Goal: Task Accomplishment & Management: Use online tool/utility

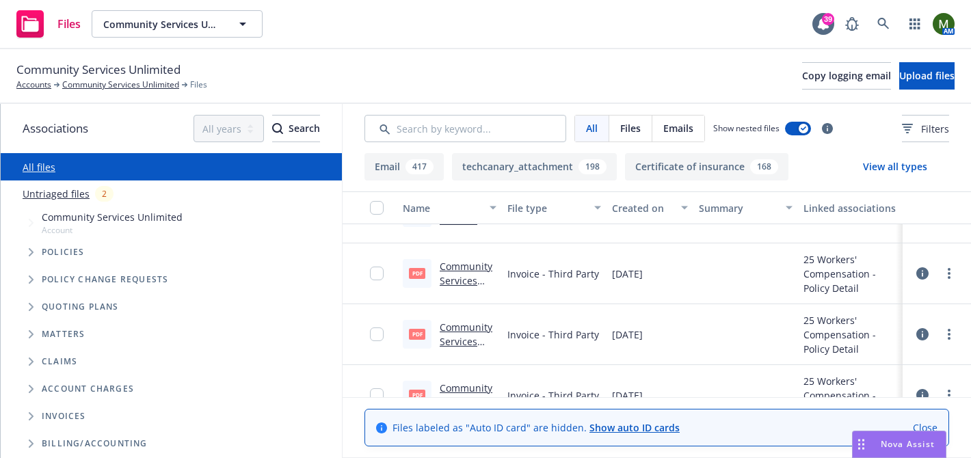
scroll to position [222, 0]
click at [480, 268] on link "Community Services Unlimited 2025 Workers' Compensation Invoice.pdf" at bounding box center [467, 316] width 55 height 113
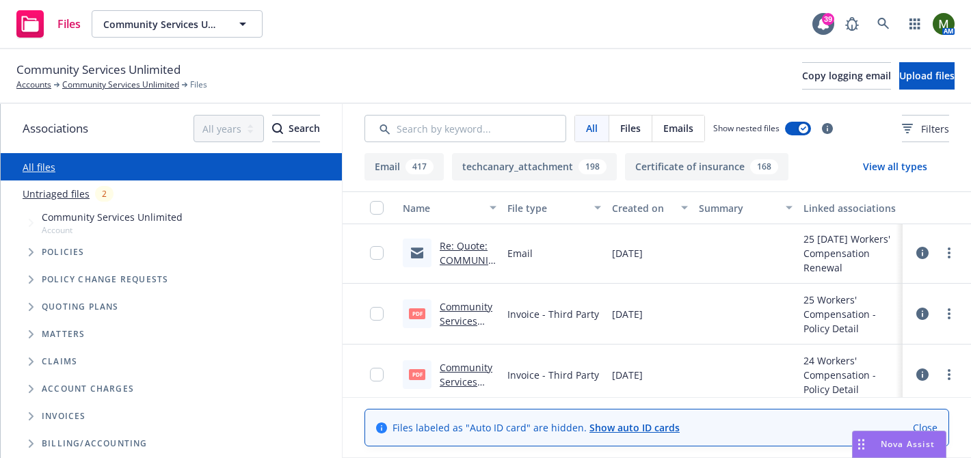
scroll to position [504, 0]
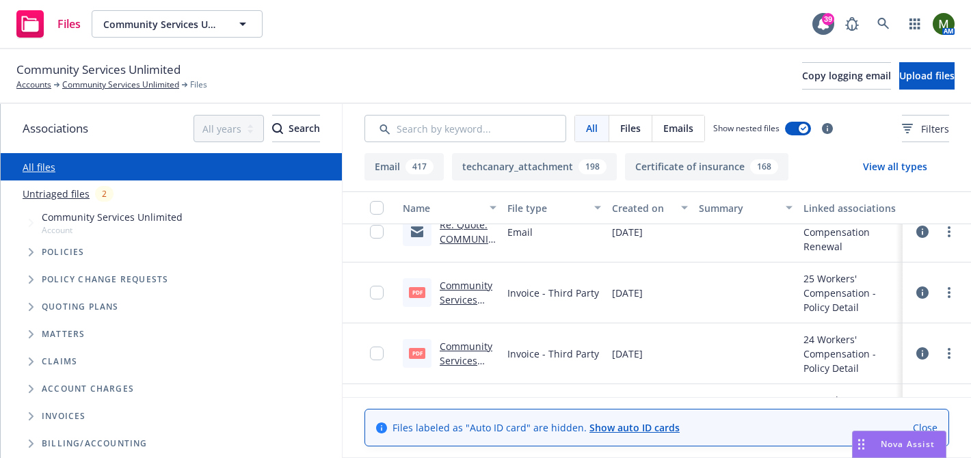
click at [468, 286] on link "Community Services Unlimited 2025 Workers Compensation Invoice.pdf" at bounding box center [467, 335] width 55 height 113
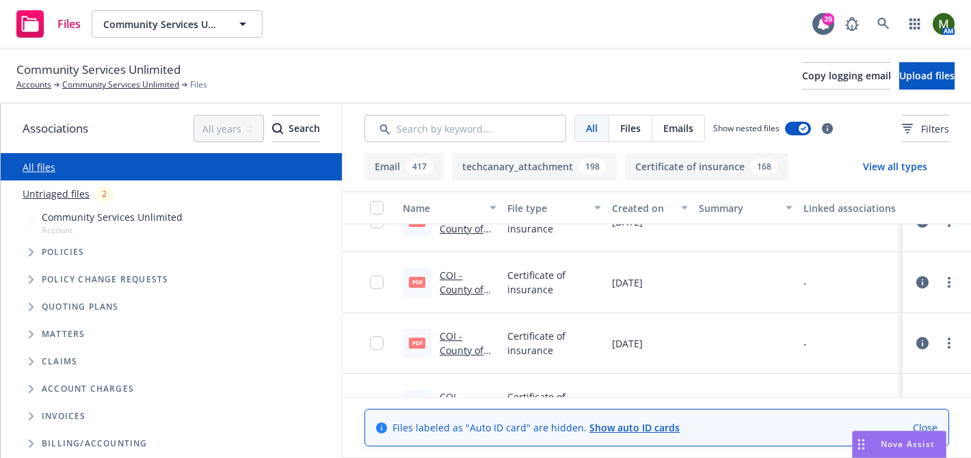
scroll to position [1179, 0]
click at [457, 126] on input "Search by keyword..." at bounding box center [465, 128] width 202 height 27
type input "pie"
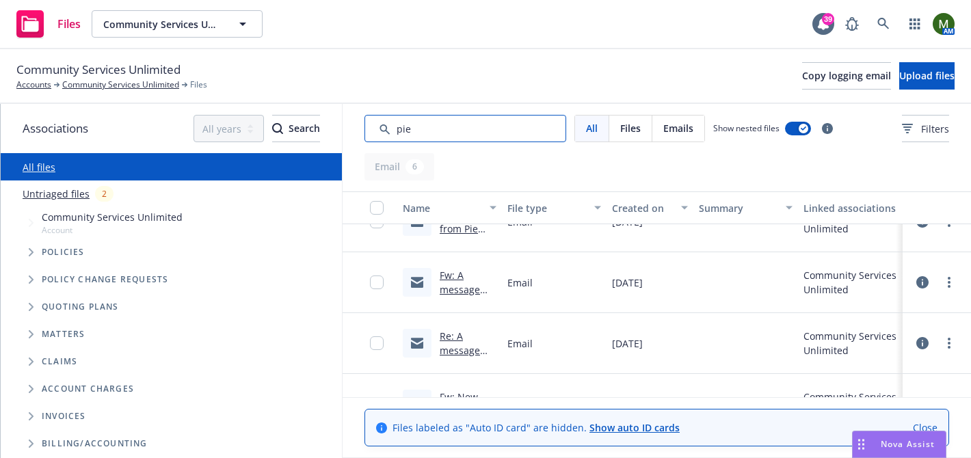
scroll to position [191, 0]
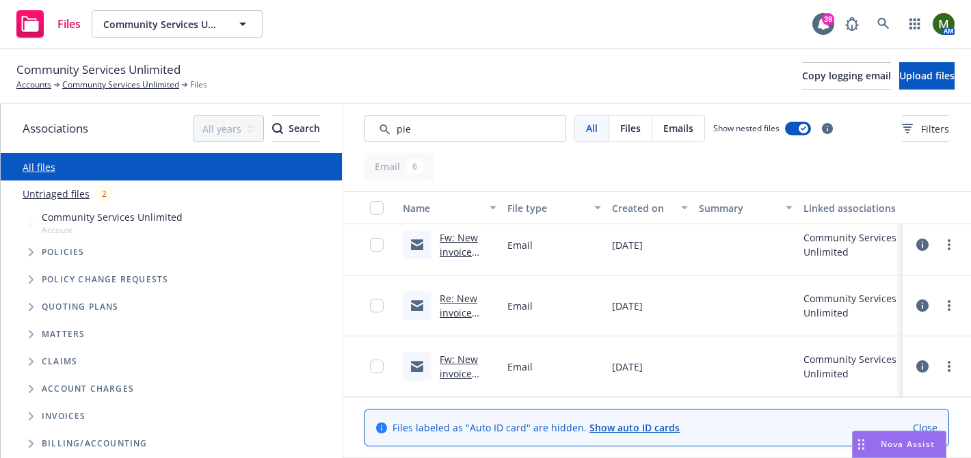
click at [465, 364] on link "Fw: New invoice from Pie Insurance Services, Inc. #6957DCB5-0002" at bounding box center [468, 409] width 56 height 113
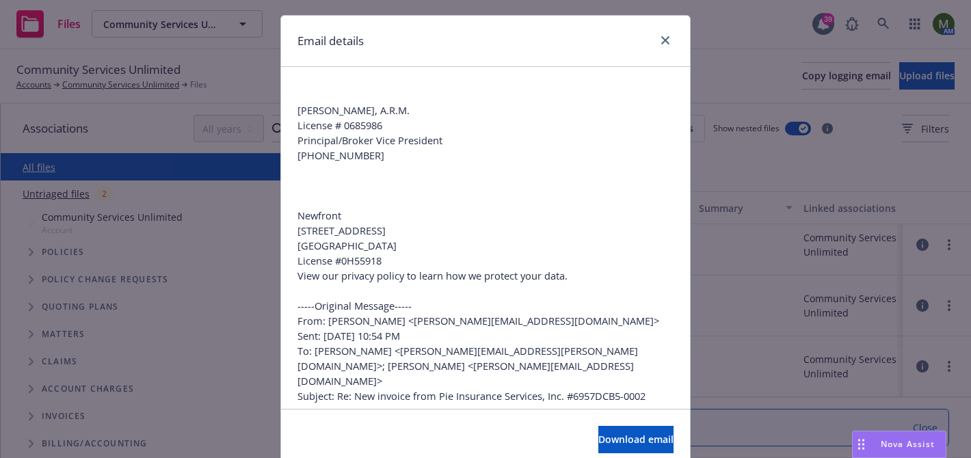
scroll to position [0, 0]
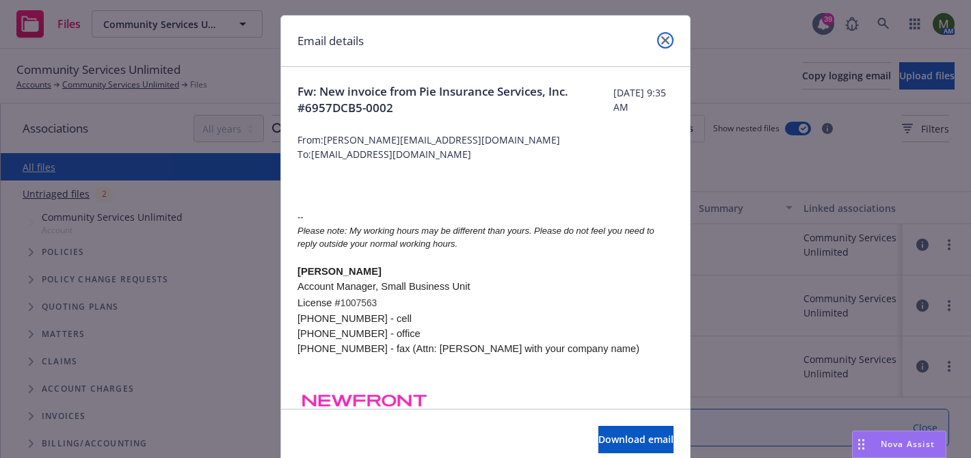
click at [663, 44] on icon "close" at bounding box center [665, 40] width 8 height 8
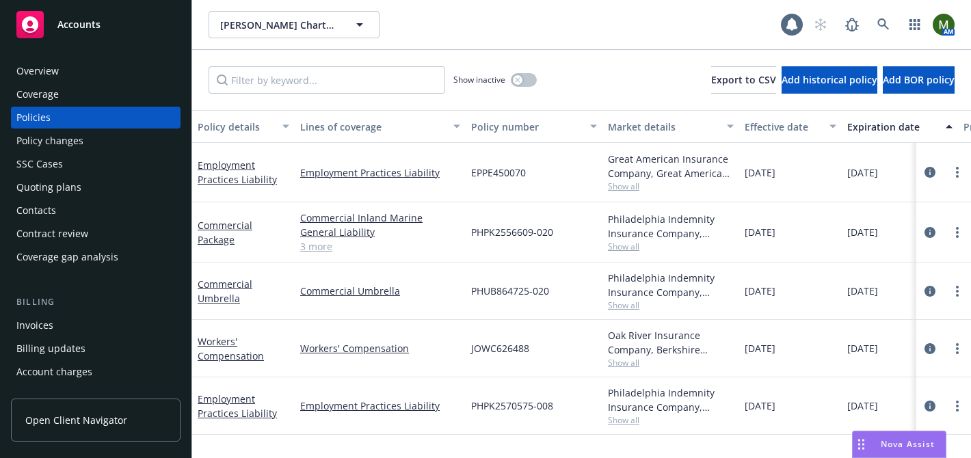
click at [59, 112] on div "Policies" at bounding box center [95, 118] width 159 height 22
click at [311, 246] on link "3 more" at bounding box center [380, 246] width 160 height 14
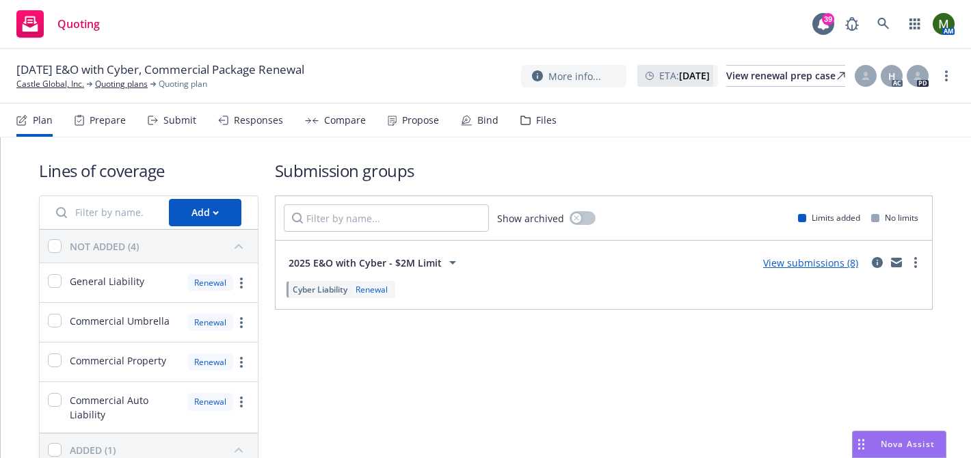
click at [179, 132] on div "Submit" at bounding box center [172, 120] width 49 height 33
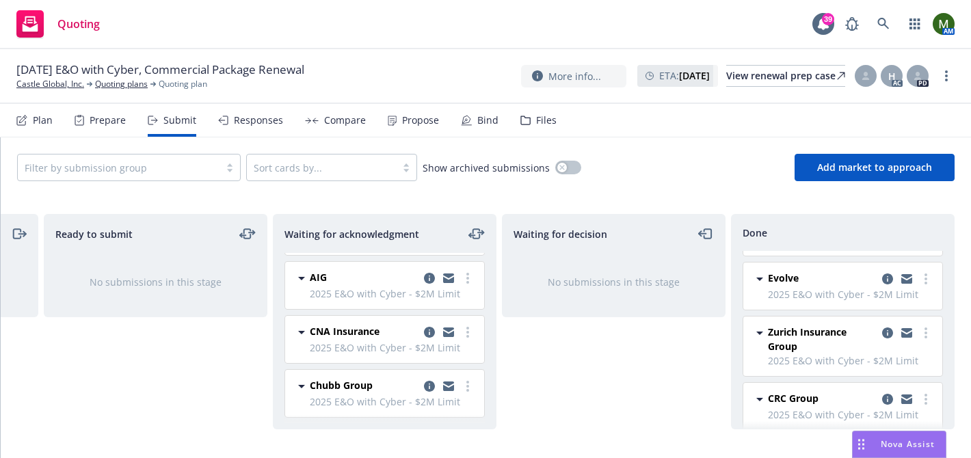
scroll to position [56, 0]
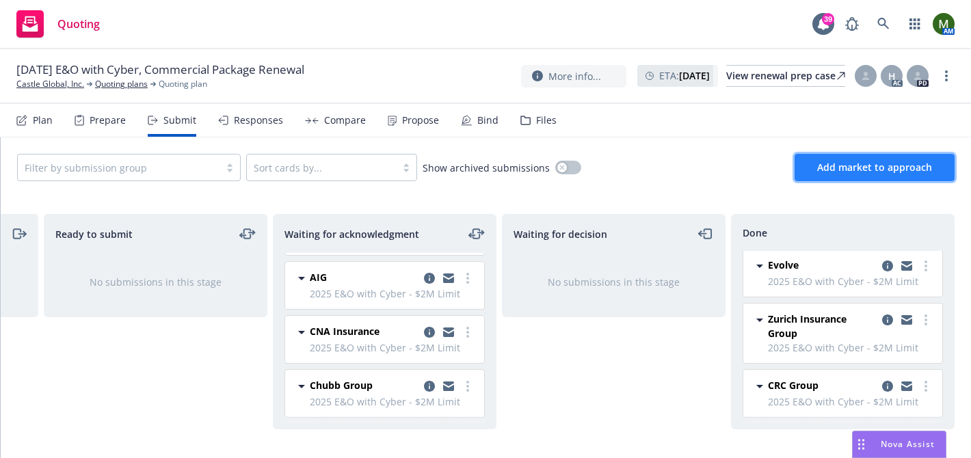
click at [847, 172] on span "Add market to approach" at bounding box center [874, 167] width 115 height 13
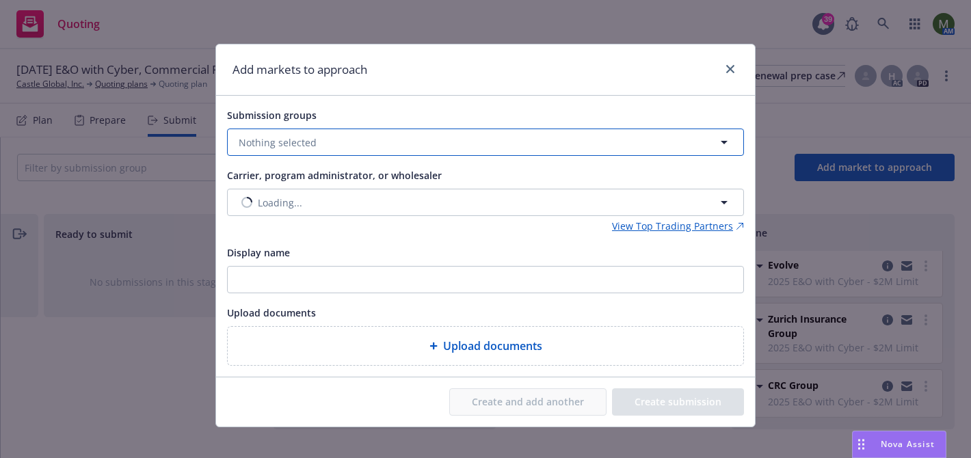
click at [500, 150] on button "Nothing selected" at bounding box center [485, 142] width 517 height 27
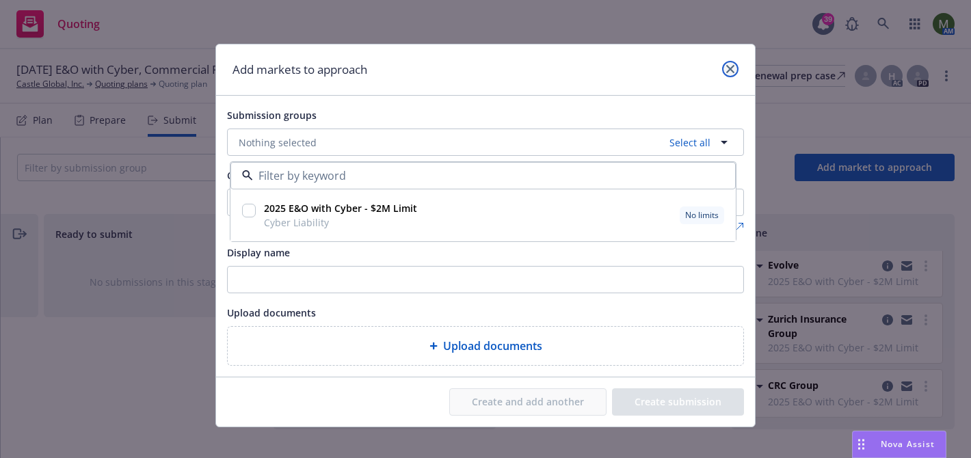
click at [727, 66] on icon "close" at bounding box center [730, 69] width 8 height 8
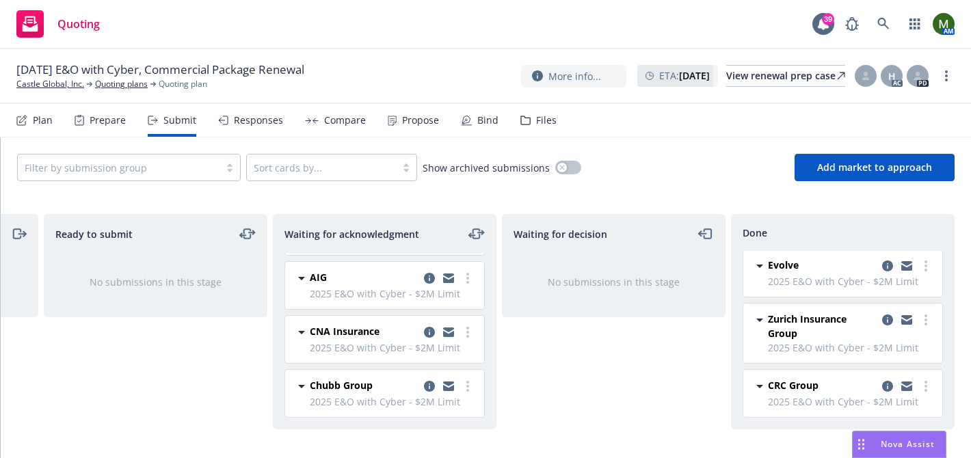
click at [40, 126] on div "Plan" at bounding box center [34, 120] width 36 height 33
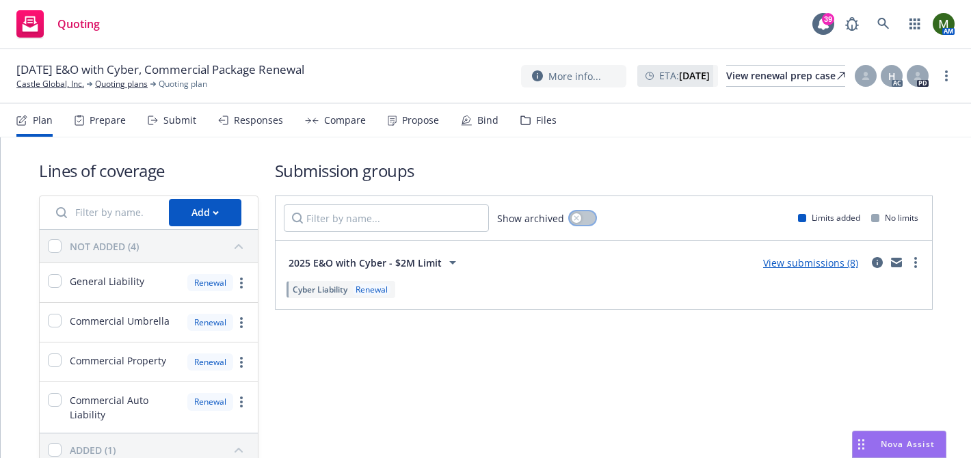
click at [576, 215] on div "button" at bounding box center [576, 218] width 10 height 10
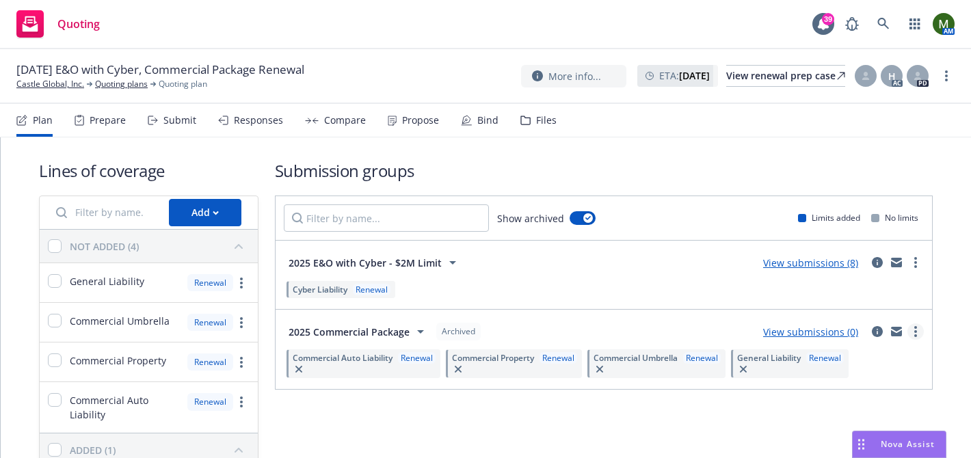
click at [916, 331] on icon "more" at bounding box center [915, 331] width 3 height 11
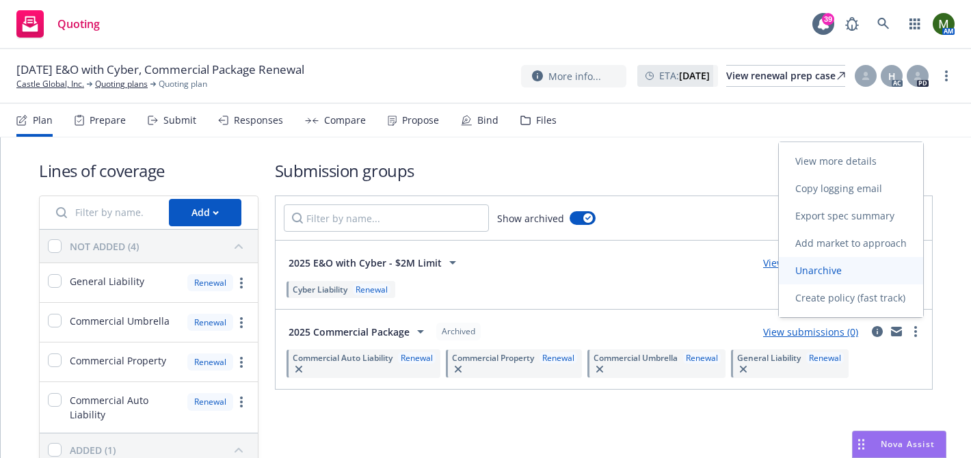
click at [816, 280] on link "Unarchive" at bounding box center [851, 270] width 144 height 27
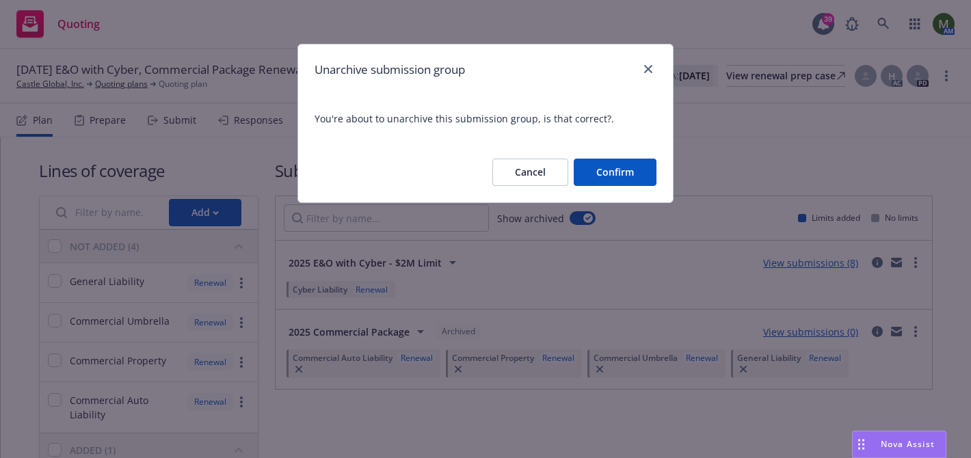
click at [632, 175] on button "Confirm" at bounding box center [615, 172] width 83 height 27
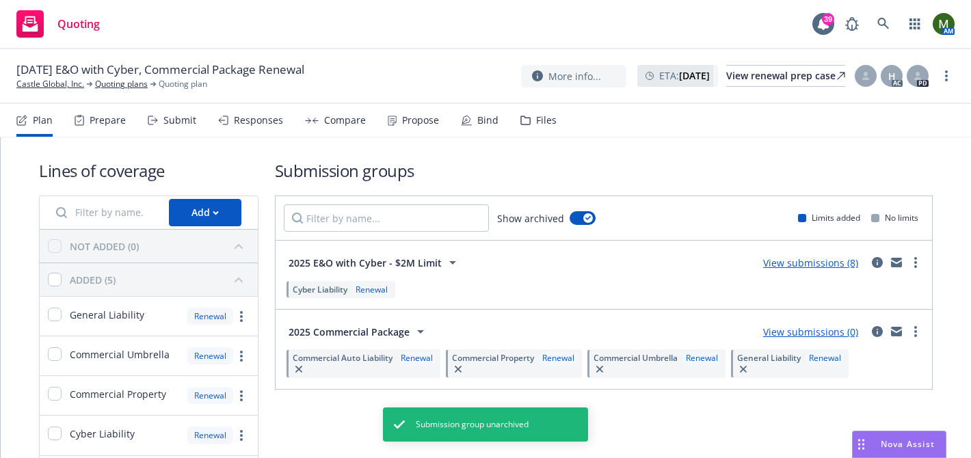
click at [166, 123] on div "Submit" at bounding box center [179, 120] width 33 height 11
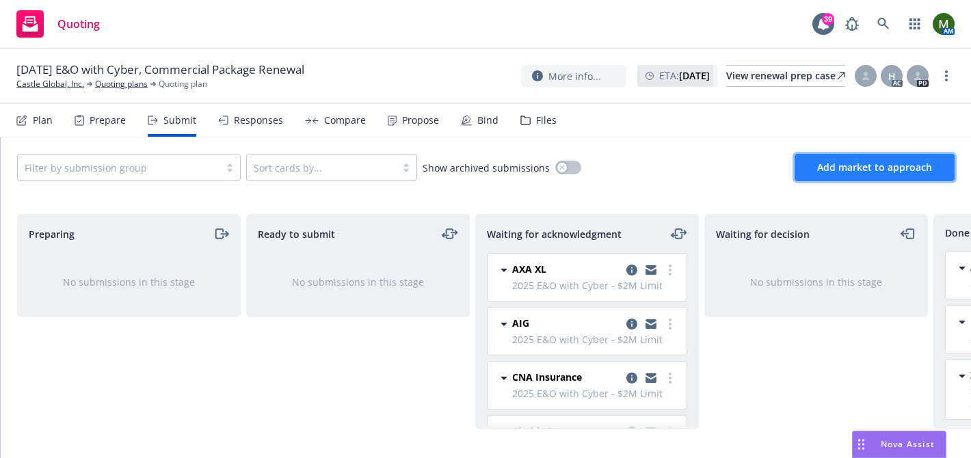
click at [859, 167] on span "Add market to approach" at bounding box center [874, 167] width 115 height 13
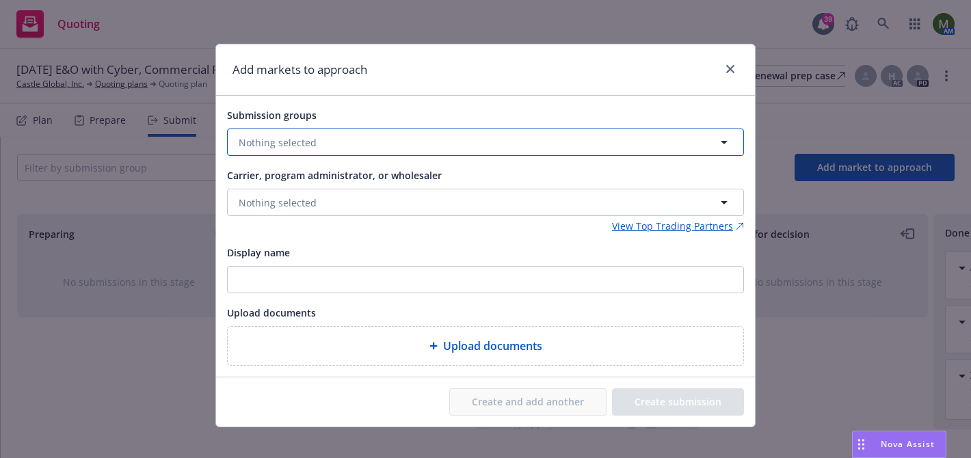
click at [569, 136] on button "Nothing selected" at bounding box center [485, 142] width 517 height 27
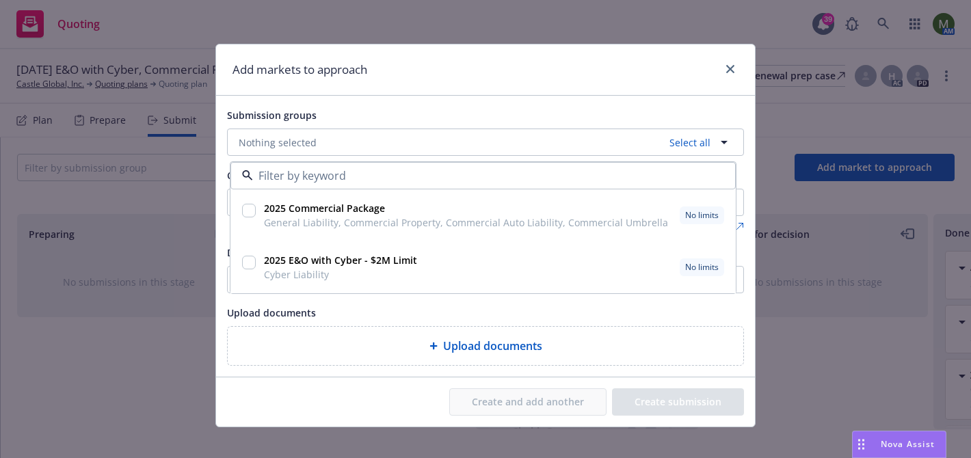
click at [251, 212] on input "checkbox" at bounding box center [249, 211] width 14 height 14
checkbox input "true"
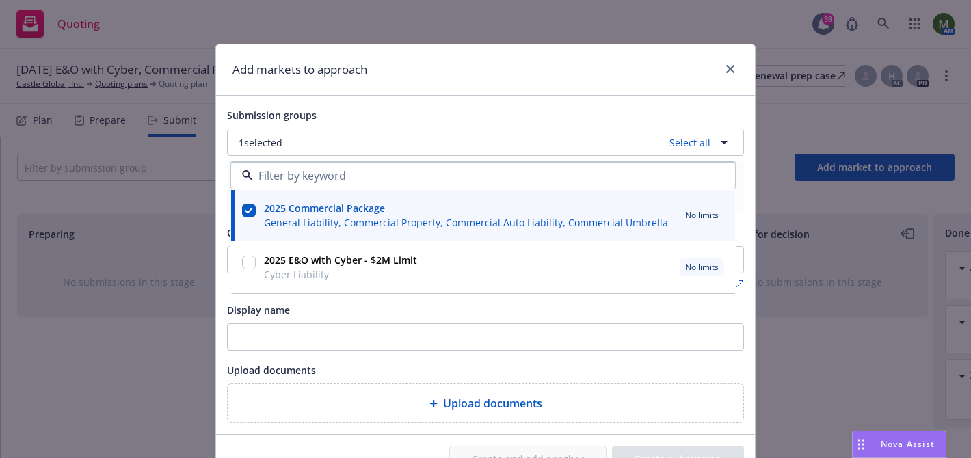
click at [517, 315] on div "Display name" at bounding box center [485, 309] width 517 height 16
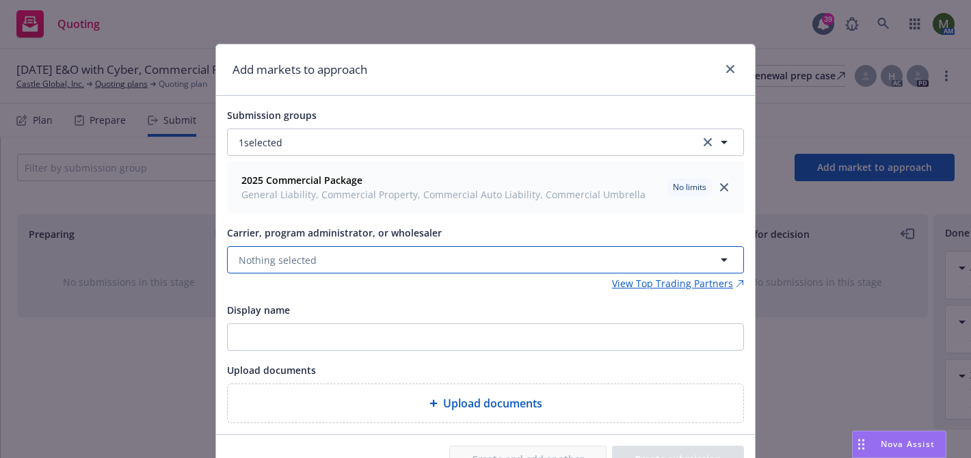
click at [317, 259] on button "Nothing selected" at bounding box center [485, 259] width 517 height 27
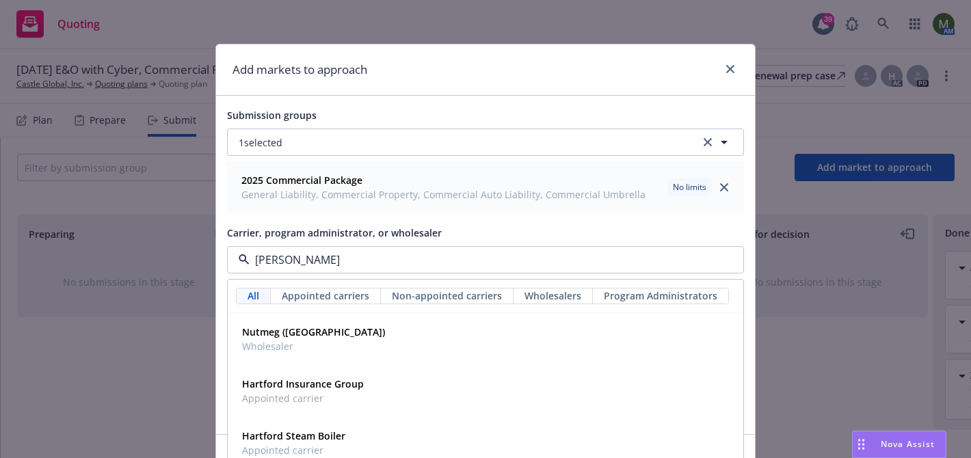
type input "hartf"
click at [286, 390] on strong "Hartford Insurance Group" at bounding box center [303, 383] width 122 height 13
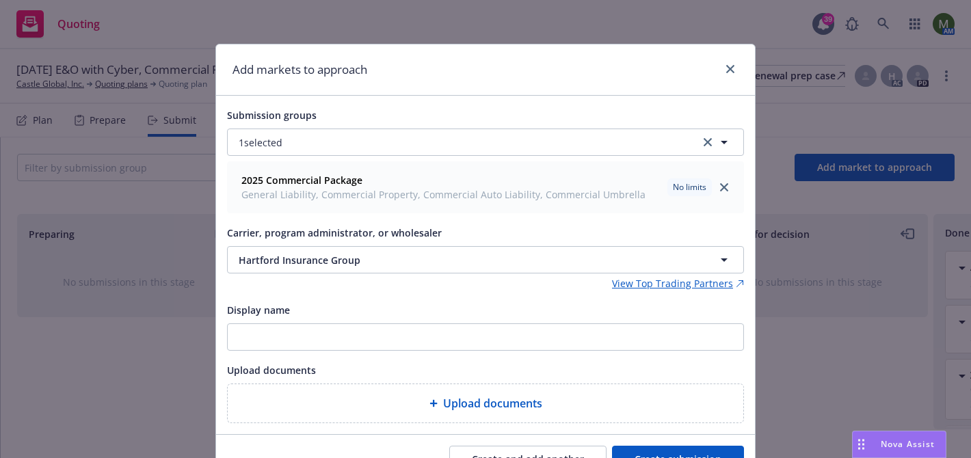
scroll to position [70, 0]
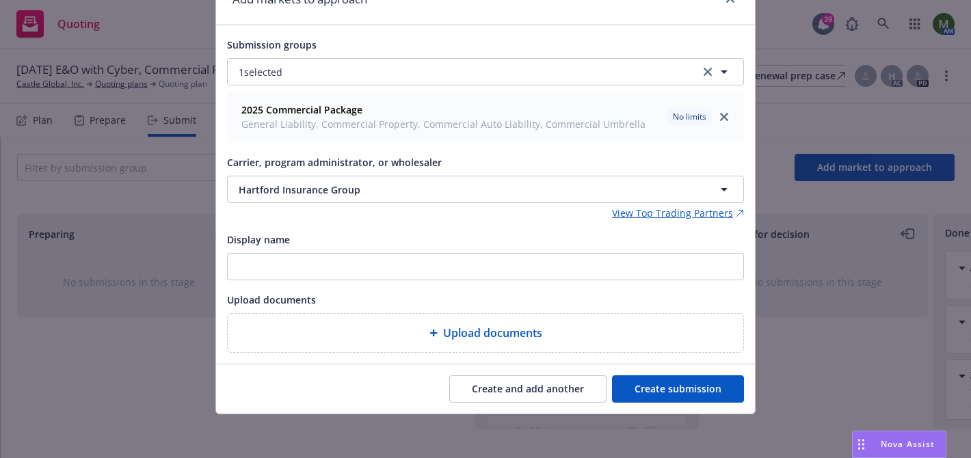
click at [643, 389] on button "Create submission" at bounding box center [678, 388] width 132 height 27
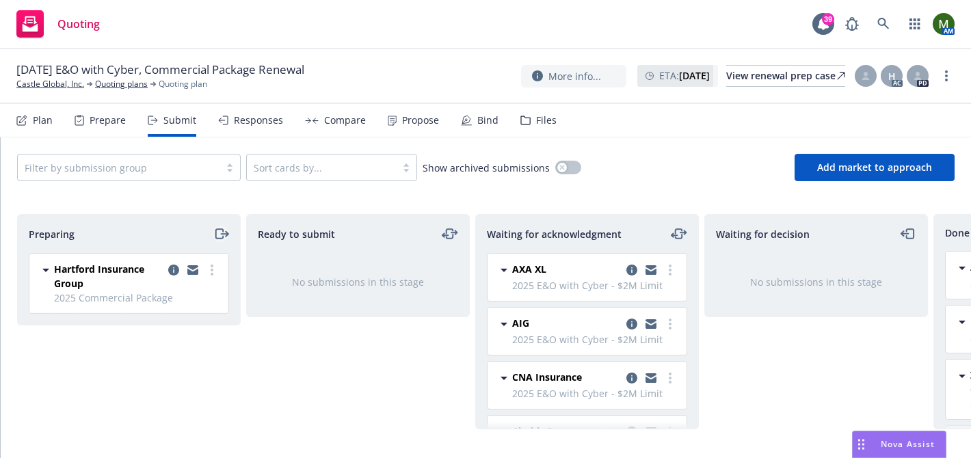
click at [219, 234] on icon "moveRight" at bounding box center [221, 234] width 16 height 16
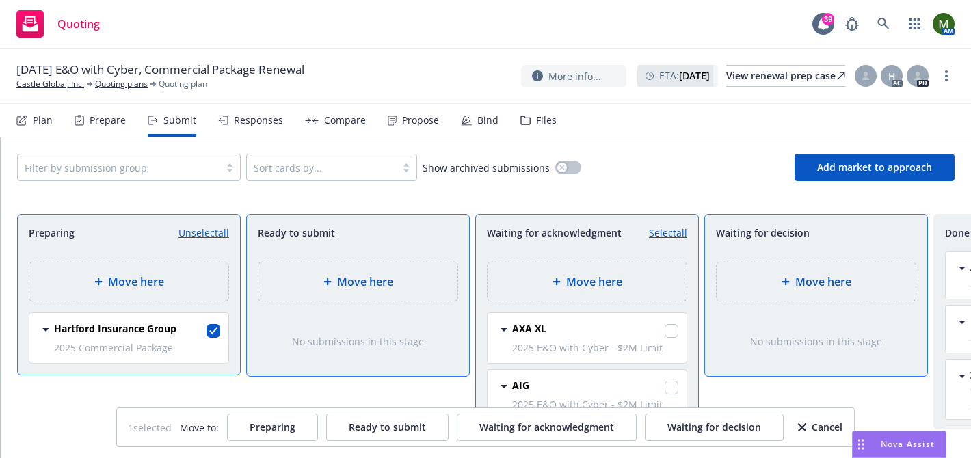
click at [756, 272] on div "Move here" at bounding box center [815, 282] width 199 height 38
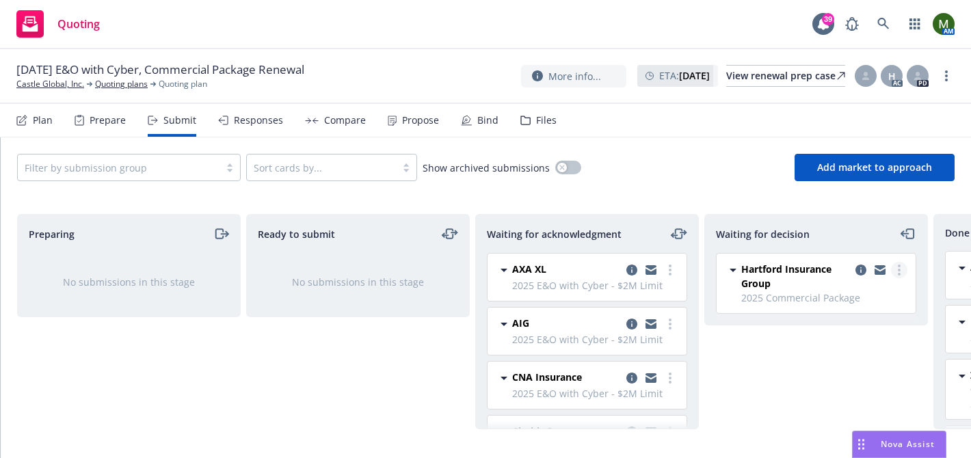
click at [894, 275] on link "more" at bounding box center [899, 270] width 16 height 16
click at [829, 349] on span "Add accepted decision" at bounding box center [838, 352] width 137 height 13
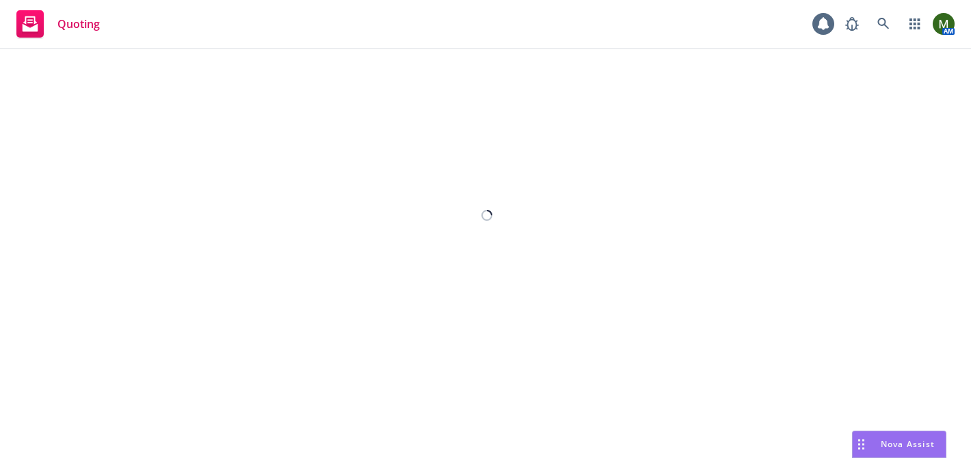
select select "12"
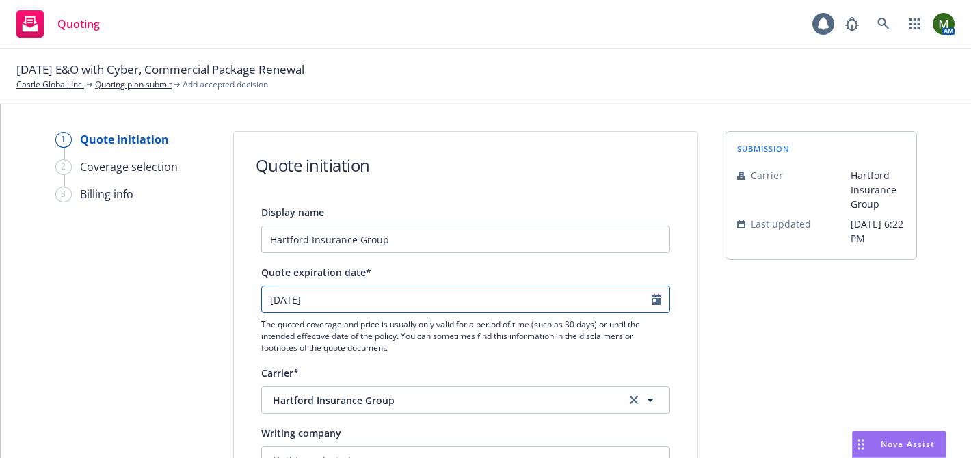
click at [414, 295] on input "09/19/2025" at bounding box center [457, 299] width 390 height 26
select select "9"
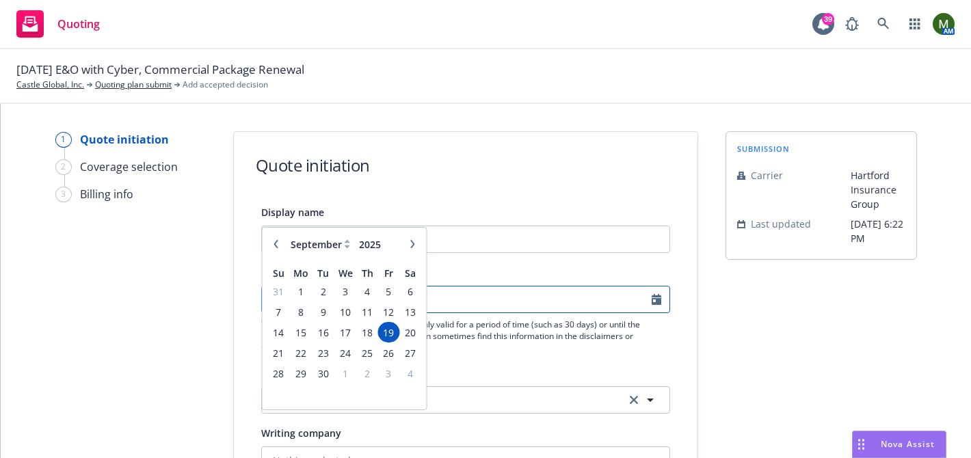
scroll to position [287, 0]
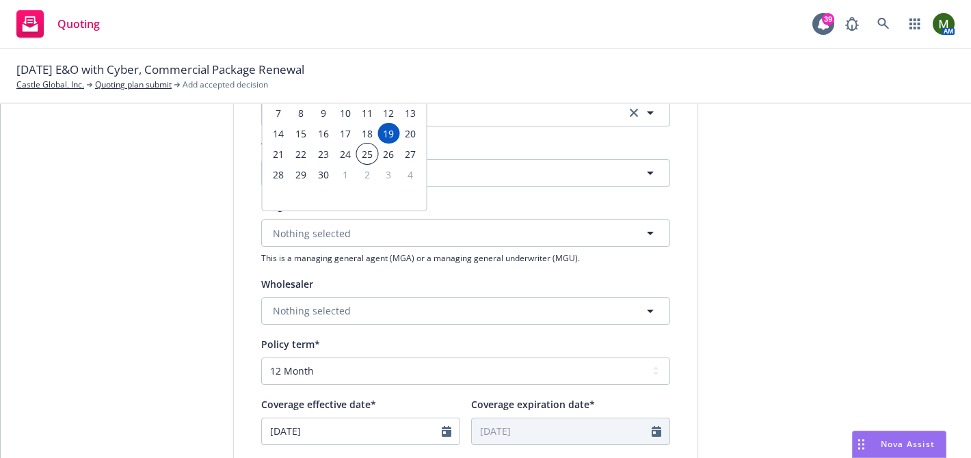
click at [364, 148] on span "25" at bounding box center [367, 154] width 18 height 17
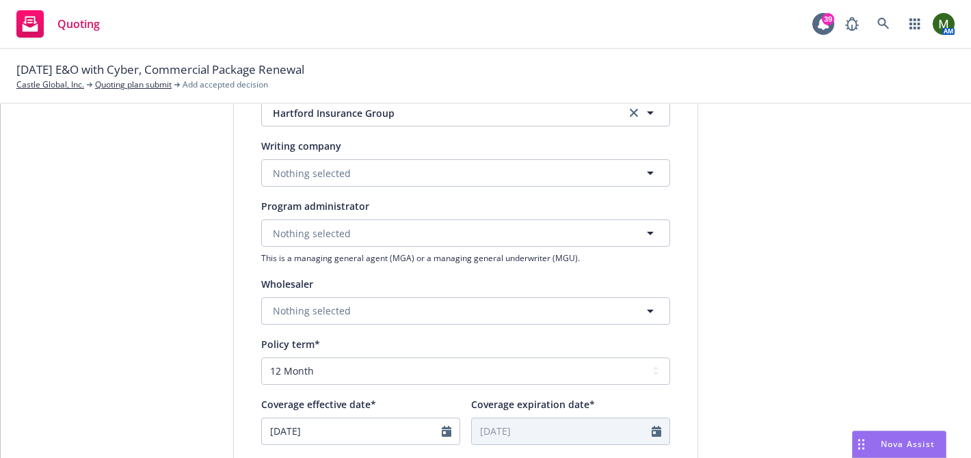
type input "09/25/2025"
click at [459, 181] on button "Nothing selected" at bounding box center [465, 172] width 409 height 27
type input "hart"
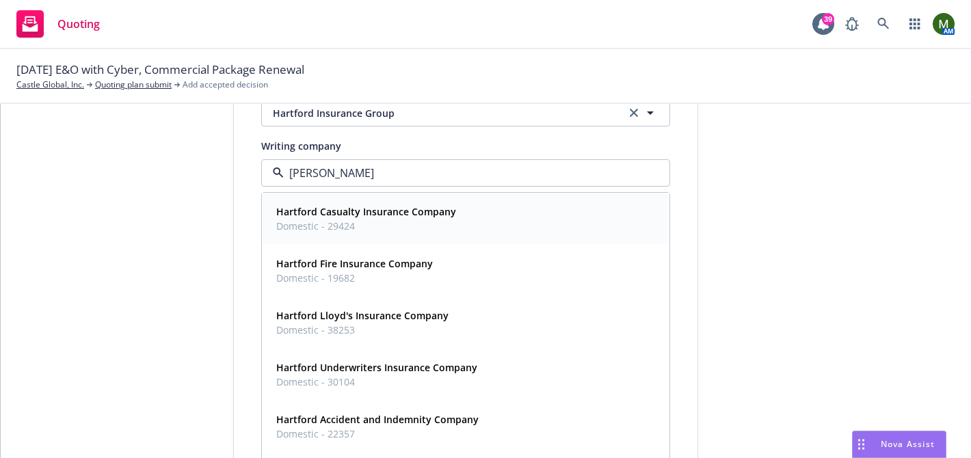
click at [422, 220] on span "Domestic - 29424" at bounding box center [366, 226] width 180 height 14
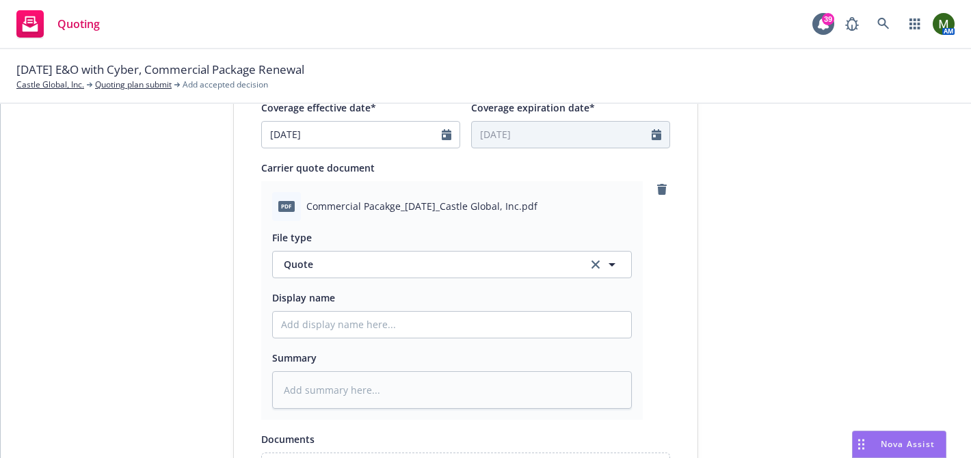
scroll to position [816, 0]
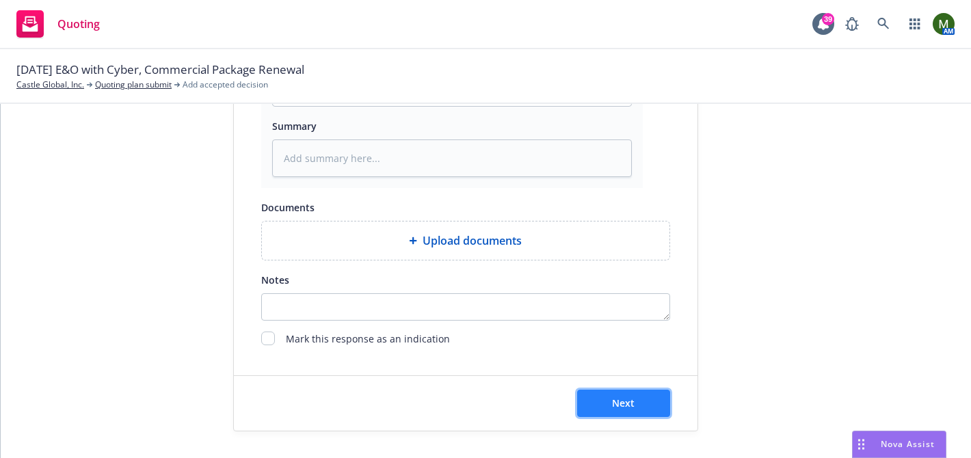
click at [595, 390] on button "Next" at bounding box center [623, 403] width 93 height 27
type textarea "x"
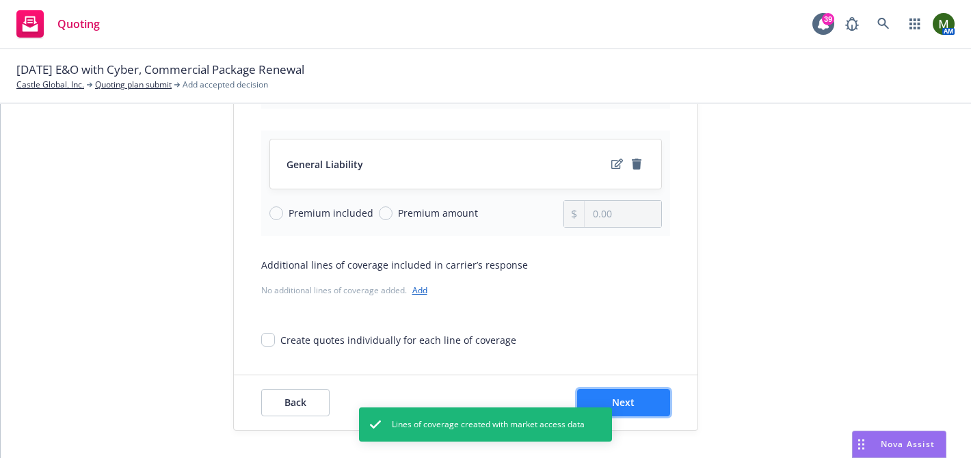
click at [651, 398] on button "Next" at bounding box center [623, 402] width 93 height 27
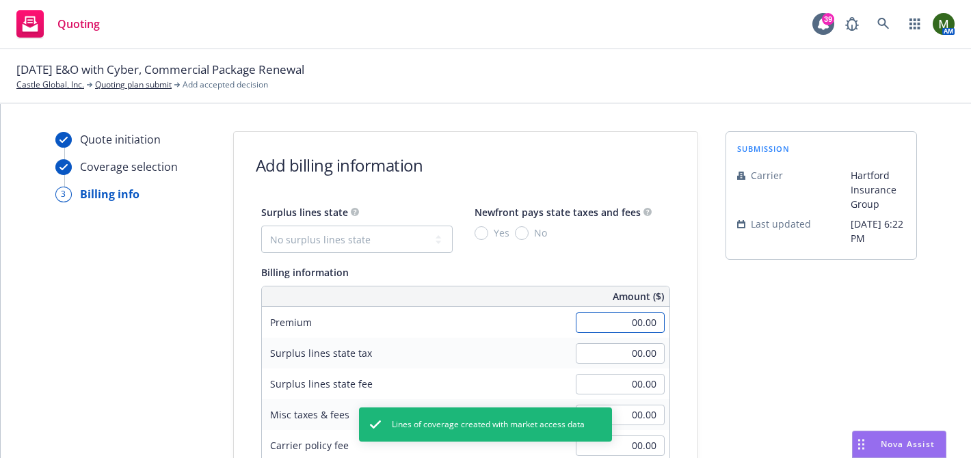
click at [631, 319] on input "00.00" at bounding box center [620, 322] width 89 height 21
type input "7,447.00"
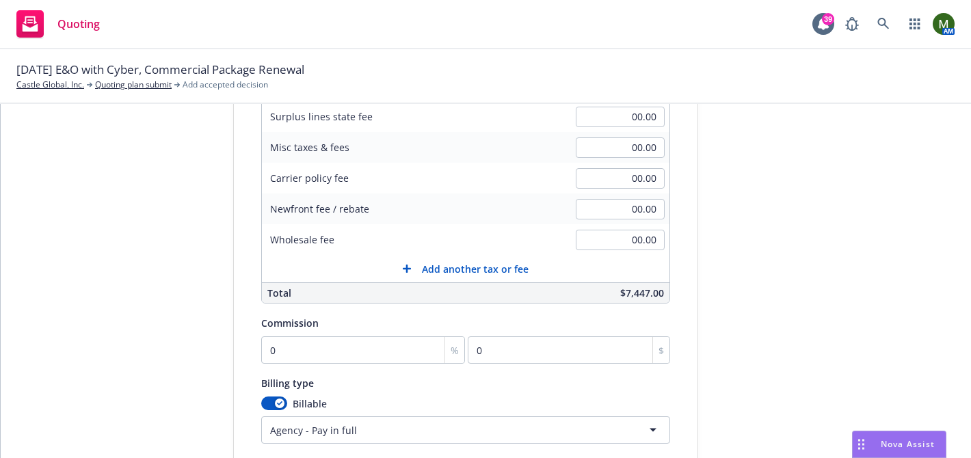
scroll to position [296, 0]
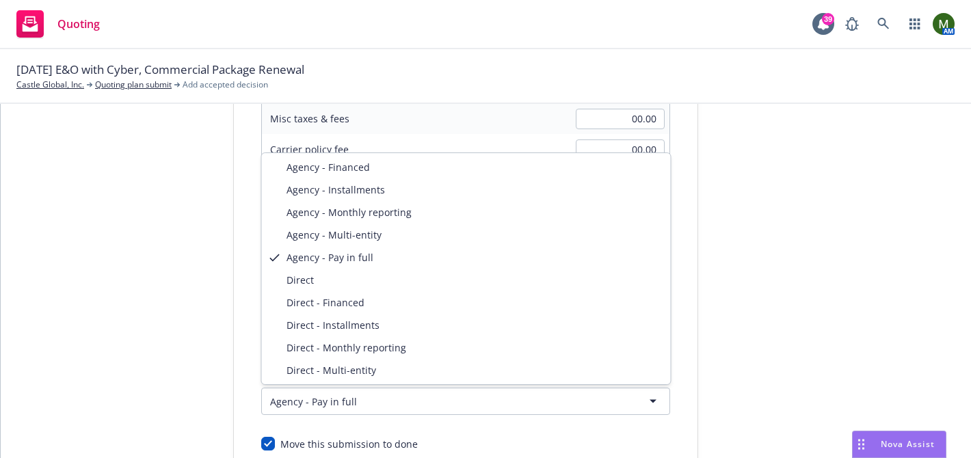
click at [293, 398] on html "Quoting 39 AM 08/25/25 E&O with Cyber, Commercial Package Renewal Castle Global…" at bounding box center [485, 229] width 971 height 458
select select "DIRECT"
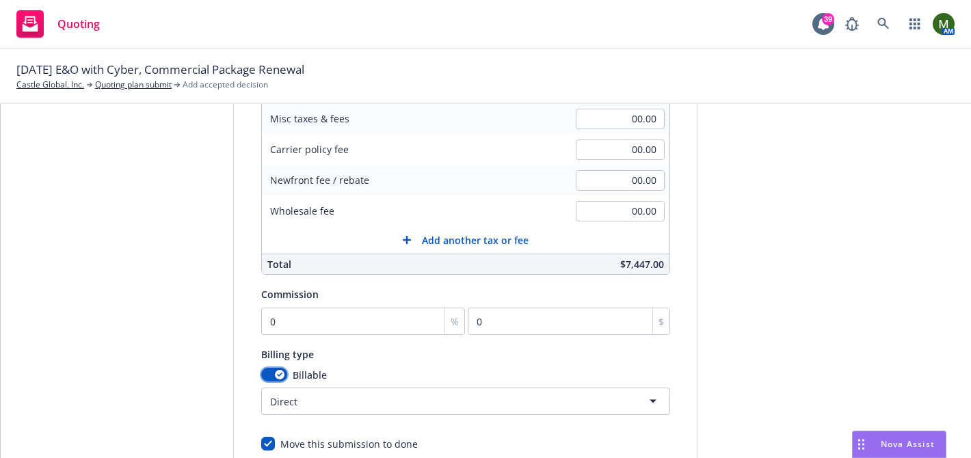
click at [273, 372] on button "button" at bounding box center [274, 375] width 26 height 14
select select
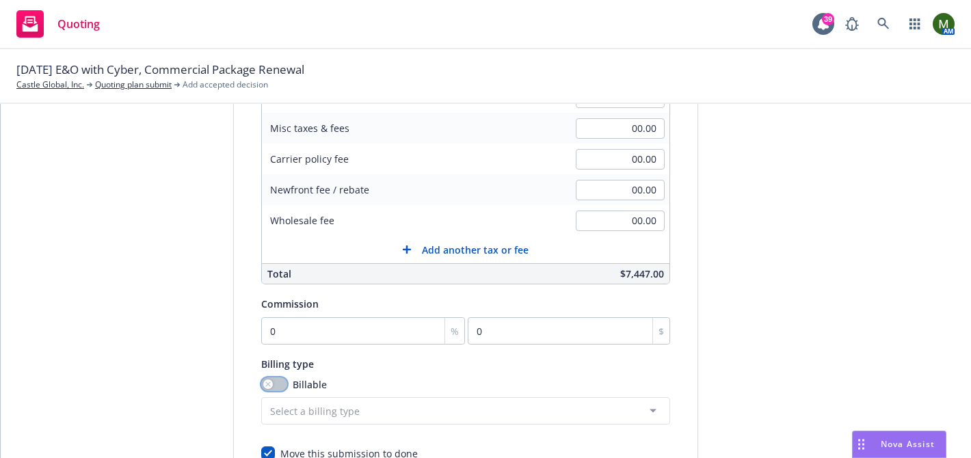
scroll to position [284, 0]
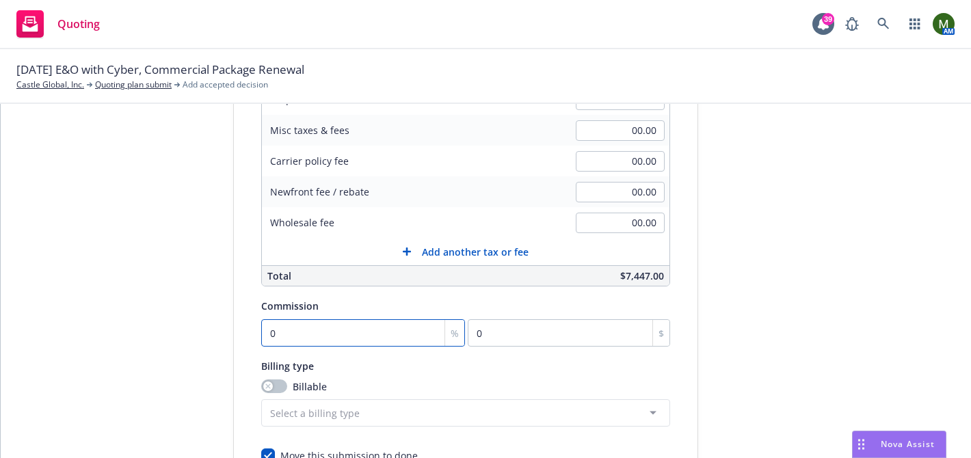
click at [402, 335] on input "0" at bounding box center [363, 332] width 204 height 27
type input "1"
type input "74.47"
type input "15"
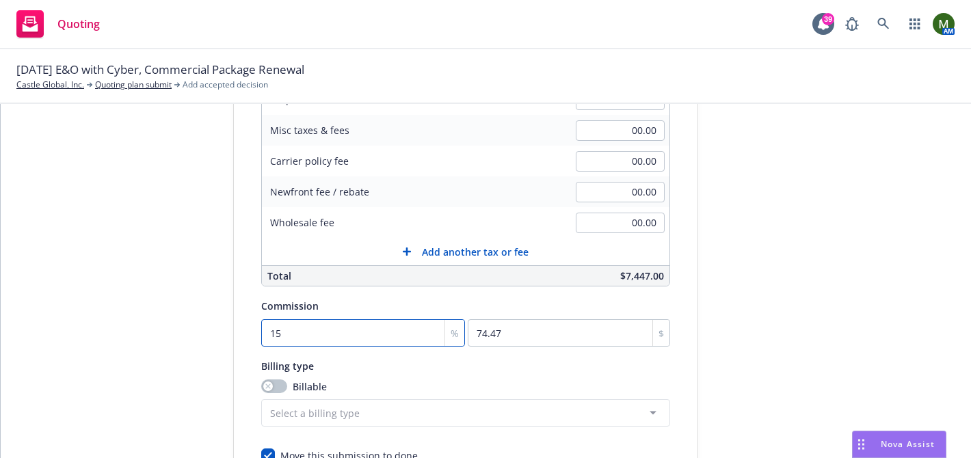
type input "1117.05"
type input "15"
click at [738, 358] on div "submission Carrier Hartford Insurance Group Last updated 8/20, 6:22 PM" at bounding box center [820, 196] width 191 height 699
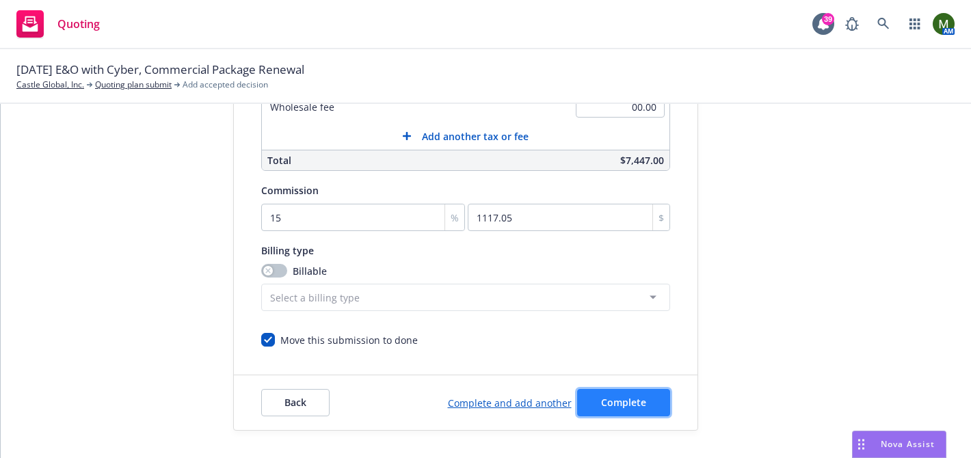
click at [614, 404] on span "Complete" at bounding box center [623, 402] width 45 height 13
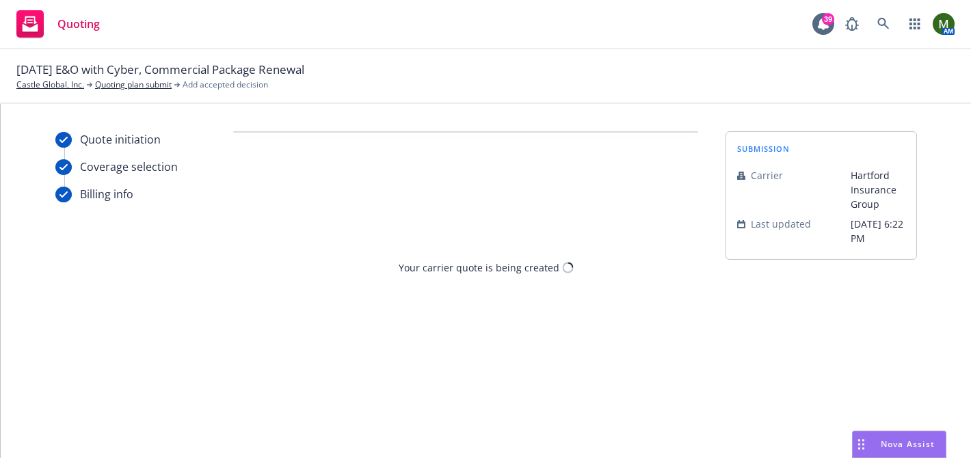
scroll to position [0, 0]
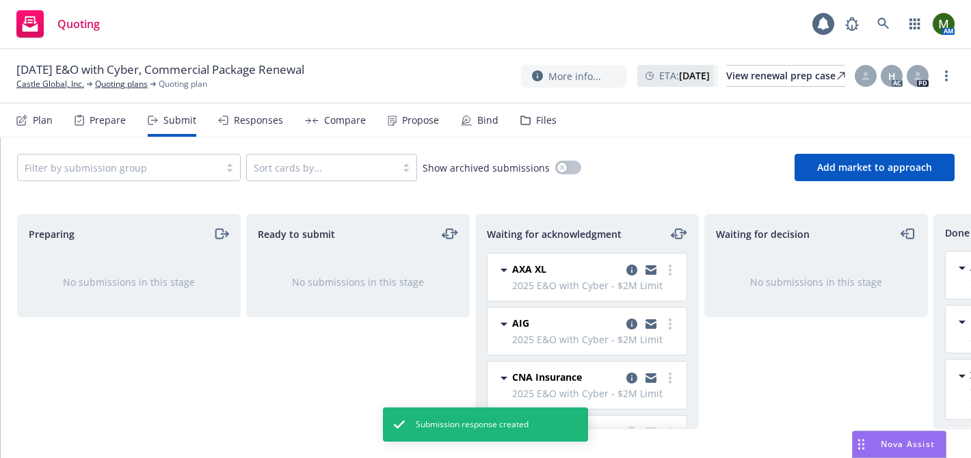
click at [414, 116] on div "Propose" at bounding box center [420, 120] width 37 height 11
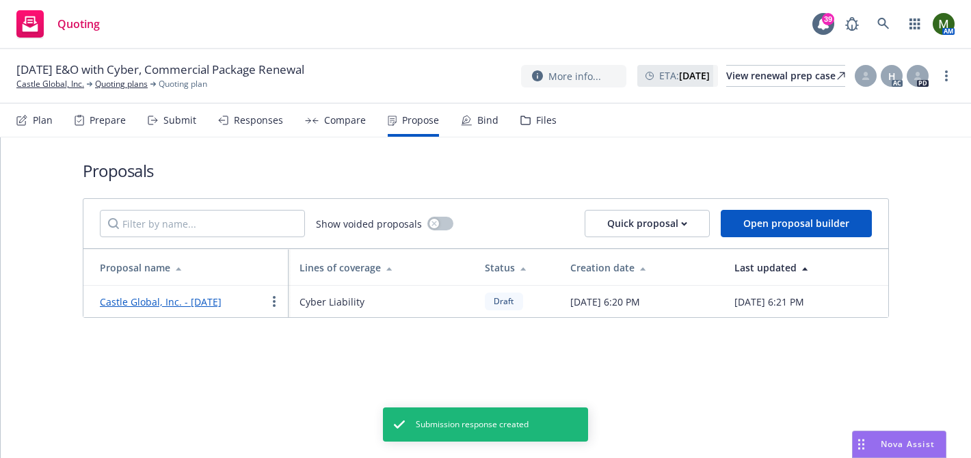
click at [187, 305] on link "Castle Global, Inc. - August 2025" at bounding box center [161, 301] width 122 height 13
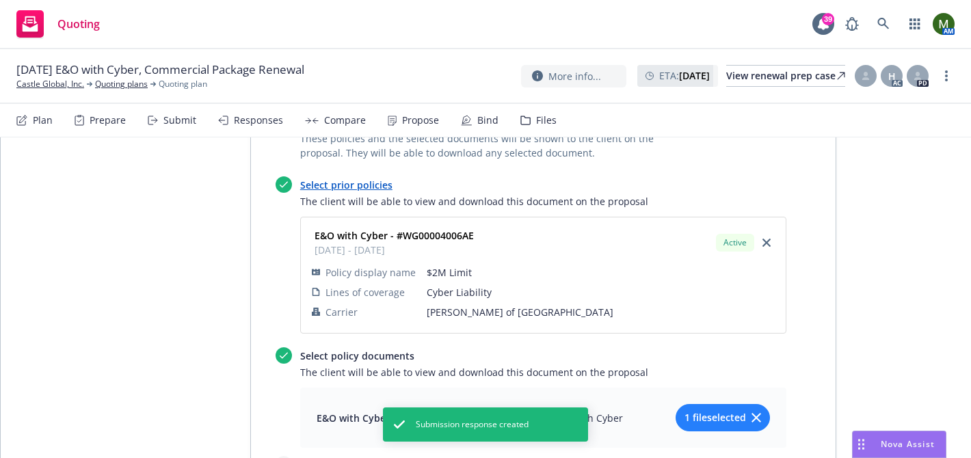
scroll to position [1289, 0]
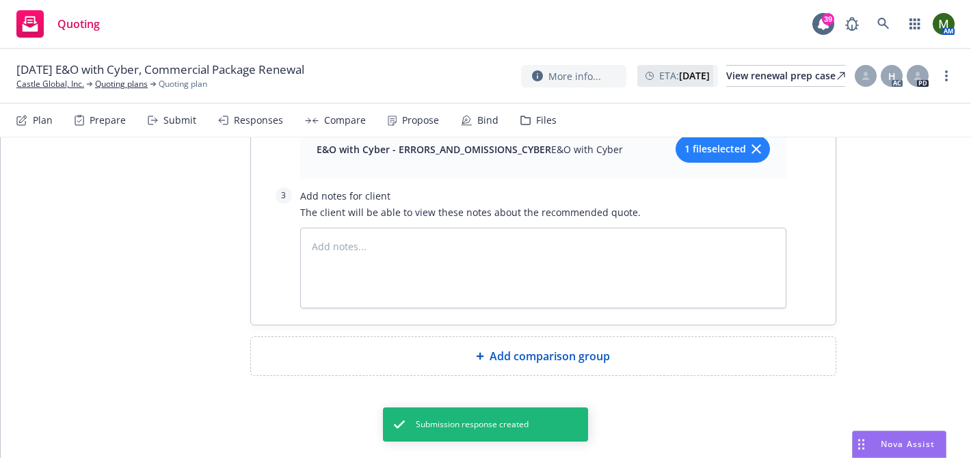
click at [533, 358] on span "Add comparison group" at bounding box center [549, 356] width 120 height 16
type textarea "x"
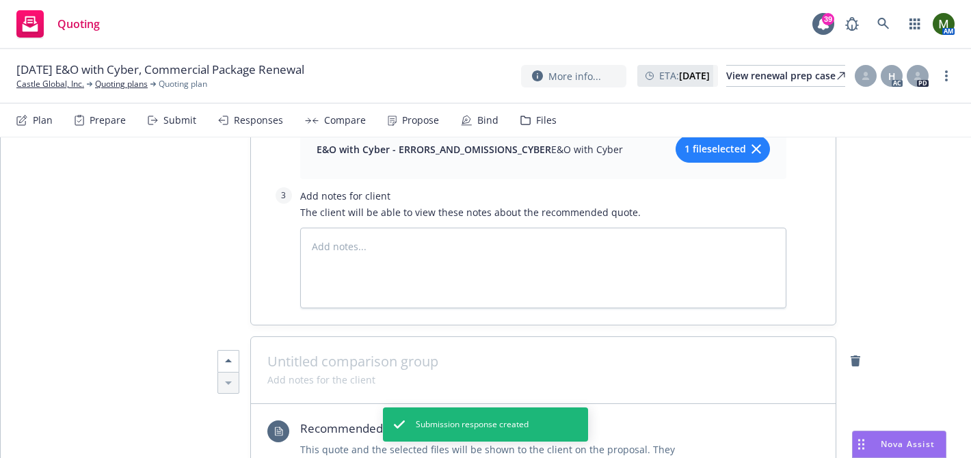
click at [513, 363] on span at bounding box center [543, 361] width 552 height 16
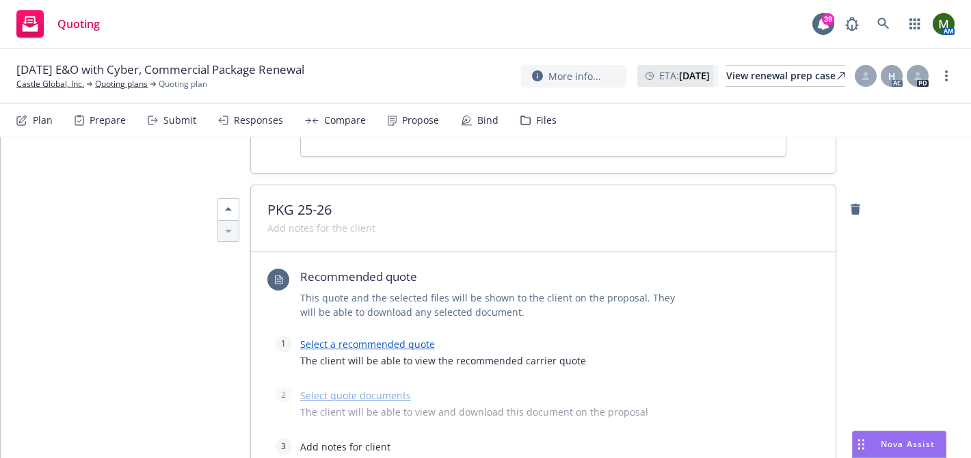
scroll to position [1475, 0]
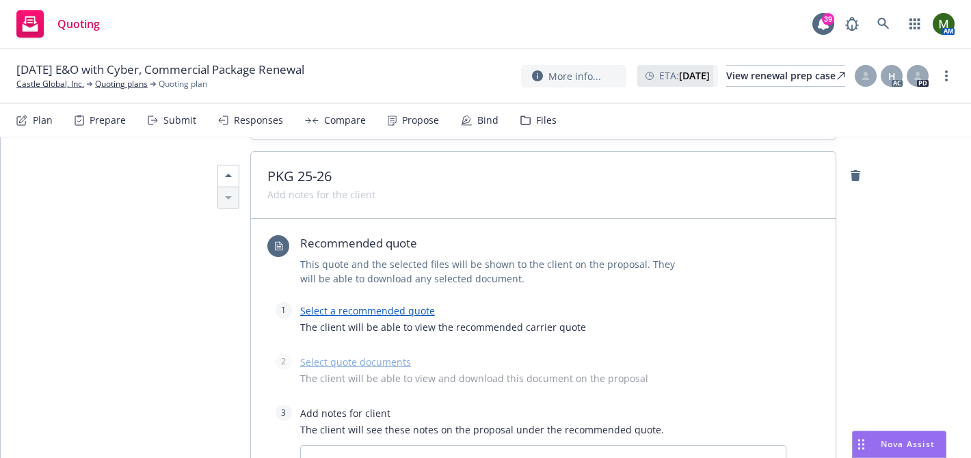
click at [412, 306] on link "Select a recommended quote" at bounding box center [367, 310] width 135 height 13
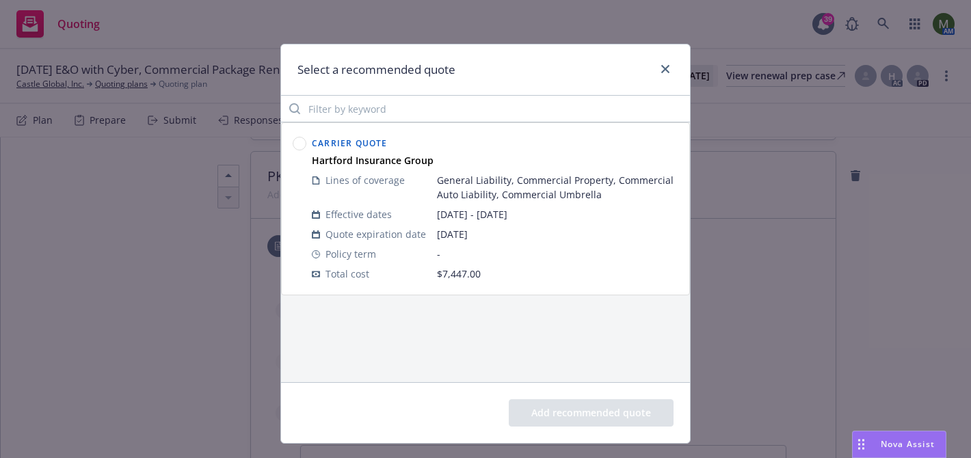
click at [298, 143] on circle at bounding box center [299, 143] width 13 height 13
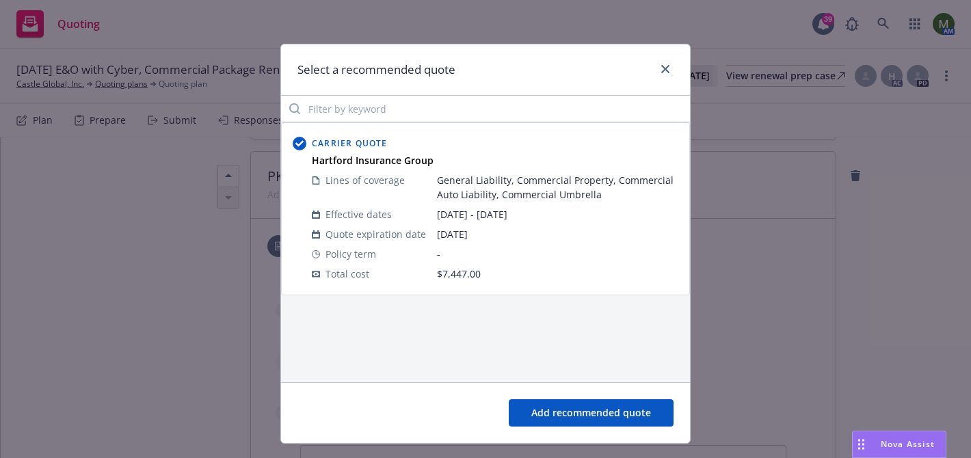
click at [558, 418] on button "Add recommended quote" at bounding box center [591, 412] width 165 height 27
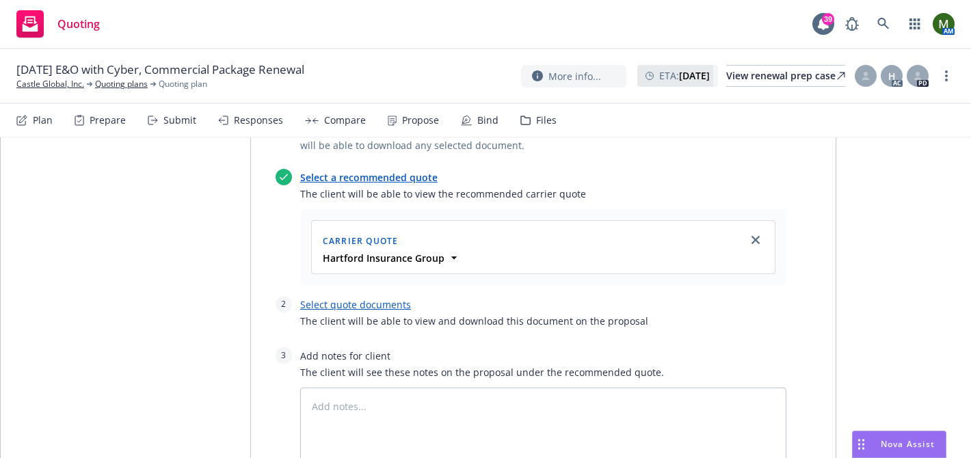
scroll to position [1628, 0]
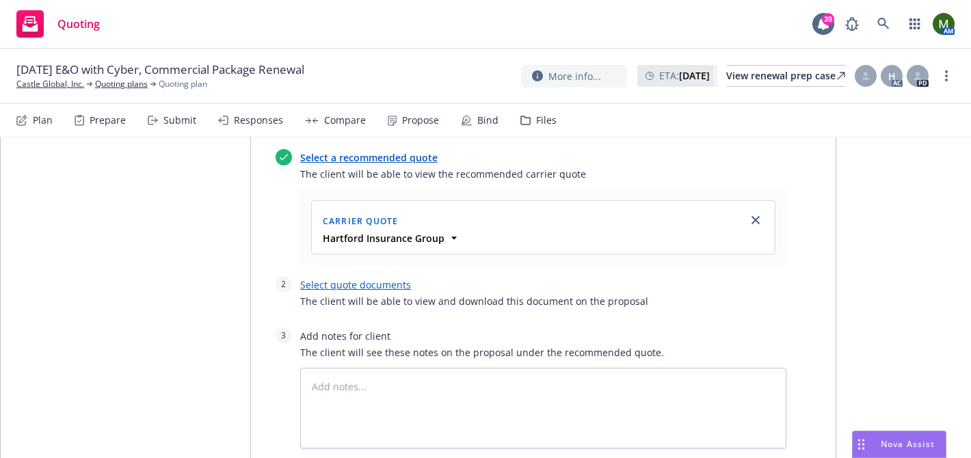
click at [353, 286] on link "Select quote documents" at bounding box center [355, 284] width 111 height 13
type textarea "x"
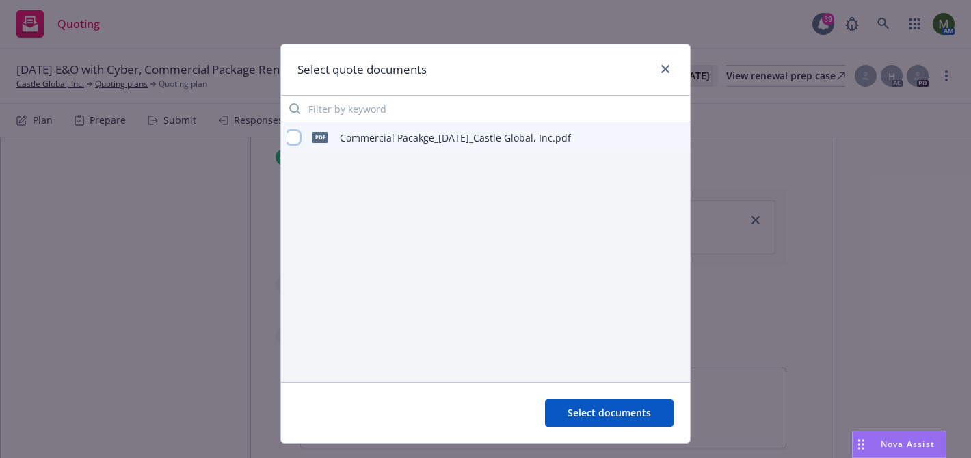
click at [293, 138] on input "checkbox" at bounding box center [293, 138] width 14 height 14
checkbox input "true"
click at [593, 413] on span "Select documents" at bounding box center [608, 412] width 83 height 13
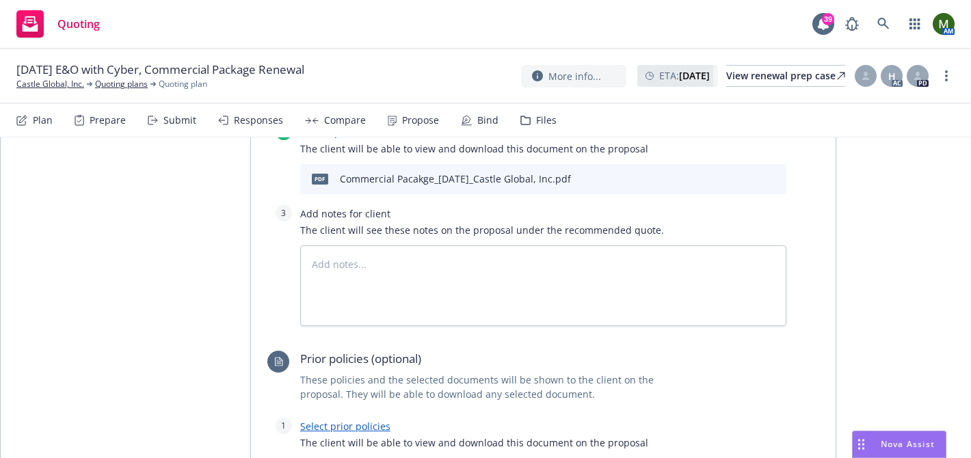
scroll to position [1886, 0]
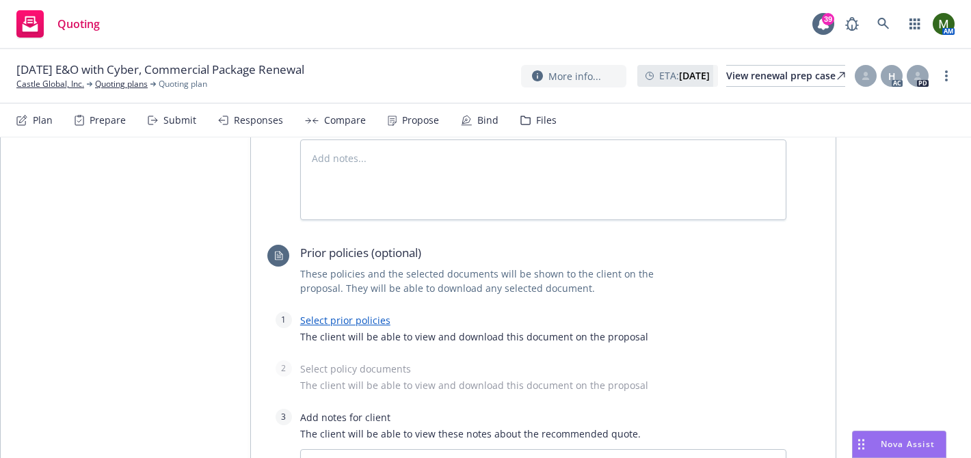
click at [373, 319] on link "Select prior policies" at bounding box center [345, 320] width 90 height 13
type textarea "x"
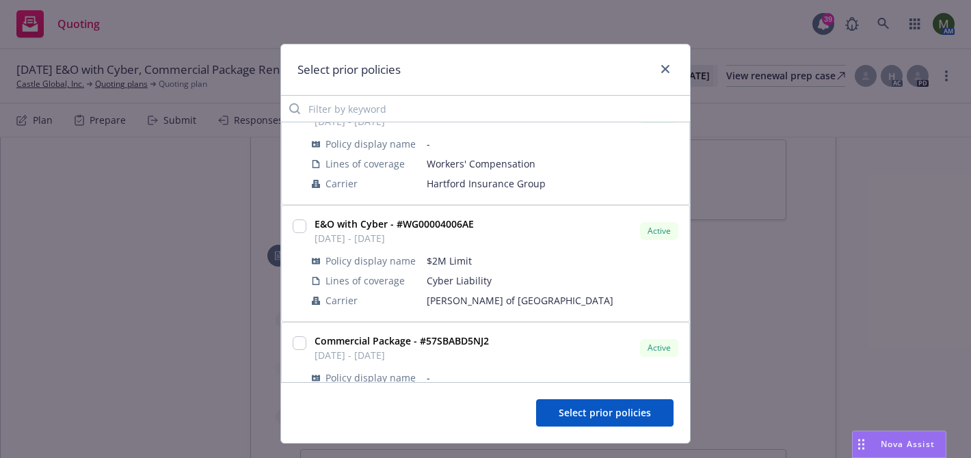
scroll to position [291, 0]
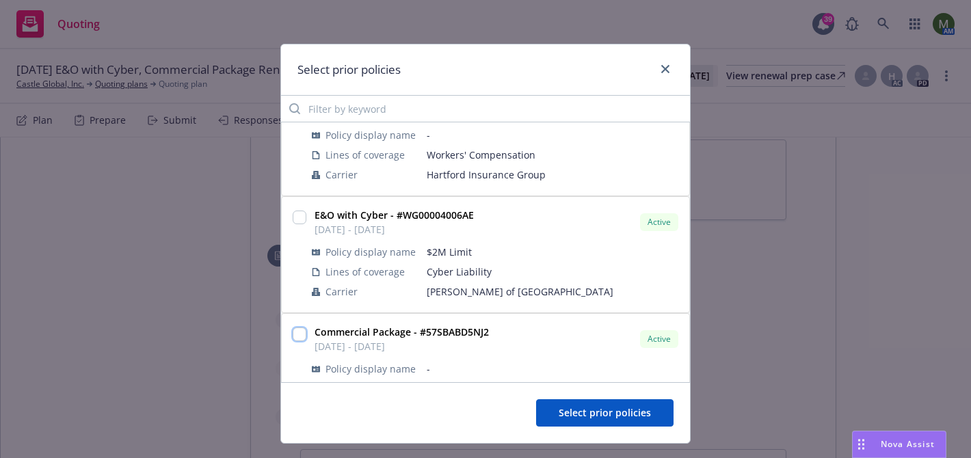
click at [299, 340] on input "checkbox" at bounding box center [300, 334] width 14 height 14
checkbox input "true"
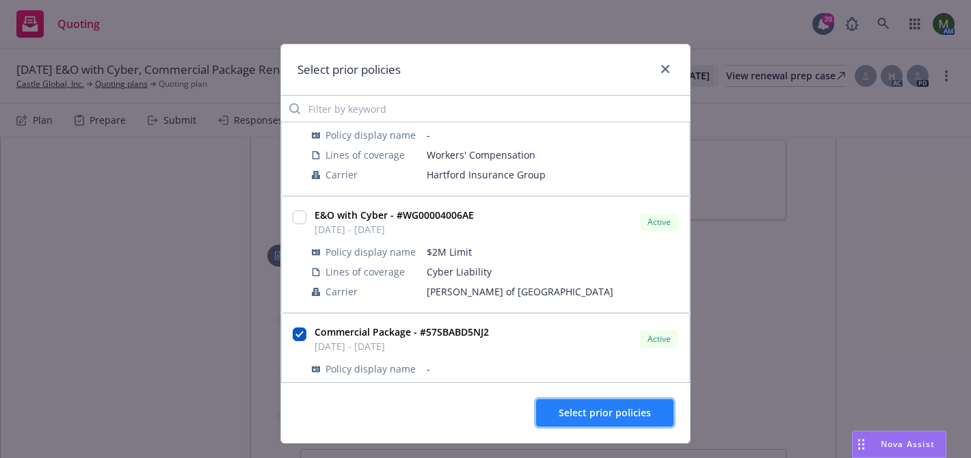
click at [576, 420] on button "Select prior policies" at bounding box center [604, 412] width 137 height 27
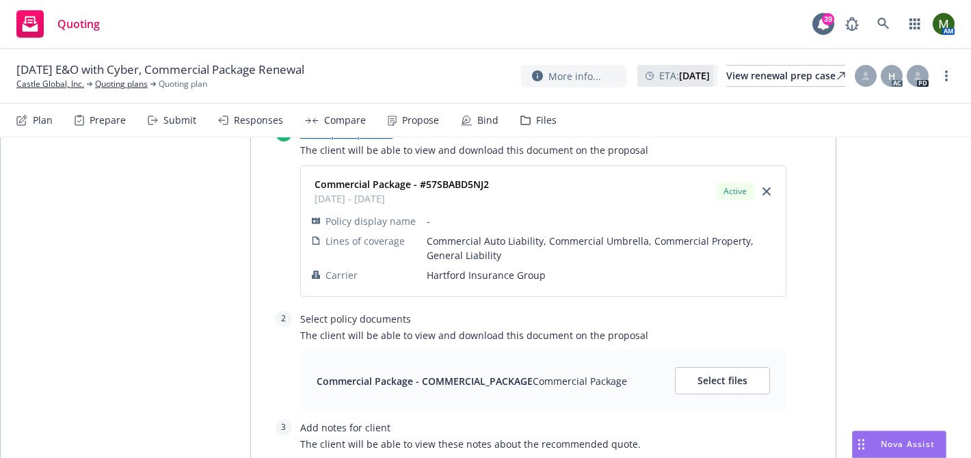
scroll to position [2130, 0]
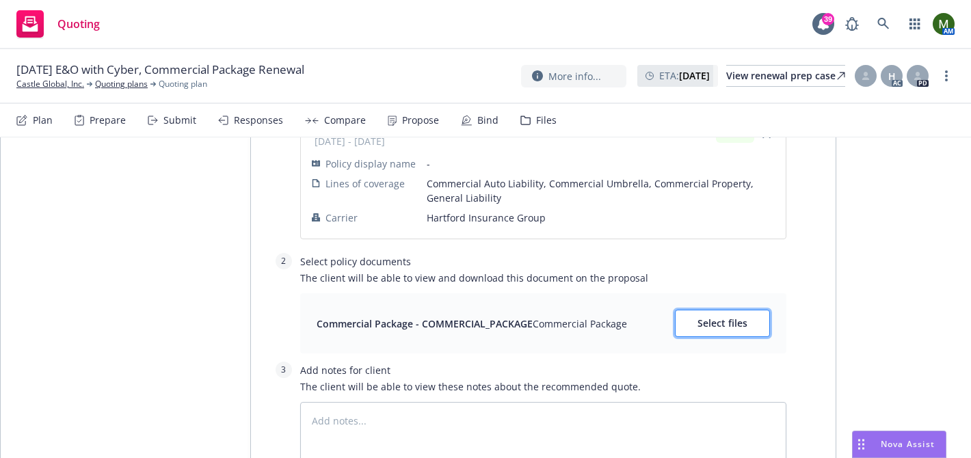
click at [731, 313] on button "Select files" at bounding box center [722, 323] width 95 height 27
type textarea "x"
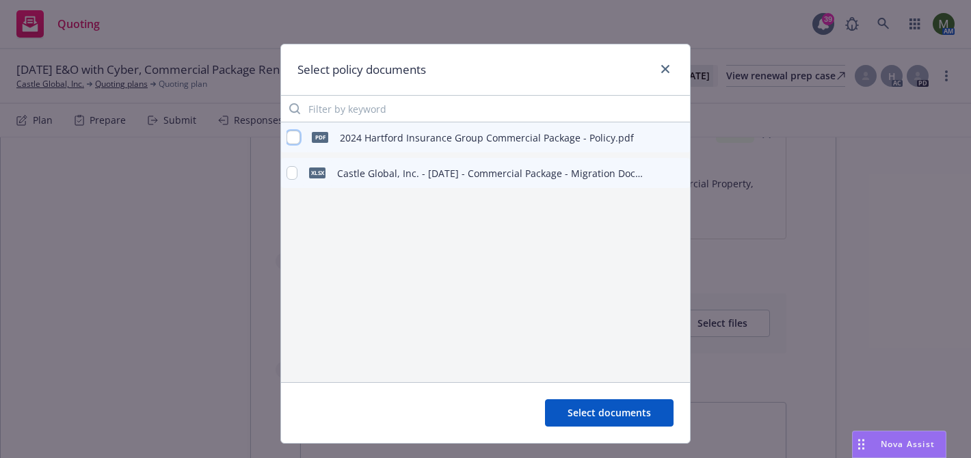
click at [293, 139] on input "checkbox" at bounding box center [293, 138] width 14 height 14
checkbox input "true"
click at [591, 412] on span "Select documents" at bounding box center [608, 412] width 83 height 13
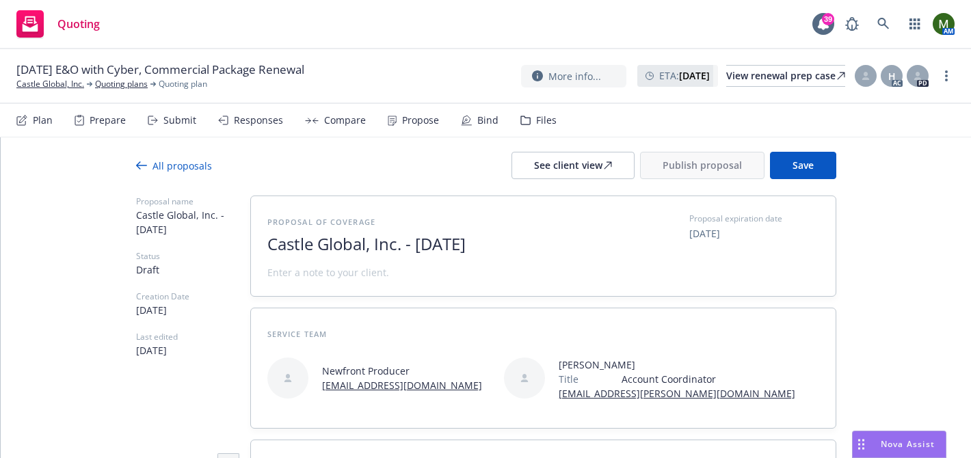
scroll to position [0, 0]
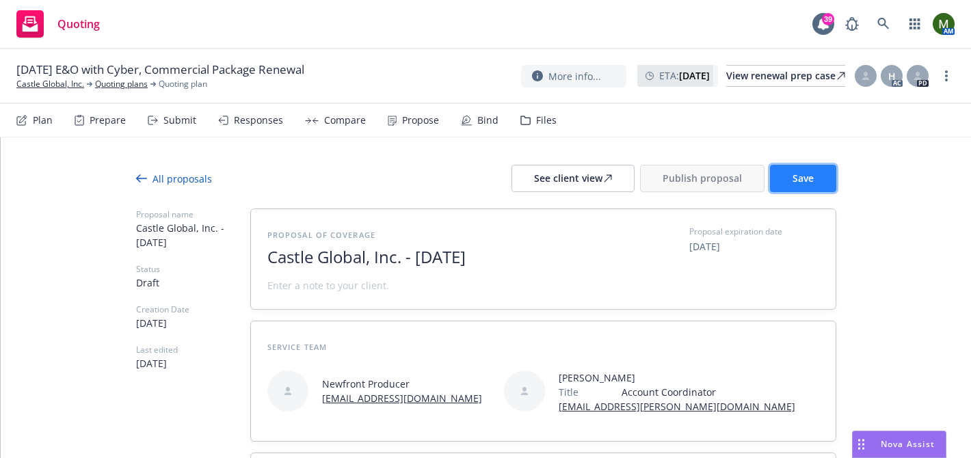
click at [809, 176] on span "Save" at bounding box center [802, 178] width 21 height 13
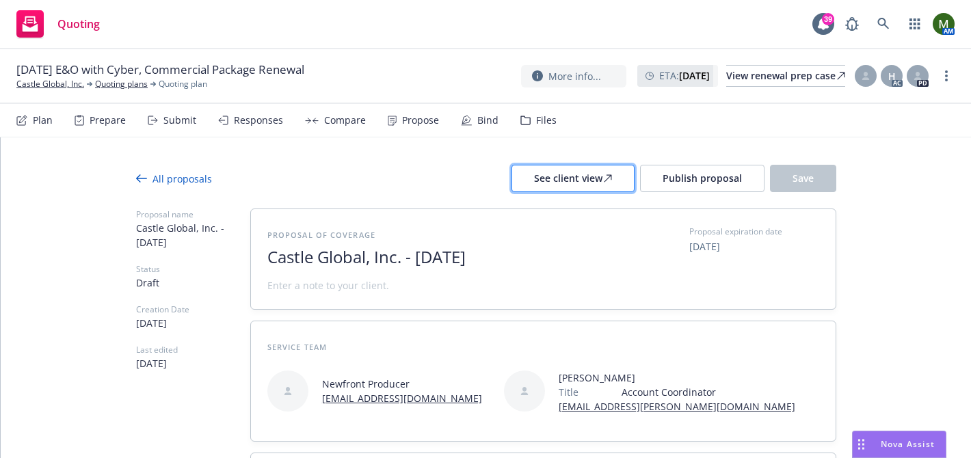
click at [596, 183] on div "See client view" at bounding box center [573, 178] width 78 height 26
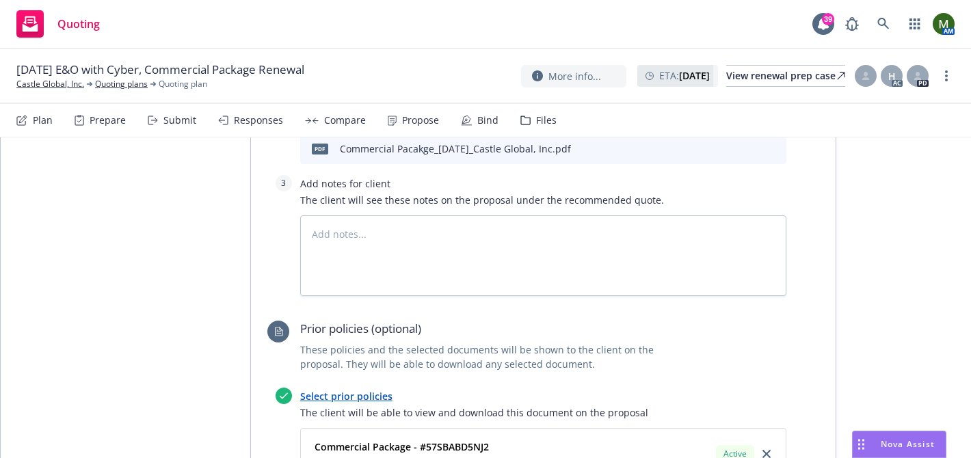
scroll to position [1772, 0]
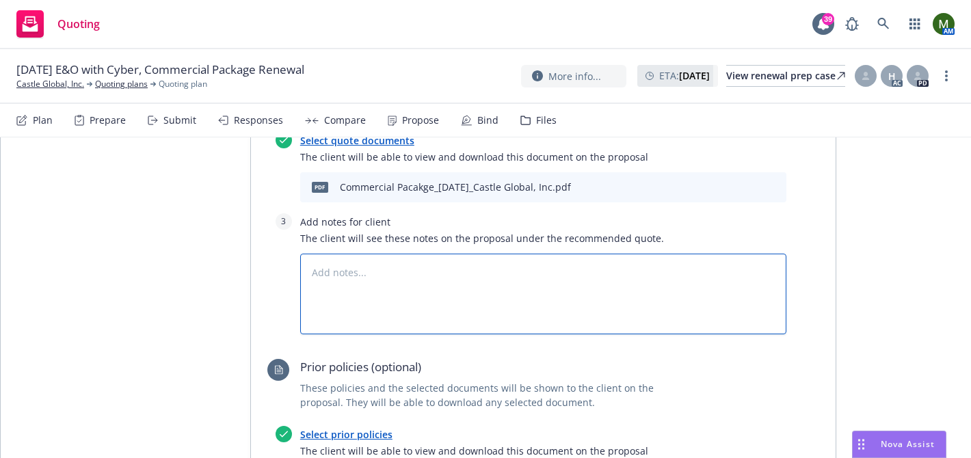
click at [497, 282] on textarea at bounding box center [543, 294] width 486 height 81
paste textarea "LOC 1, BLDG 1"
type textarea "x"
type textarea "LOC 1, BLDG 1"
type textarea "x"
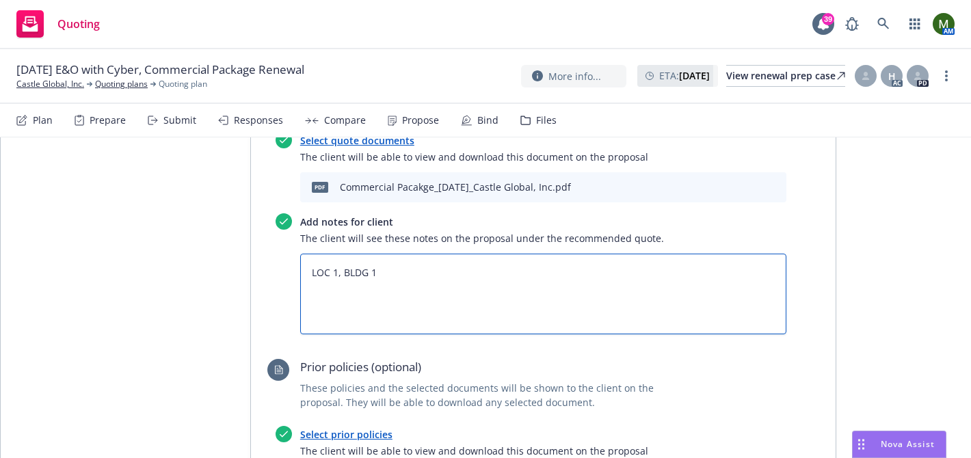
type textarea "LOC 1, BLDG 1"
paste textarea "Location: 1201 2ND AVE FL 26 SEATTLE,WA 98101-3020"
type textarea "x"
type textarea "LOC 1, BLDG 1 Location: 1201 2ND AVE FL 26 SEATTLE,WA 98101-3020"
type textarea "x"
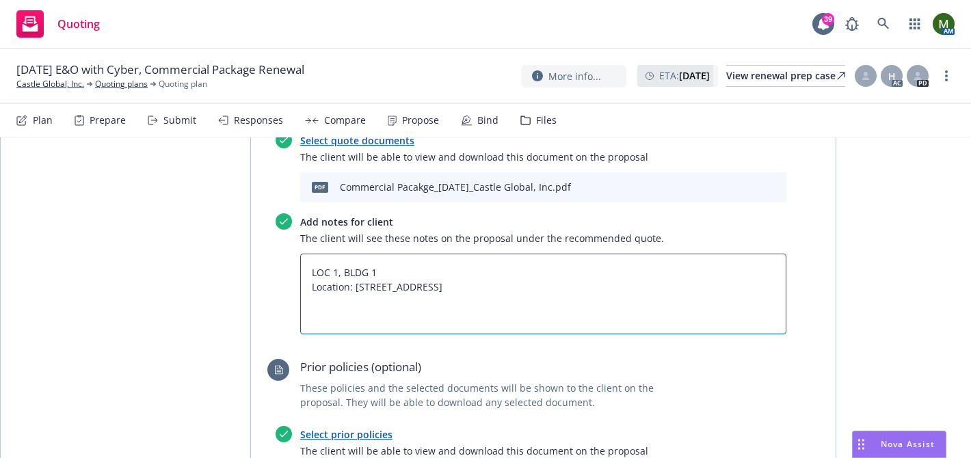
type textarea "LOC 1, BLDG 1 Location: 1201 2ND AVE FL 26 SEATTLE,WA 98101-3020"
type textarea "x"
type textarea "LOC 1, BLDG 1 Location: 1201 2ND AVE FL 26 SEATTLE,WA 98101-3020 B"
type textarea "x"
type textarea "LOC 1, BLDG 1 Location: 1201 2ND AVE FL 26 SEATTLE,WA 98101-3020 BP"
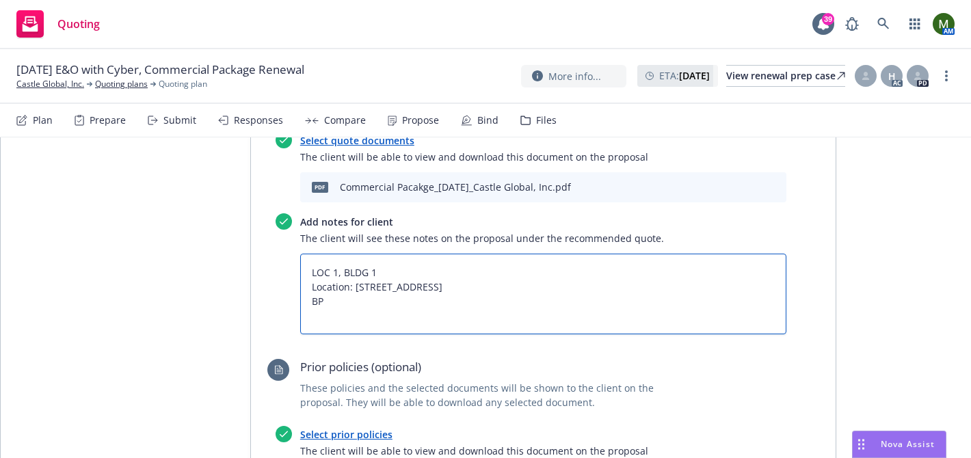
type textarea "x"
type textarea "LOC 1, BLDG 1 Location: 1201 2ND AVE FL 26 SEATTLE,WA 98101-3020 BPP"
type textarea "x"
type textarea "LOC 1, BLDG 1 Location: 1201 2ND AVE FL 26 SEATTLE,WA 98101-3020 BPP"
paste textarea "$117,700"
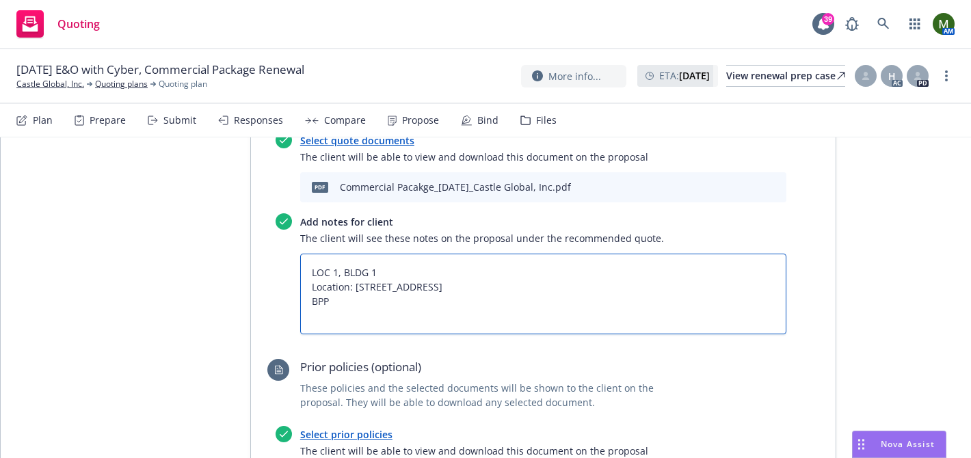
type textarea "x"
type textarea "LOC 1, BLDG 1 Location: 1201 2ND AVE FL 26 SEATTLE,WA 98101-3020 BPP $117,700"
type textarea "x"
type textarea "LOC 1, BLDG 1 Location: 1201 2ND AVE FL 26 SEATTLE,WA 98101-3020 BPP $117,700"
type textarea "x"
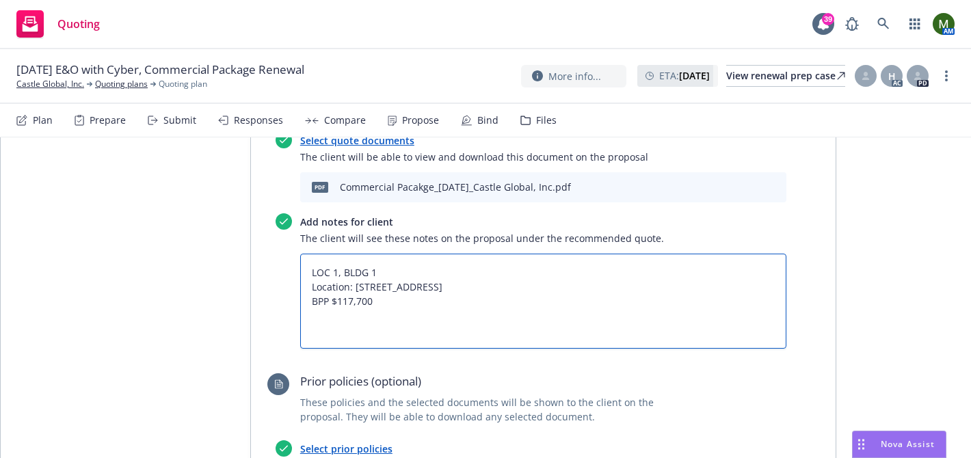
type textarea "LOC 1, BLDG 1 Location: 1201 2ND AVE FL 26 SEATTLE,WA 98101-3020 BPP $117,700"
paste textarea "LOC 2, BLDG 1"
type textarea "x"
type textarea "LOC 1, BLDG 1 Location: 1201 2ND AVE FL 26 SEATTLE,WA 98101-3020 BPP $117,700 L…"
type textarea "x"
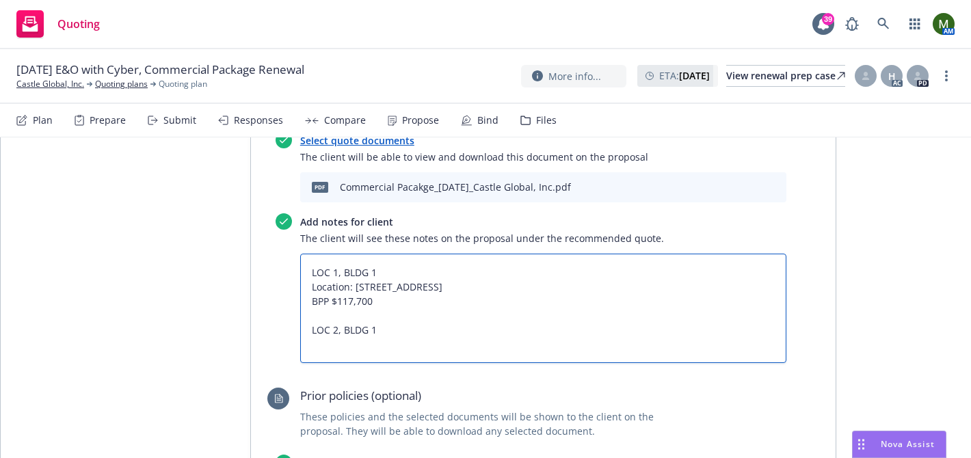
type textarea "LOC 1, BLDG 1 Location: 1201 2ND AVE FL 26 SEATTLE,WA 98101-3020 BPP $117,700 L…"
paste textarea "Location: 100 FIRST STREET, FLOORS # 9-11 SAN FRANCISCO,CA 94105-2634"
type textarea "x"
type textarea "LOC 1, BLDG 1 Location: 1201 2ND AVE FL 26 SEATTLE,WA 98101-3020 BPP $117,700 L…"
type textarea "x"
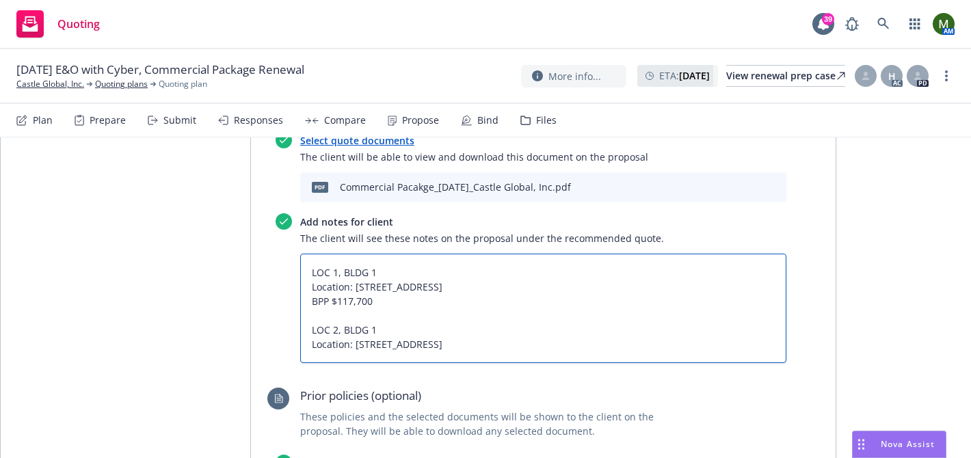
type textarea "LOC 1, BLDG 1 Location: 1201 2ND AVE FL 26 SEATTLE,WA 98101-3020 BPP $117,700 L…"
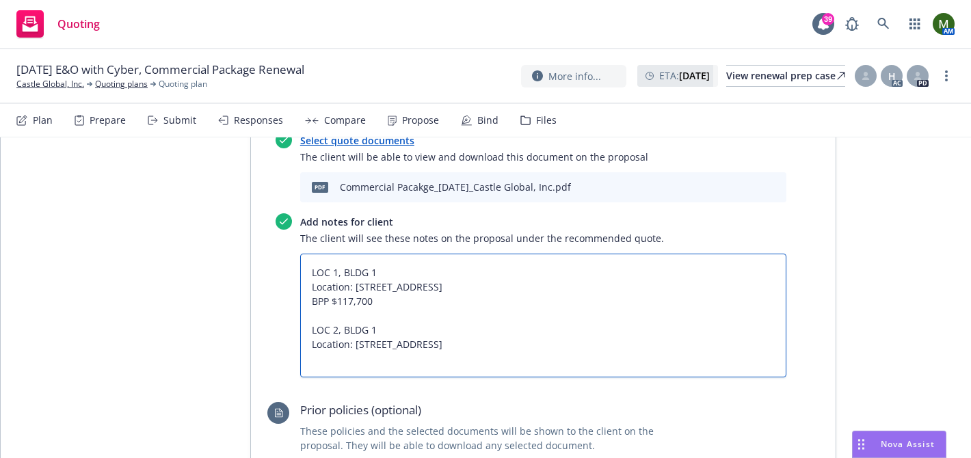
type textarea "x"
type textarea "LOC 1, BLDG 1 Location: 1201 2ND AVE FL 26 SEATTLE,WA 98101-3020 BPP $117,700 L…"
type textarea "x"
type textarea "LOC 1, BLDG 1 Location: 1201 2ND AVE FL 26 SEATTLE,WA 98101-3020 BPP $117,700 L…"
type textarea "x"
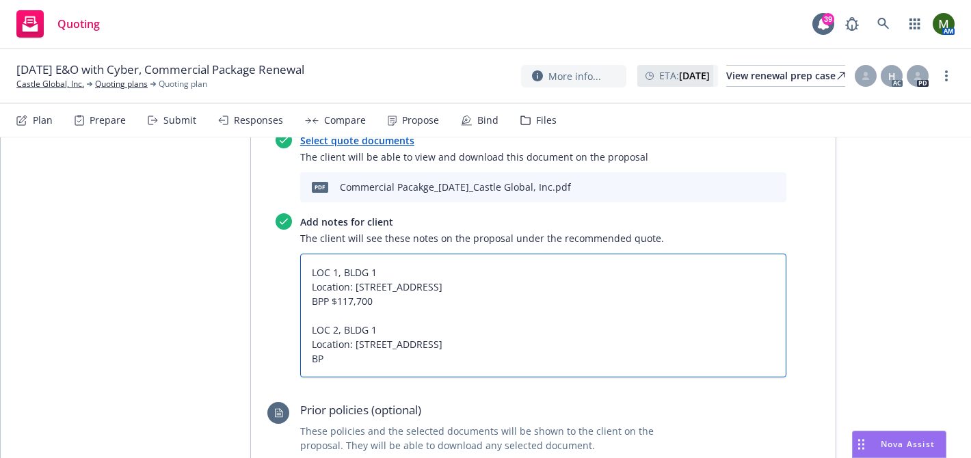
type textarea "LOC 1, BLDG 1 Location: 1201 2ND AVE FL 26 SEATTLE,WA 98101-3020 BPP $117,700 L…"
type textarea "x"
type textarea "LOC 1, BLDG 1 Location: 1201 2ND AVE FL 26 SEATTLE,WA 98101-3020 BPP $117,700 L…"
paste textarea "$235,400"
type textarea "x"
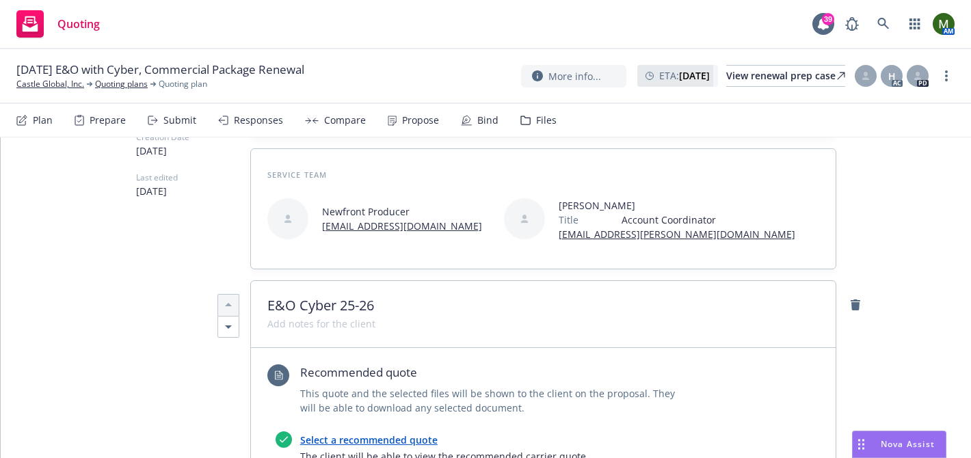
scroll to position [0, 0]
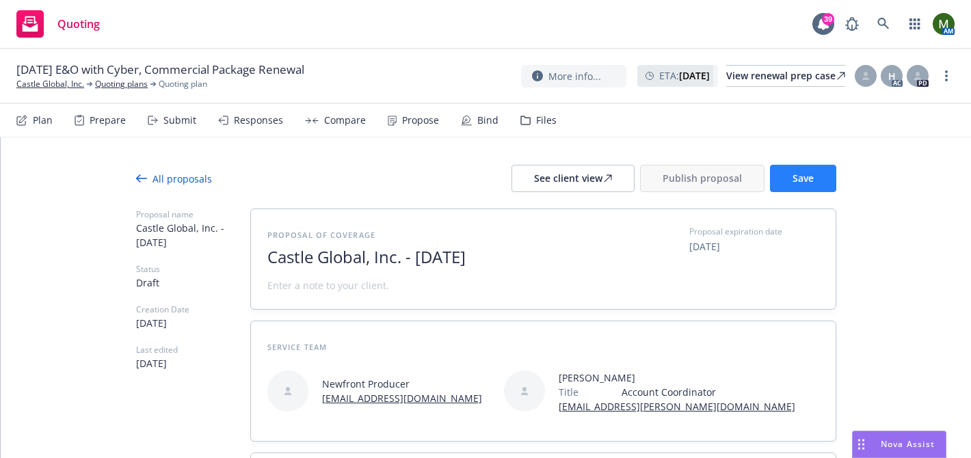
type textarea "LOC 1, BLDG 1 Location: 1201 2ND AVE FL 26 SEATTLE,WA 98101-3020 BPP $117,700 L…"
click at [806, 184] on span "Save" at bounding box center [802, 178] width 21 height 13
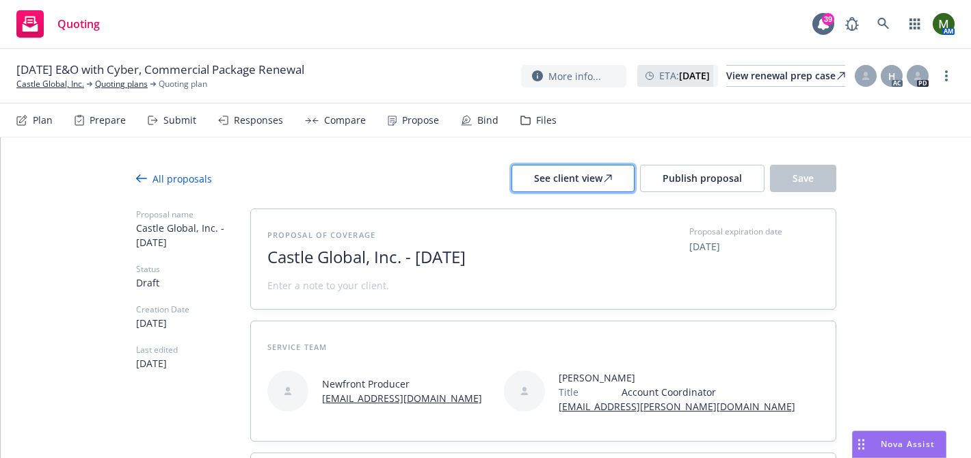
click at [567, 167] on div "See client view" at bounding box center [573, 178] width 78 height 26
click at [611, 176] on icon at bounding box center [608, 178] width 8 height 8
type textarea "x"
click at [62, 82] on link "Castle Global, Inc." at bounding box center [50, 84] width 68 height 12
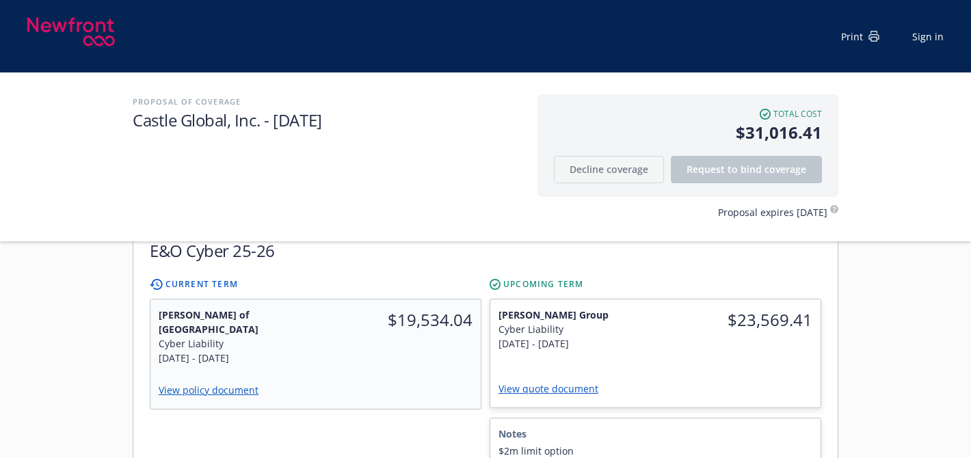
scroll to position [329, 0]
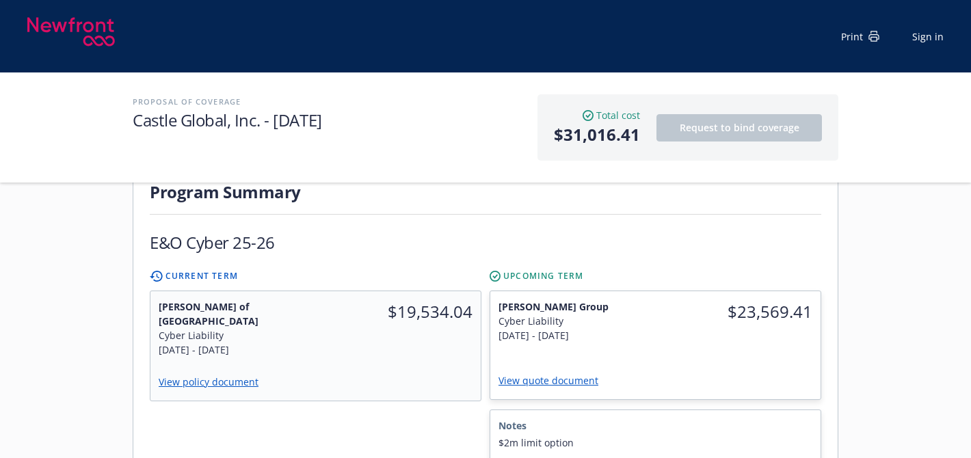
click at [570, 299] on span "[PERSON_NAME] Group" at bounding box center [572, 306] width 149 height 14
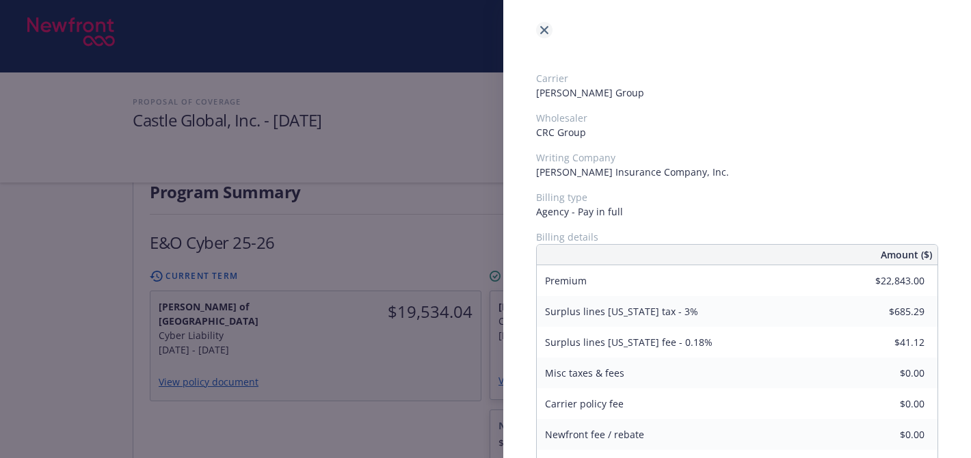
click at [543, 28] on icon "close" at bounding box center [544, 30] width 8 height 8
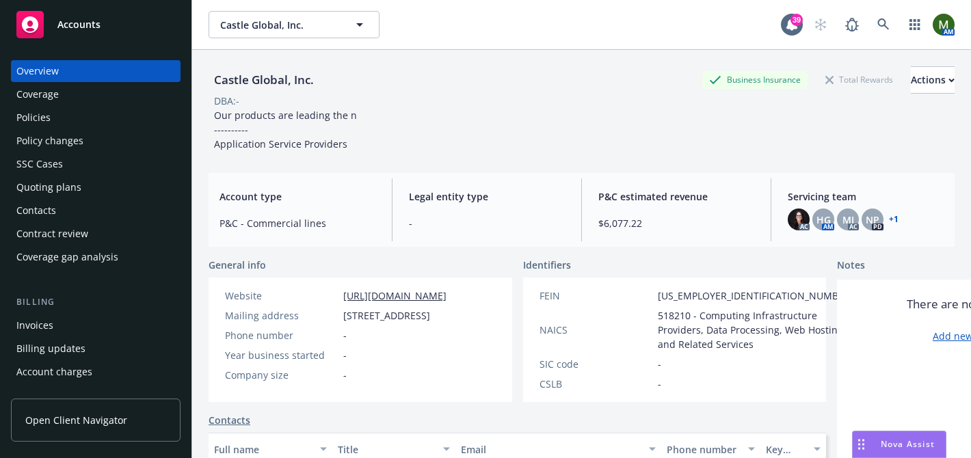
click at [230, 88] on div "Castle Global, Inc." at bounding box center [263, 80] width 111 height 18
click at [233, 84] on div "Castle Global, Inc." at bounding box center [263, 80] width 111 height 18
copy div "Castle Global, Inc."
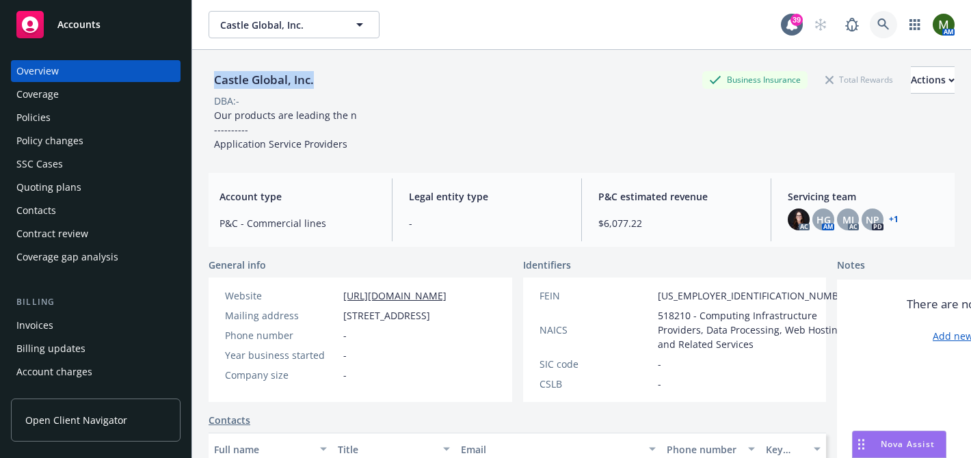
click at [882, 23] on icon at bounding box center [883, 24] width 12 height 12
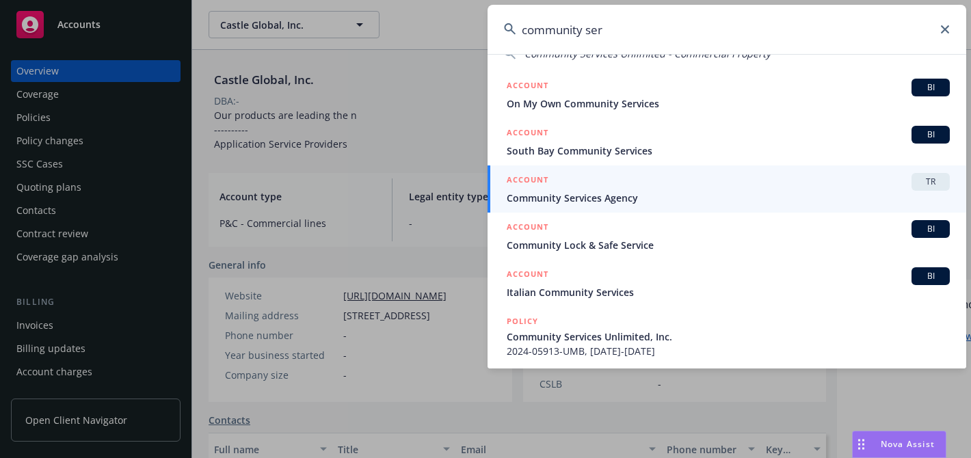
scroll to position [121, 0]
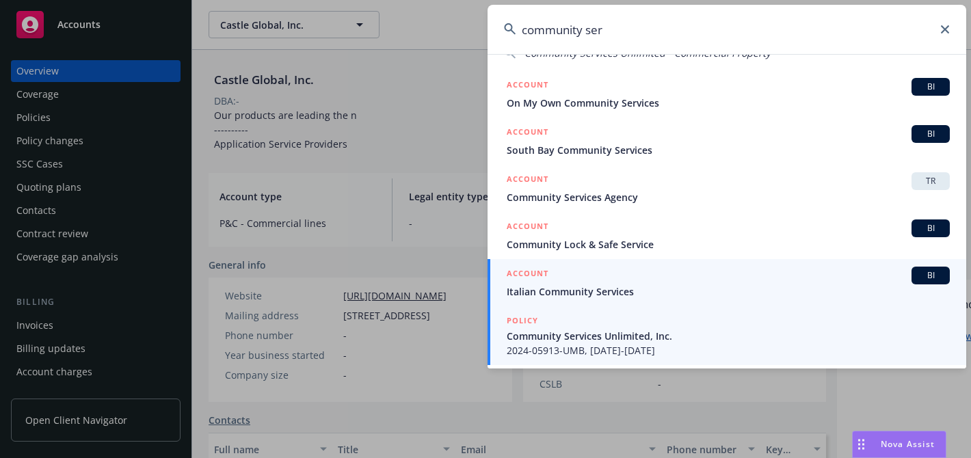
type input "community ser"
click at [697, 343] on span "2024-05913-UMB, 11/01/2024-11/01/2025" at bounding box center [728, 350] width 443 height 14
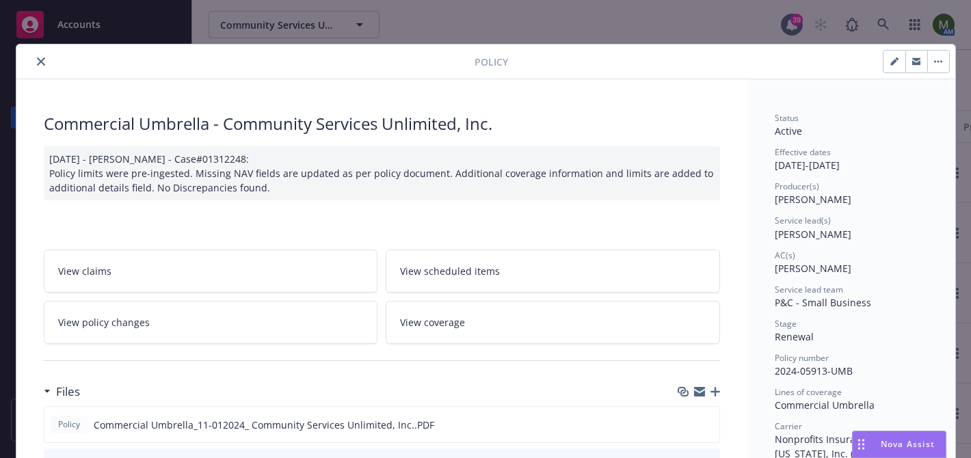
click at [36, 56] on button "close" at bounding box center [41, 61] width 16 height 16
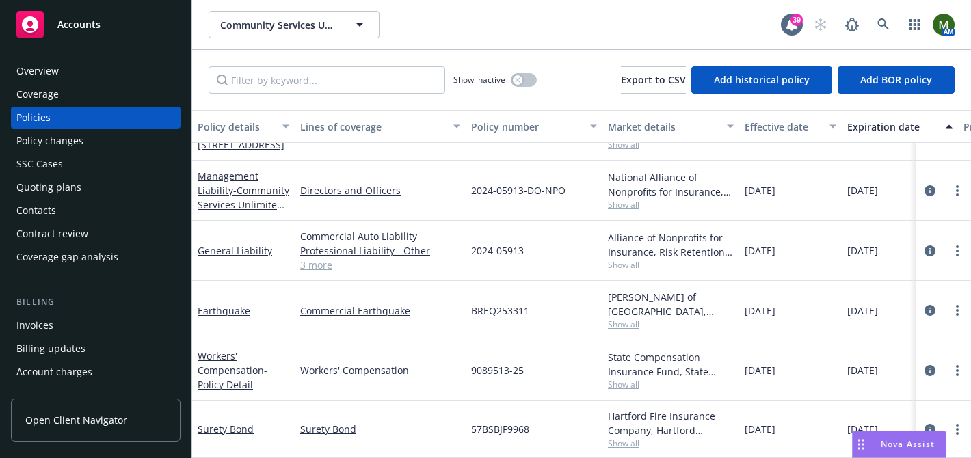
scroll to position [98, 0]
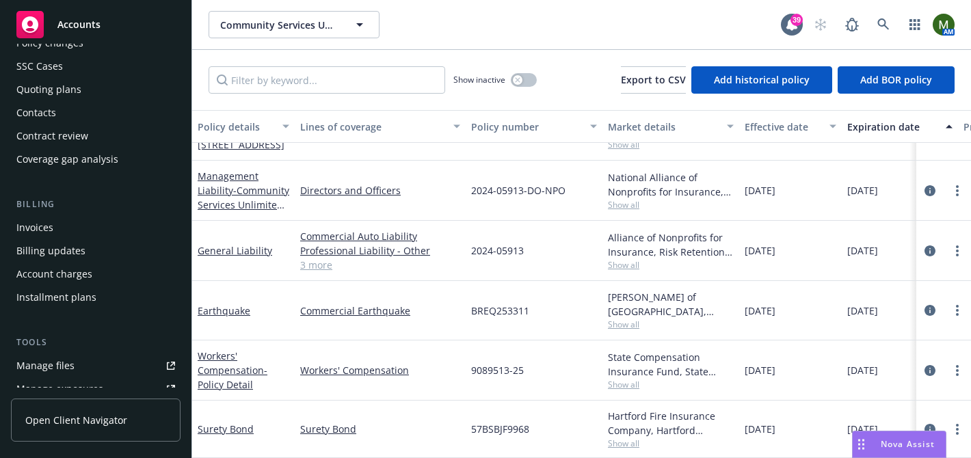
click at [91, 364] on link "Manage files" at bounding box center [96, 366] width 170 height 22
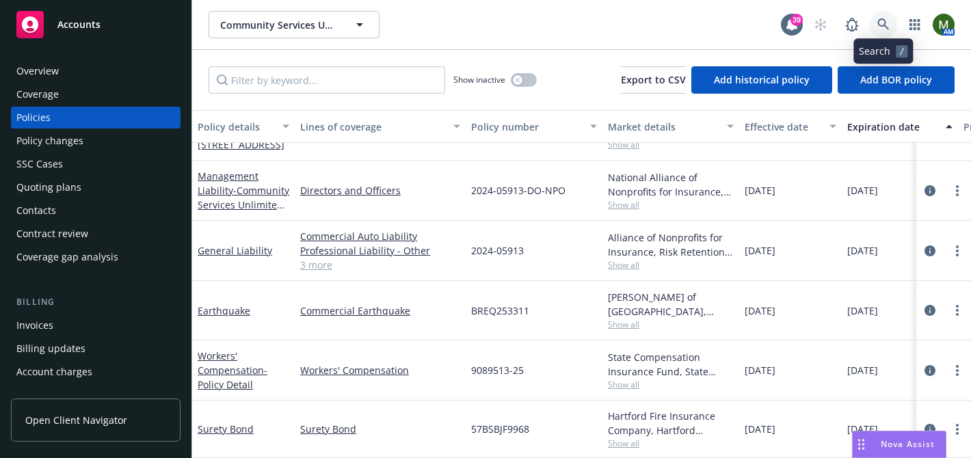
click at [880, 16] on link at bounding box center [883, 24] width 27 height 27
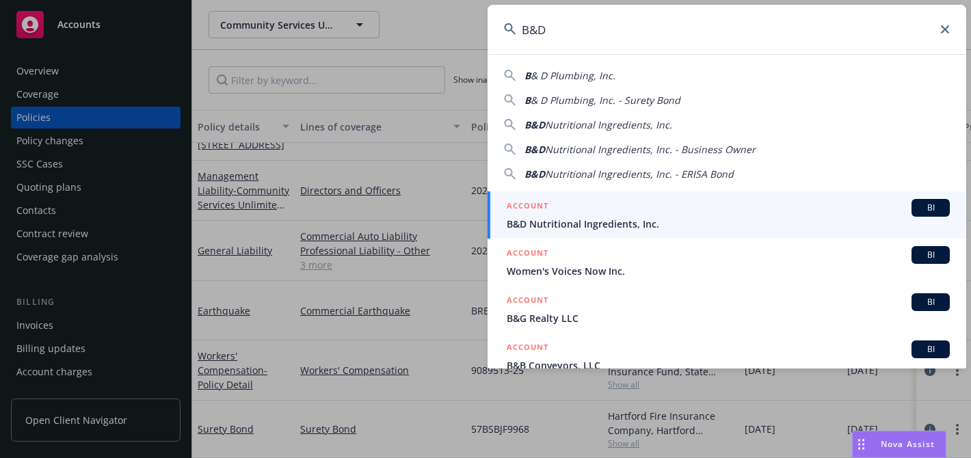
type input "B&D"
click at [619, 211] on div "ACCOUNT BI" at bounding box center [728, 208] width 443 height 18
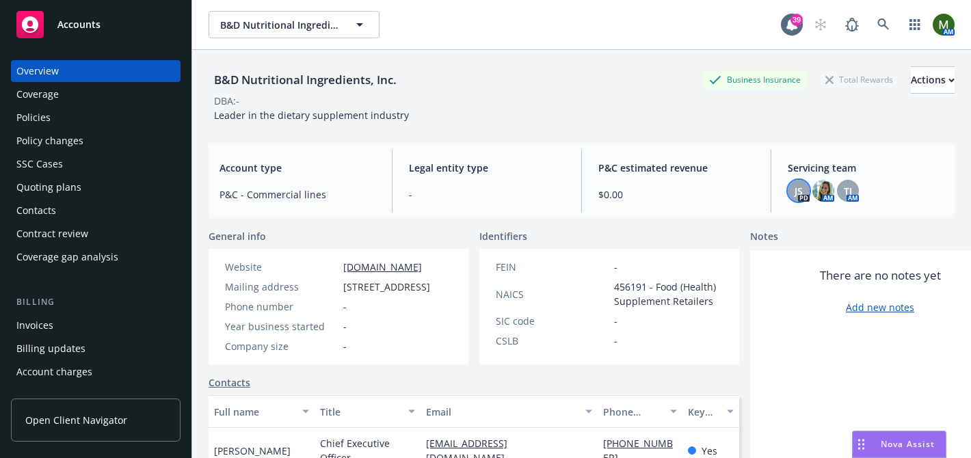
click at [800, 180] on div "JS" at bounding box center [799, 191] width 22 height 22
click at [827, 183] on img at bounding box center [823, 191] width 22 height 22
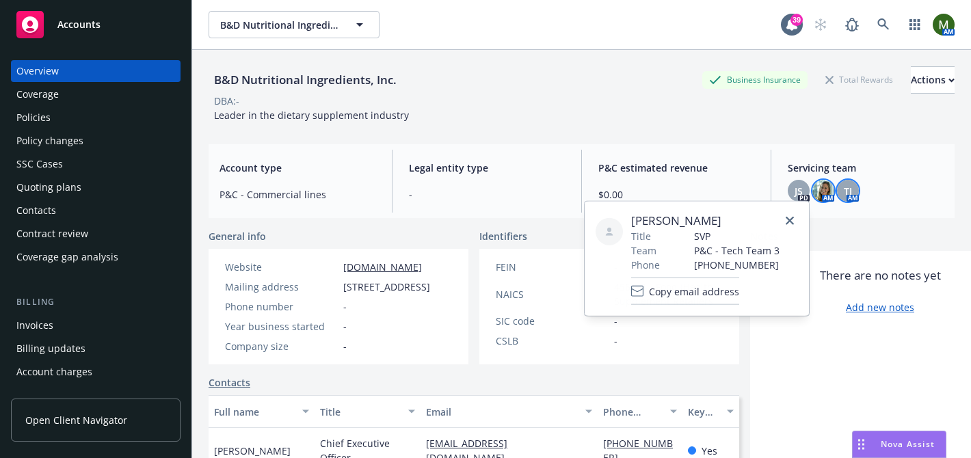
click at [848, 185] on span "TJ" at bounding box center [848, 191] width 8 height 14
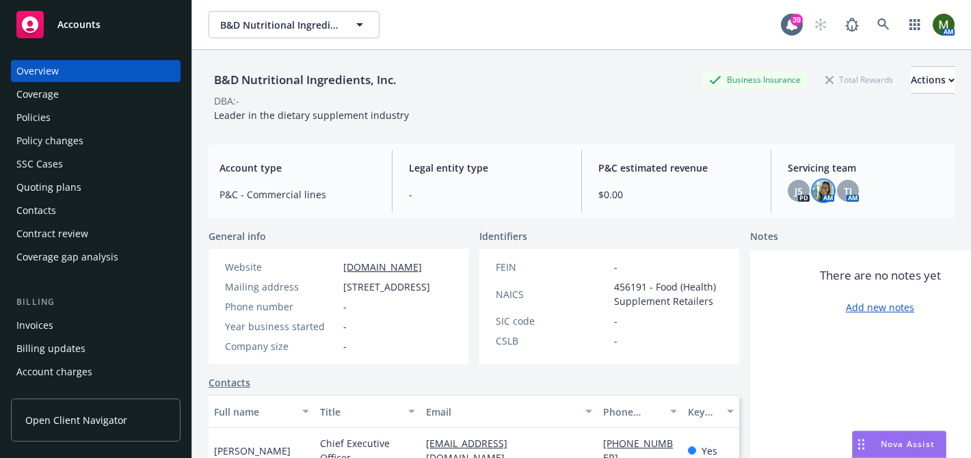
click at [829, 189] on img at bounding box center [823, 191] width 22 height 22
click at [801, 192] on span "JS" at bounding box center [798, 191] width 8 height 14
click at [877, 27] on icon at bounding box center [883, 24] width 12 height 12
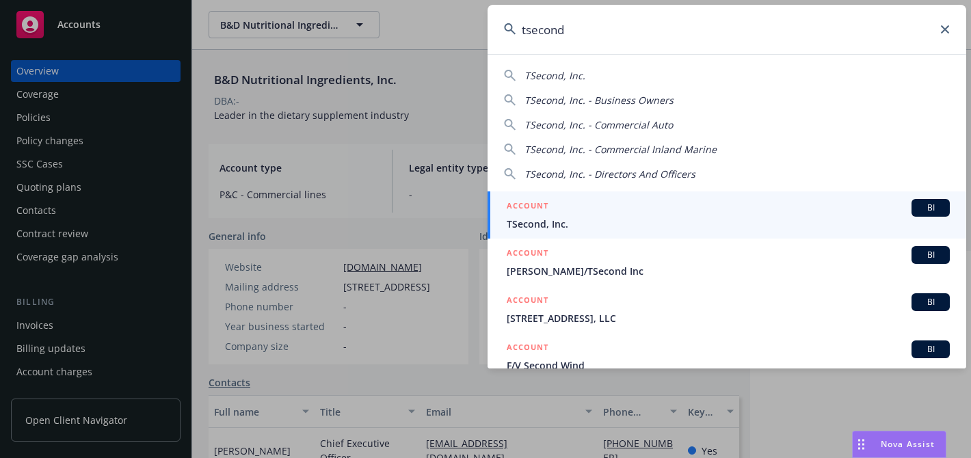
type input "tsecond"
click at [667, 198] on link "ACCOUNT BI TSecond, Inc." at bounding box center [726, 214] width 479 height 47
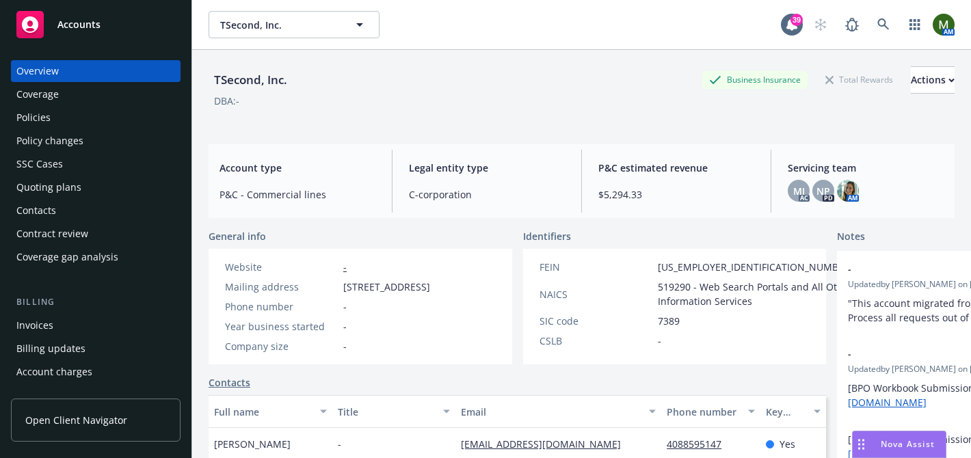
click at [59, 119] on div "Policies" at bounding box center [95, 118] width 159 height 22
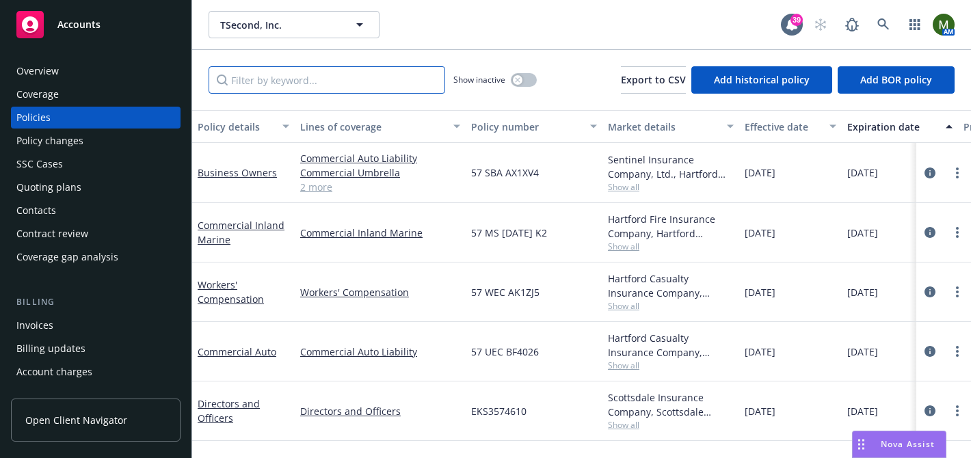
click at [383, 87] on input "Filter by keyword..." at bounding box center [326, 79] width 237 height 27
click at [226, 175] on link "Business Owners" at bounding box center [237, 172] width 79 height 13
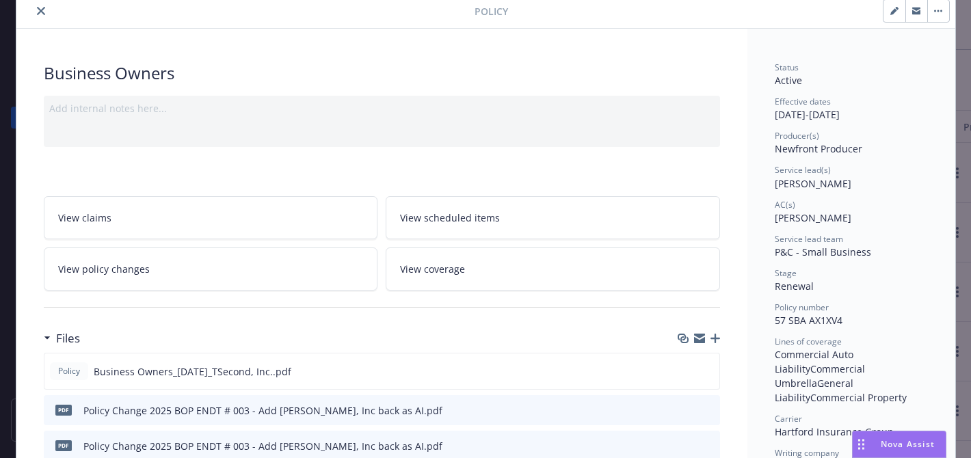
scroll to position [120, 0]
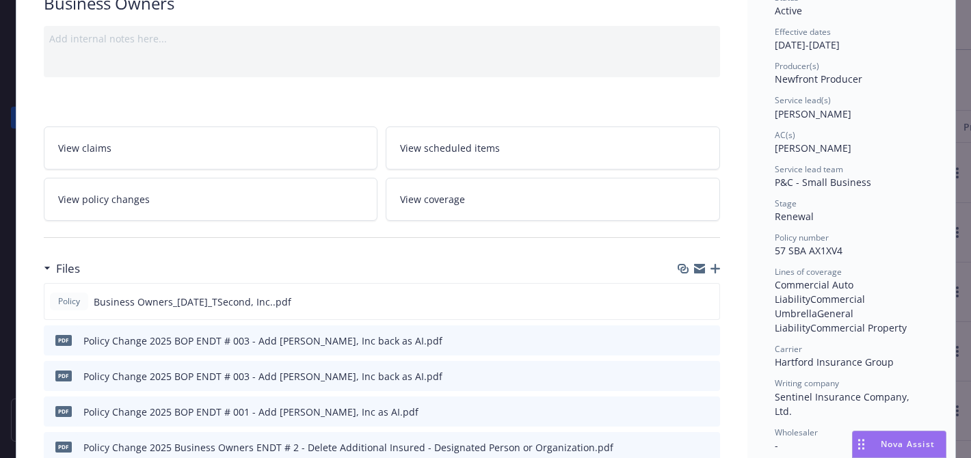
click at [714, 268] on icon "button" at bounding box center [715, 269] width 10 height 10
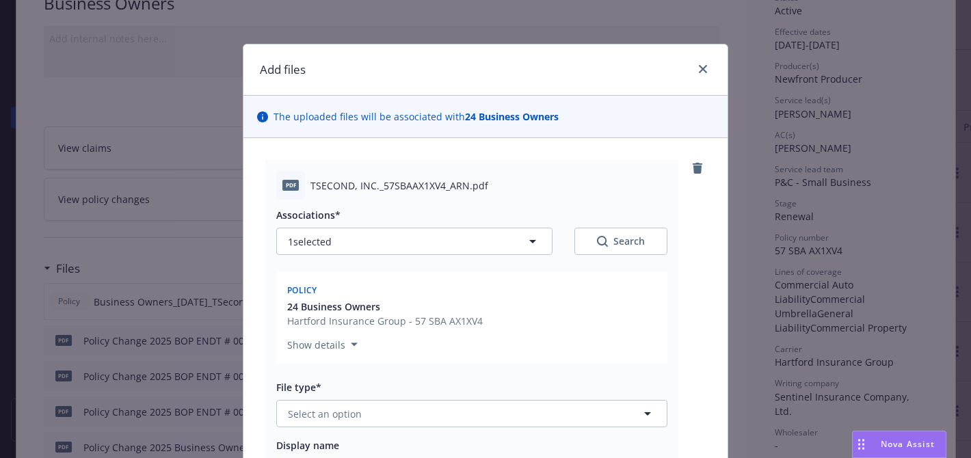
scroll to position [126, 0]
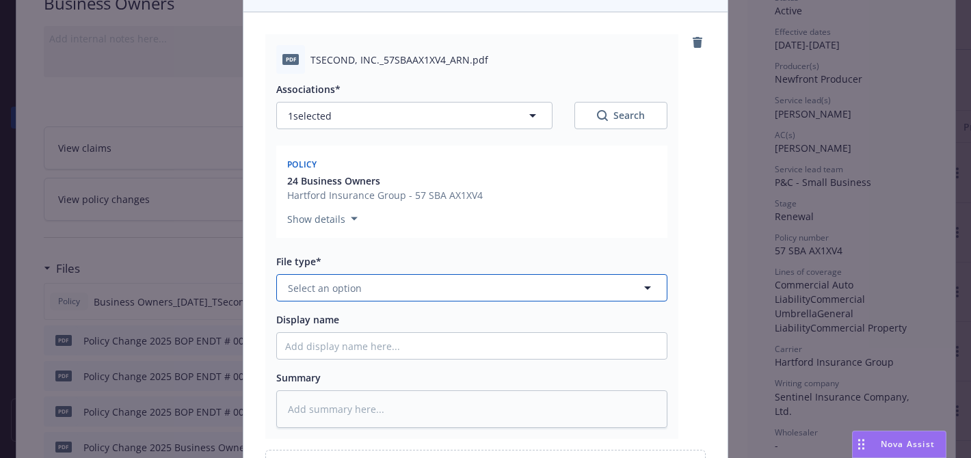
click at [492, 278] on button "Select an option" at bounding box center [471, 287] width 391 height 27
type input "other"
click at [485, 325] on div "Other" at bounding box center [471, 326] width 373 height 20
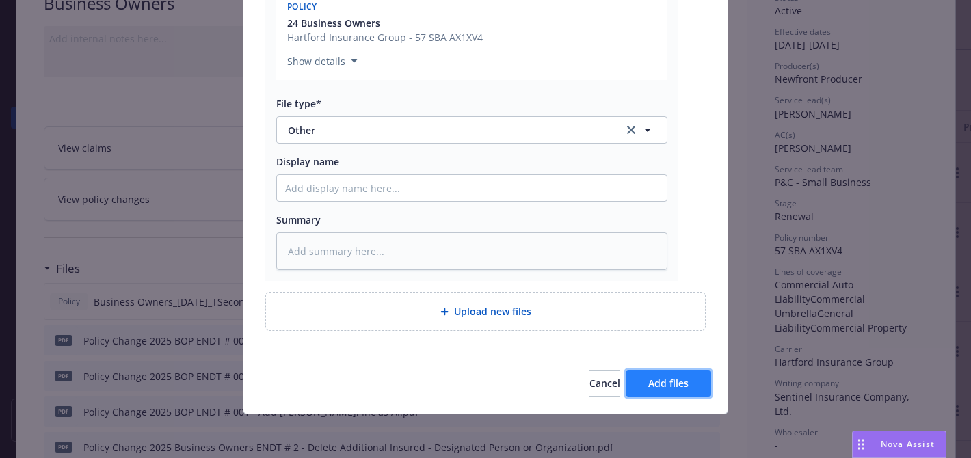
click at [660, 377] on span "Add files" at bounding box center [668, 383] width 40 height 13
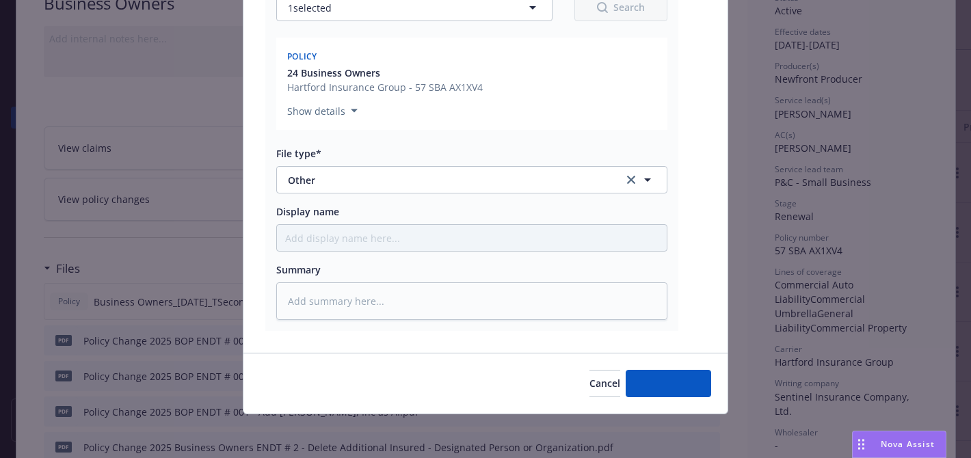
scroll to position [234, 0]
type textarea "x"
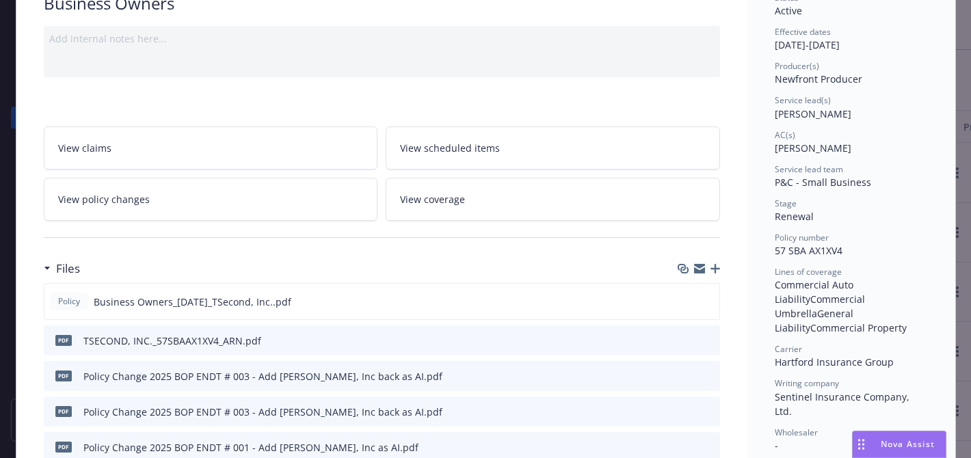
scroll to position [0, 0]
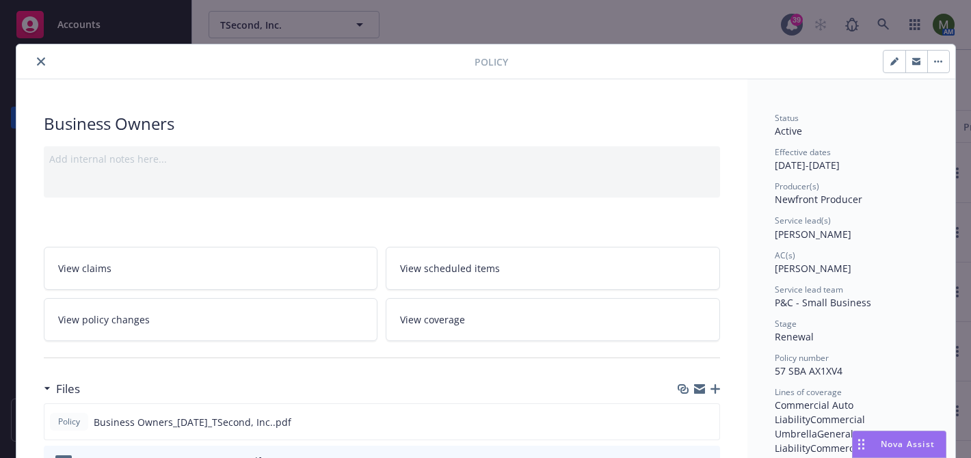
click at [42, 59] on icon "close" at bounding box center [41, 61] width 8 height 8
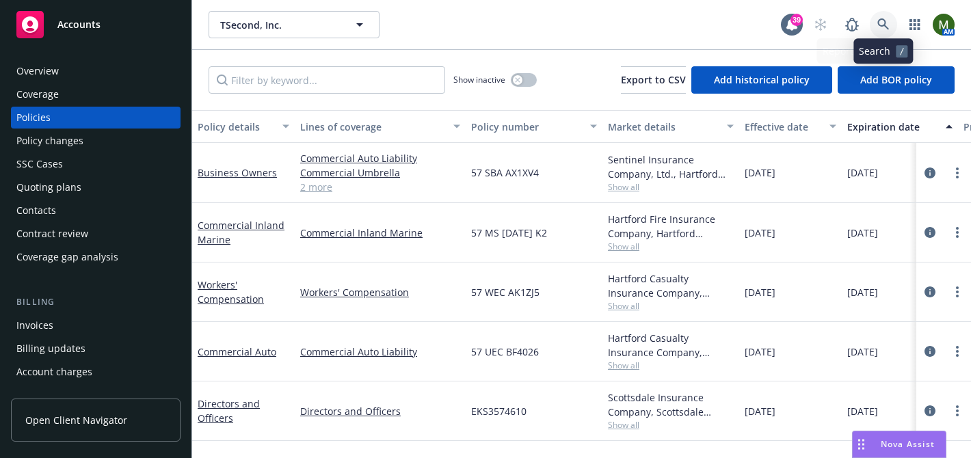
click at [886, 29] on icon at bounding box center [883, 24] width 12 height 12
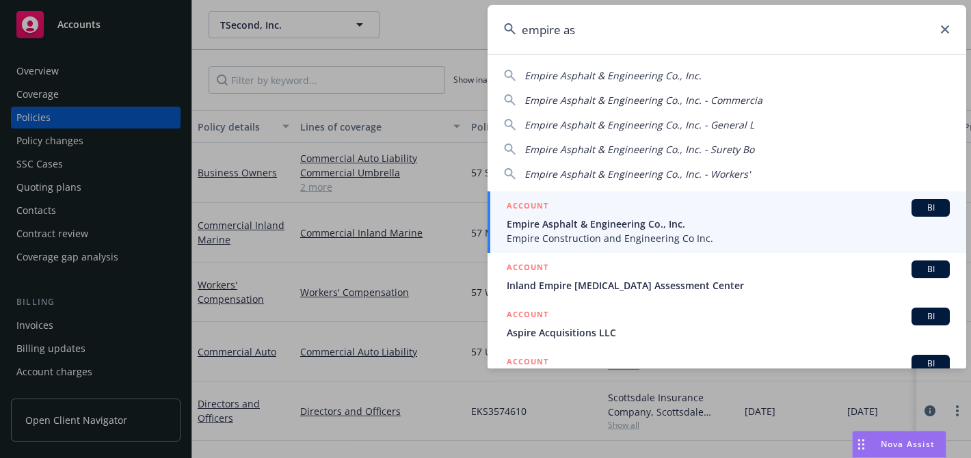
type input "empire as"
click at [564, 223] on span "Empire Asphalt & Engineering Co., Inc." at bounding box center [728, 224] width 443 height 14
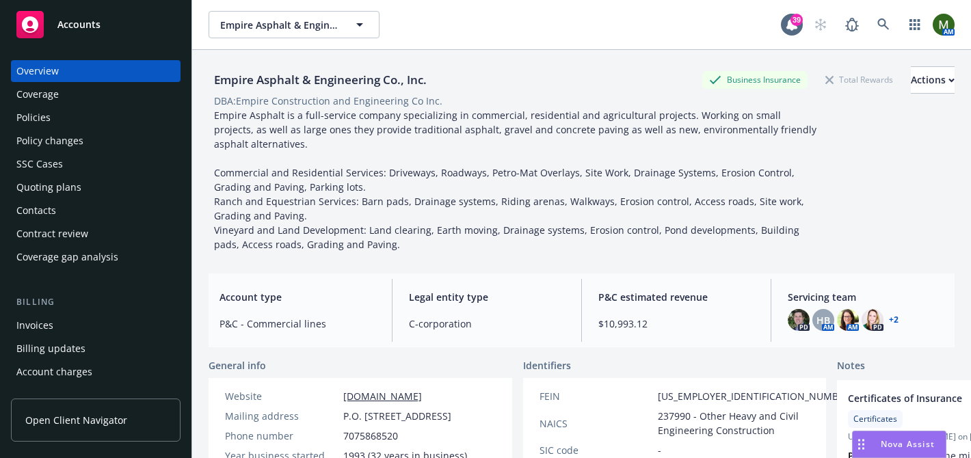
click at [44, 118] on div "Policies" at bounding box center [33, 118] width 34 height 22
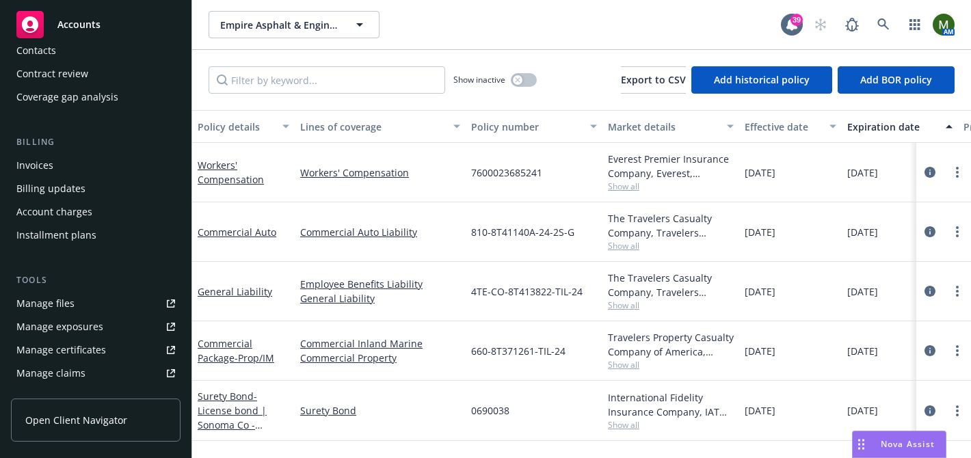
scroll to position [179, 0]
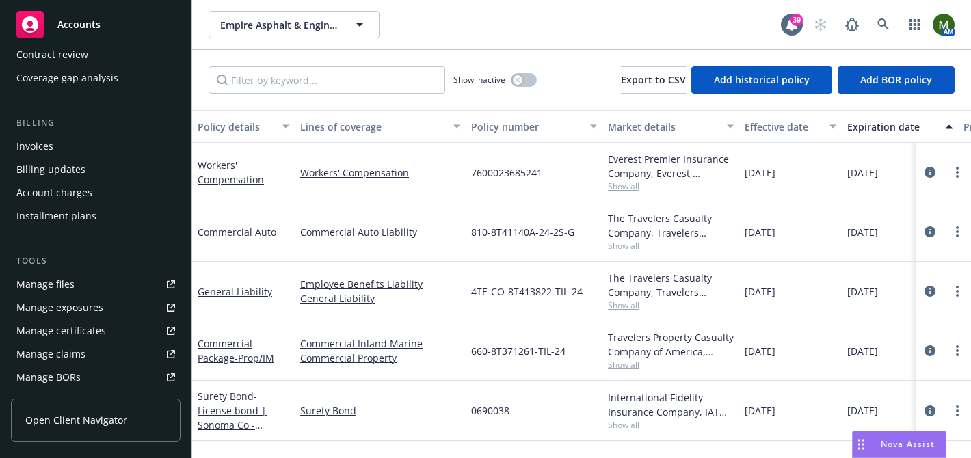
click at [72, 285] on div "Manage files" at bounding box center [45, 284] width 58 height 22
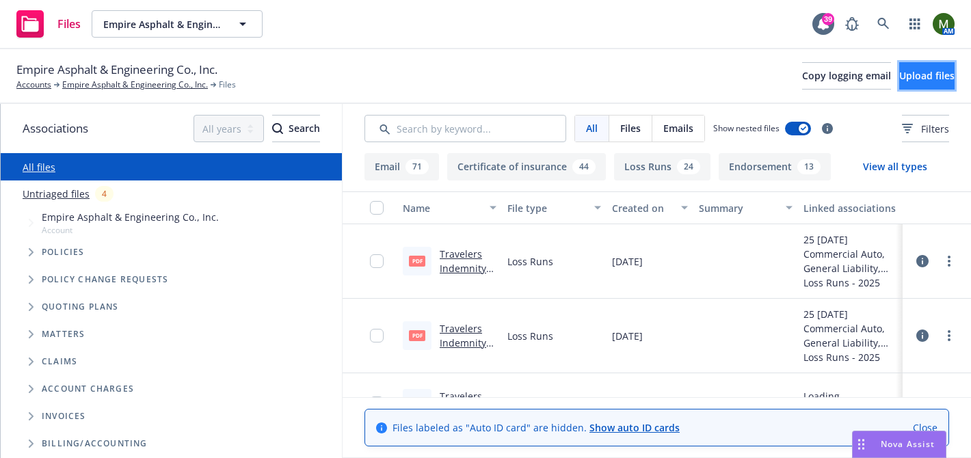
click at [899, 70] on span "Upload files" at bounding box center [926, 75] width 55 height 13
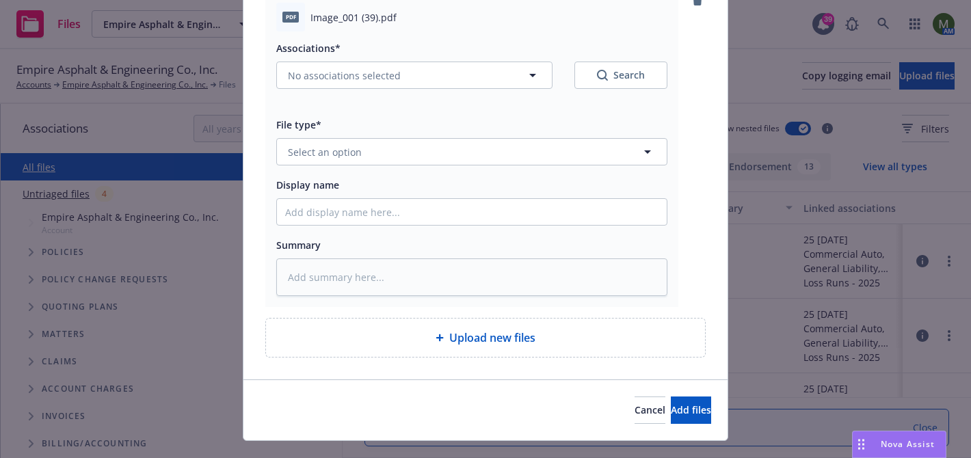
scroll to position [152, 0]
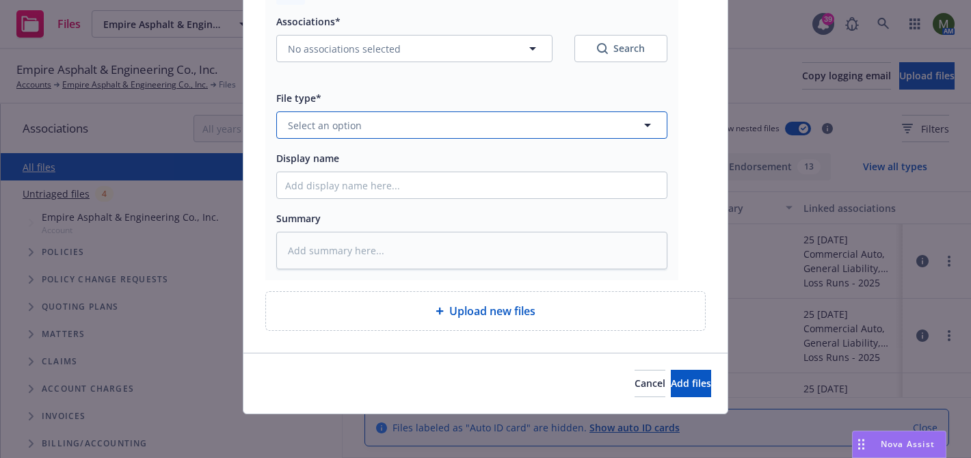
click at [508, 126] on button "Select an option" at bounding box center [471, 124] width 391 height 27
type input "other"
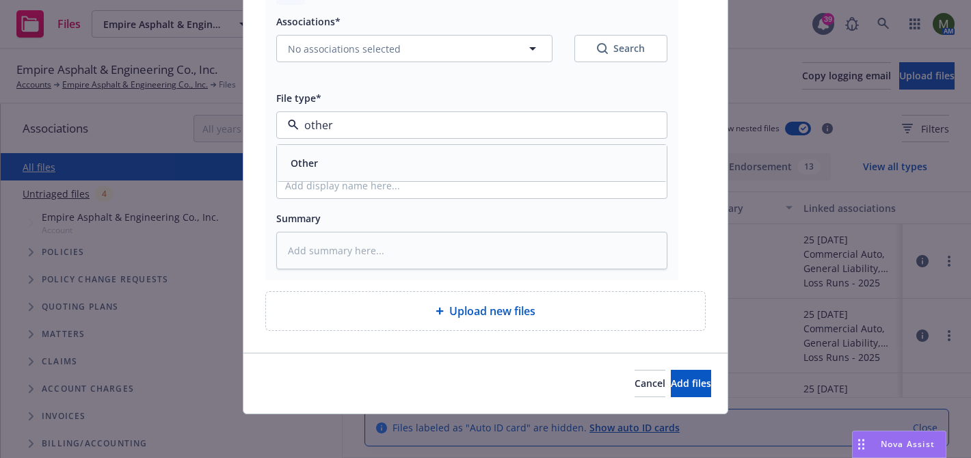
click at [477, 160] on div "Other" at bounding box center [471, 163] width 373 height 20
click at [466, 195] on input "Display name" at bounding box center [472, 185] width 390 height 26
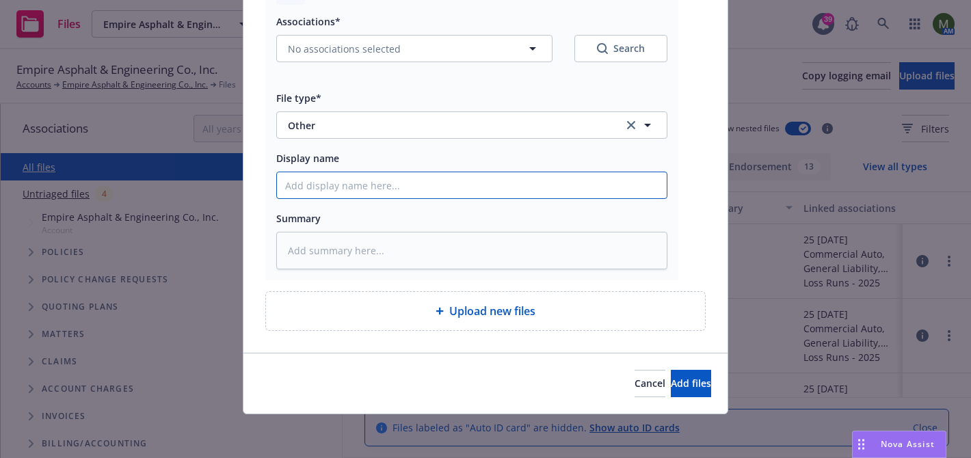
type textarea "x"
type input "N"
type textarea "x"
type input "No"
type textarea "x"
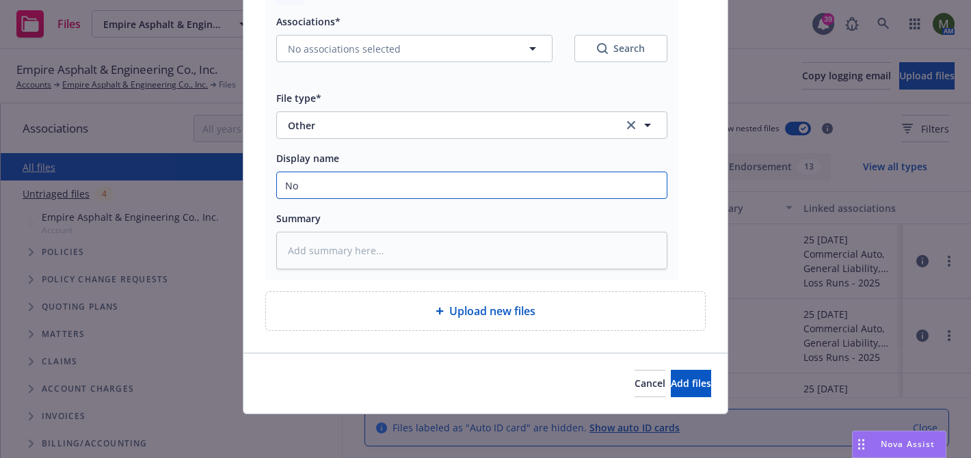
type input "Not"
type textarea "x"
type input "Noti"
type textarea "x"
type input "Notic"
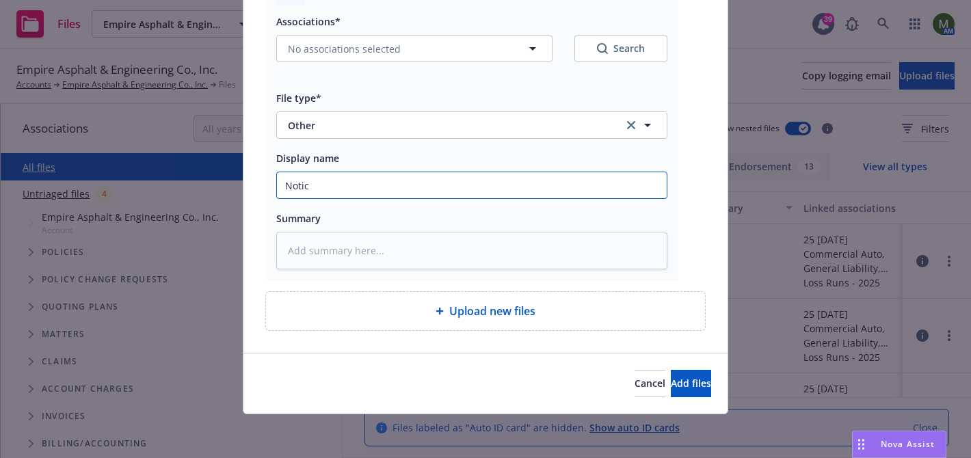
type textarea "x"
type input "Notice"
type textarea "x"
type input "Notice"
type textarea "x"
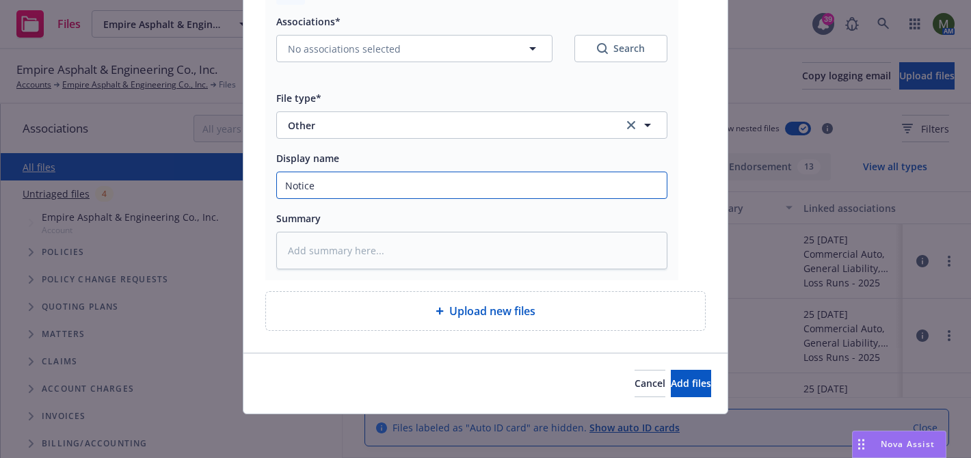
type input "Notice t"
type textarea "x"
type input "Notice to"
type textarea "x"
type input "Notice to"
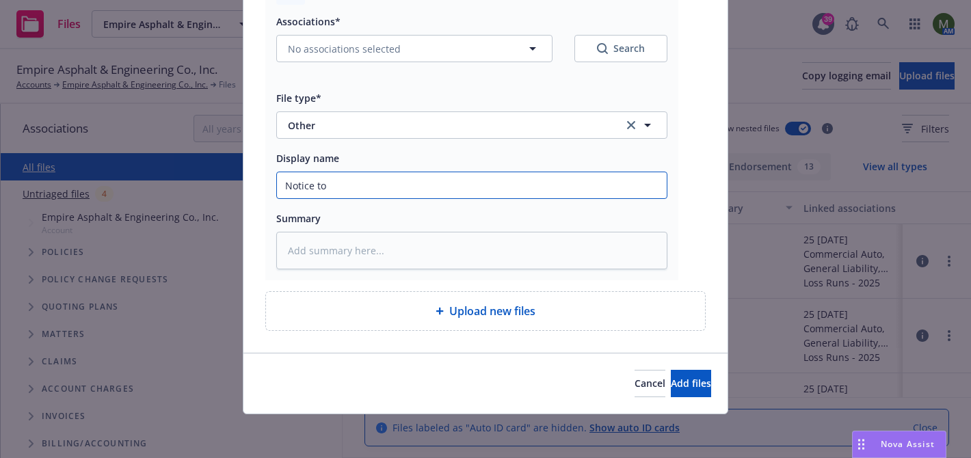
type textarea "x"
type input "Notice to P"
type textarea "x"
type input "Notice to Po"
type textarea "x"
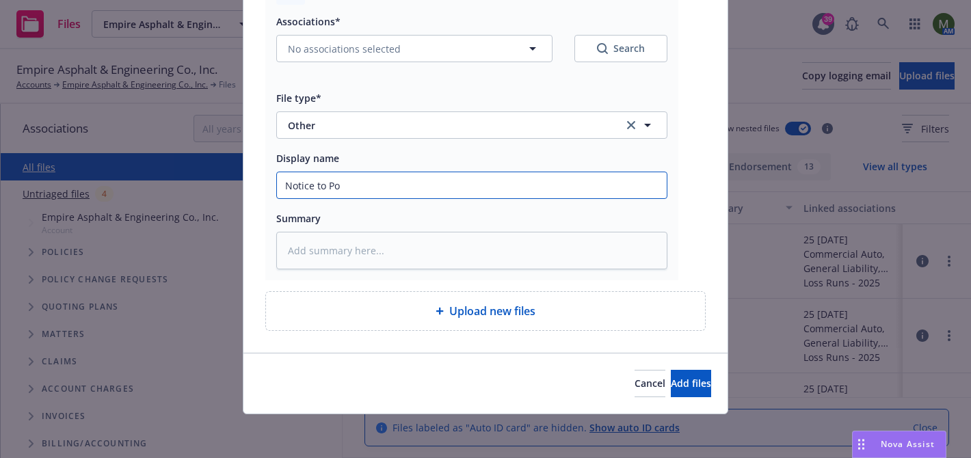
type input "Notice to Poi"
type textarea "x"
type input "Notice to Po"
type textarea "x"
type input "Notice to Pol"
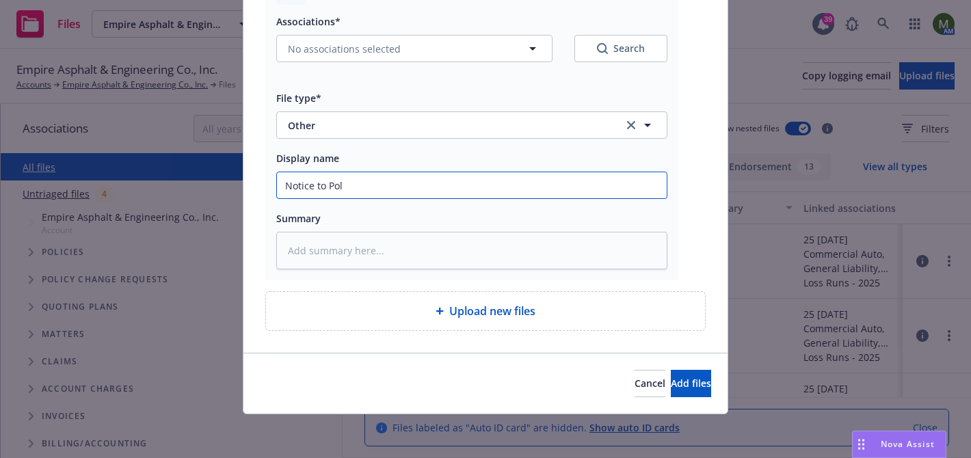
type textarea "x"
type input "Notice to Poli"
type textarea "x"
type input "Notice to Polic"
type textarea "x"
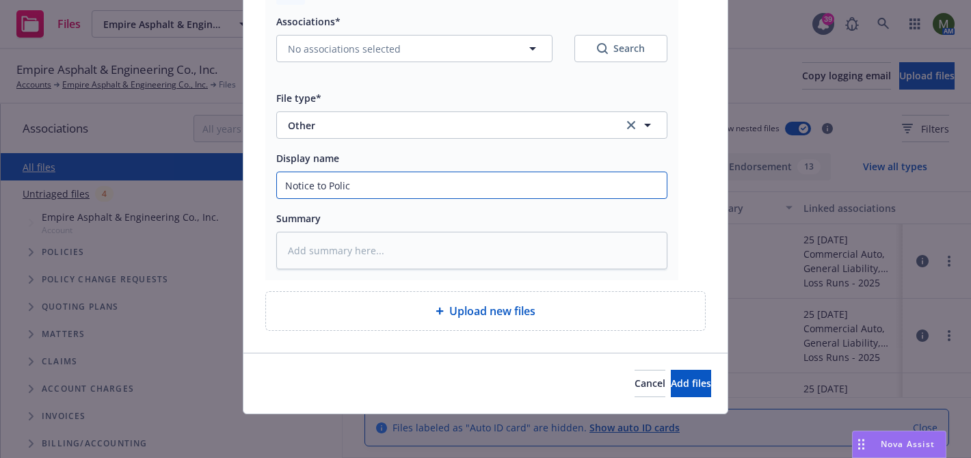
type input "Notice to Policy"
type textarea "x"
type input "Notice to PolicyH"
type textarea "x"
type input "Notice to PolicyHo"
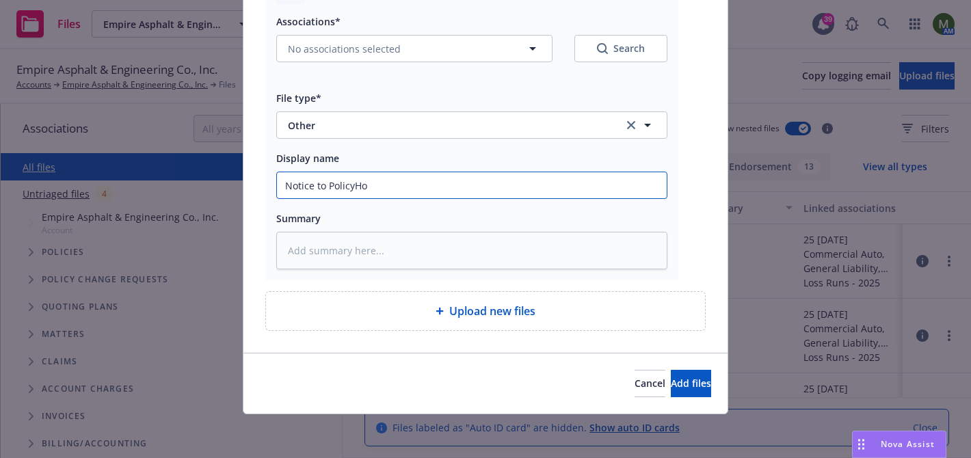
type textarea "x"
type input "Notice to PolicyHol"
type textarea "x"
type input "Notice to PolicyHold"
type textarea "x"
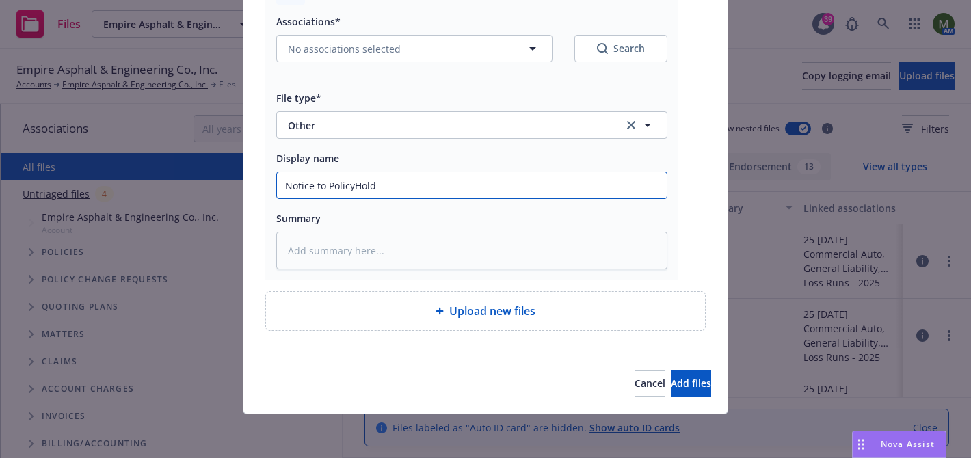
type input "Notice to PolicyHolde"
type textarea "x"
type input "Notice to PolicyHolder"
type textarea "x"
type input "Notice to PolicyHolders"
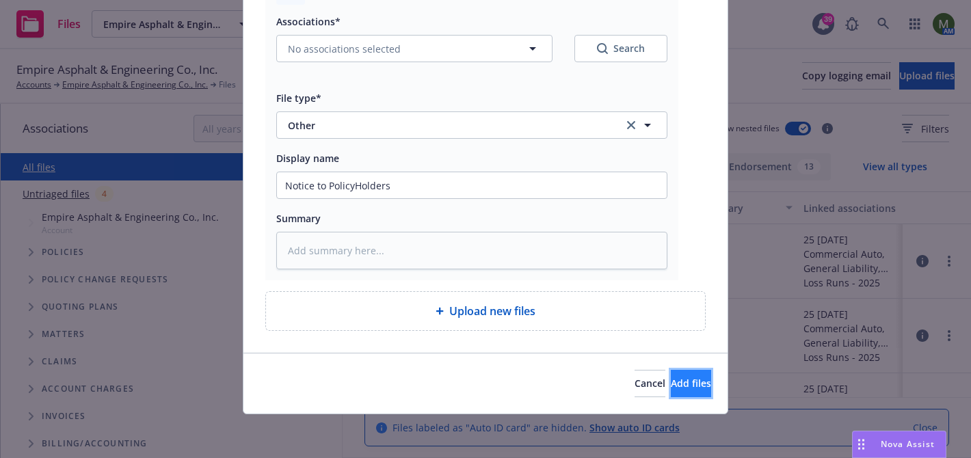
click at [683, 381] on span "Add files" at bounding box center [691, 383] width 40 height 13
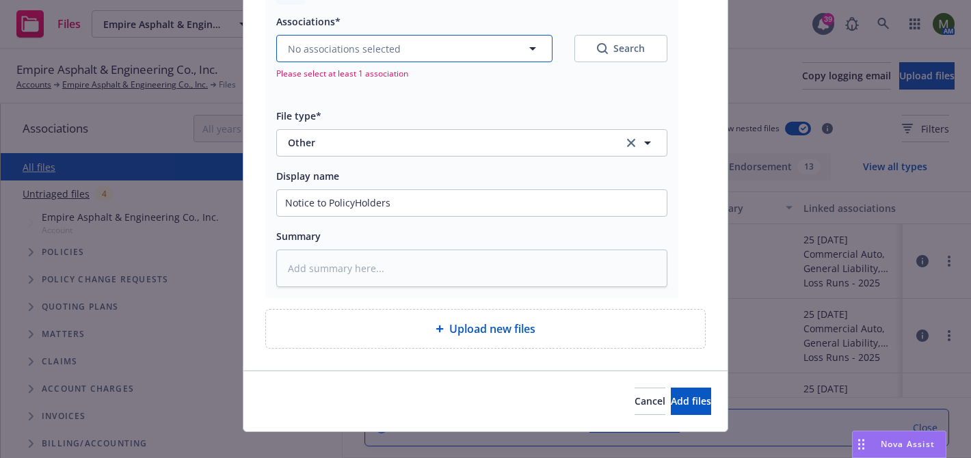
click at [442, 55] on button "No associations selected" at bounding box center [414, 48] width 276 height 27
type textarea "x"
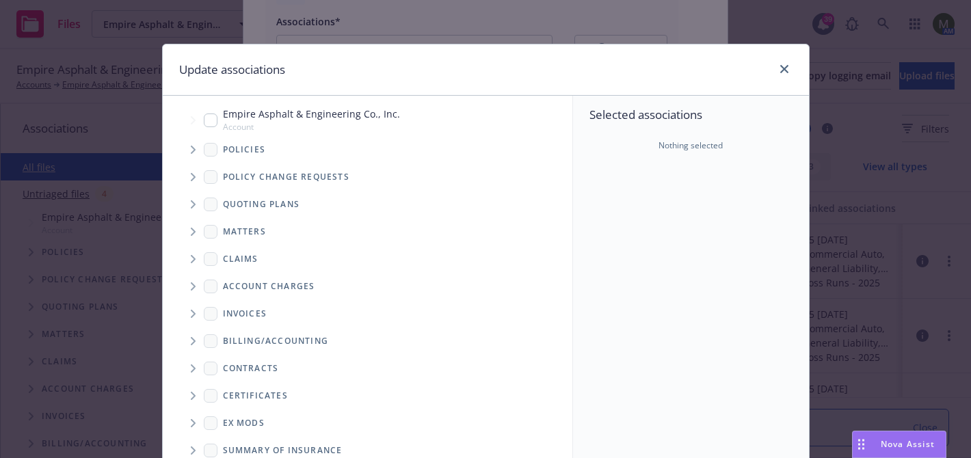
click at [214, 114] on input "Tree Example" at bounding box center [211, 120] width 14 height 14
checkbox input "true"
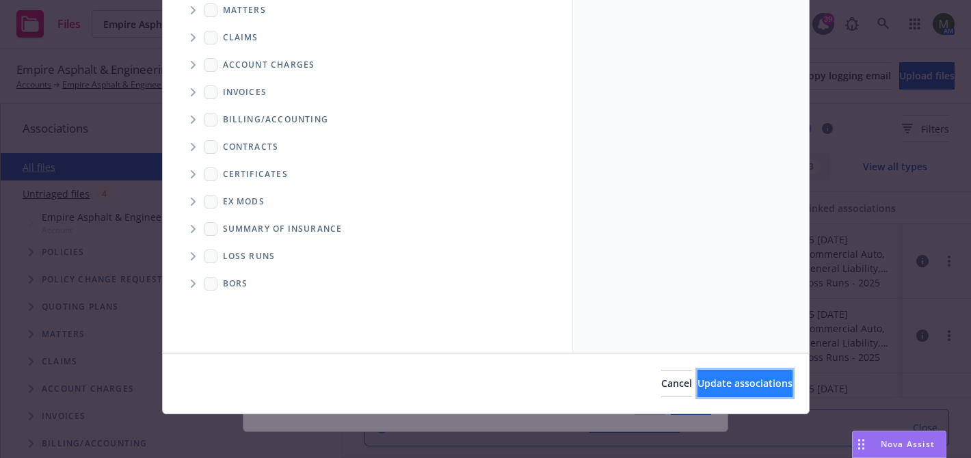
click at [728, 383] on span "Update associations" at bounding box center [744, 383] width 95 height 13
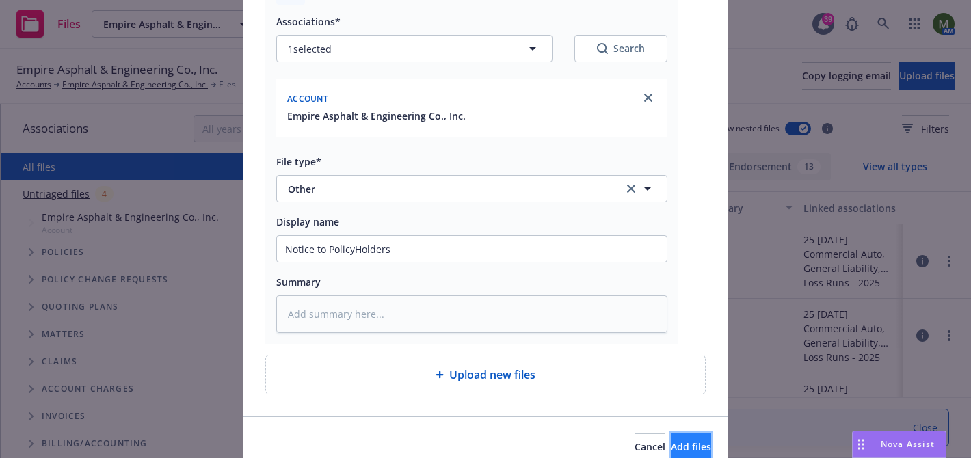
click at [675, 435] on button "Add files" at bounding box center [691, 446] width 40 height 27
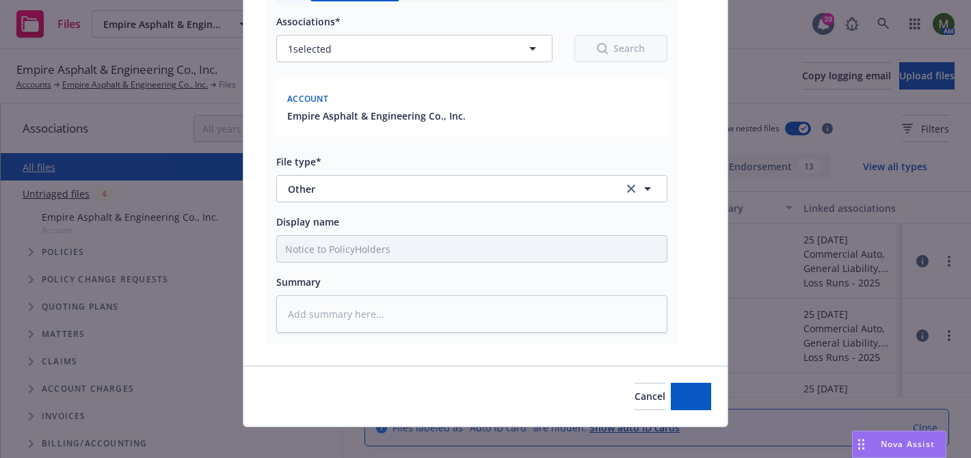
type textarea "x"
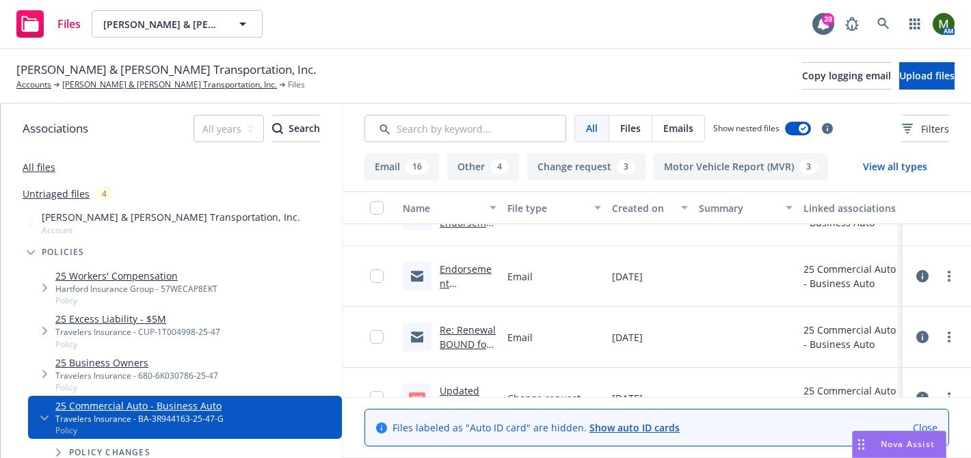
scroll to position [1397, 0]
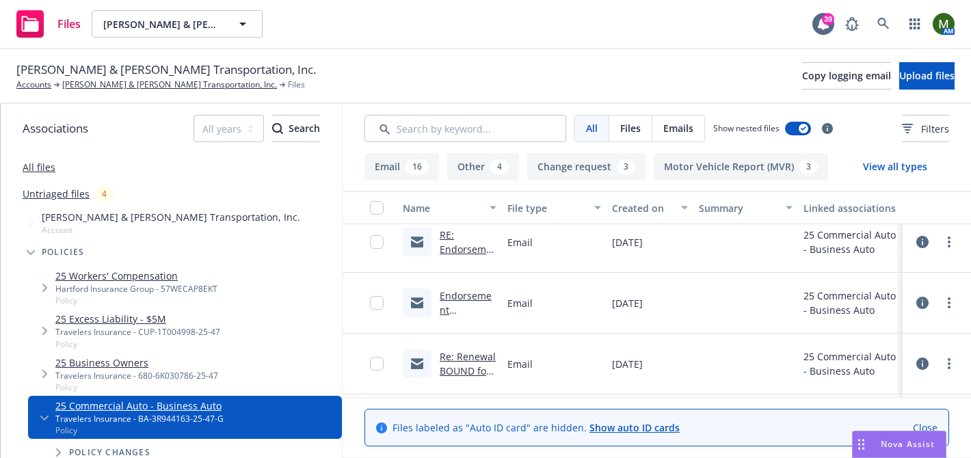
click at [479, 297] on link "Endorsement confirmation adding new driver [PERSON_NAME] effective 01/31 [PERSO…" at bounding box center [467, 424] width 55 height 271
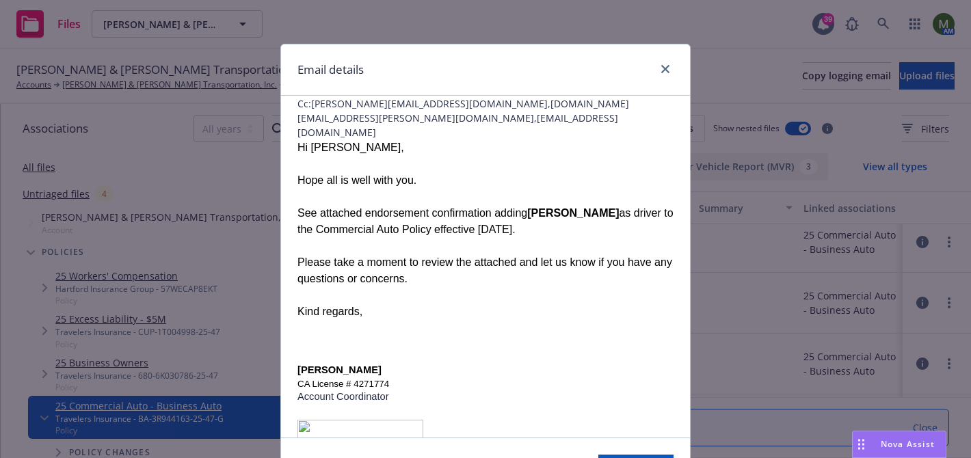
scroll to position [128, 0]
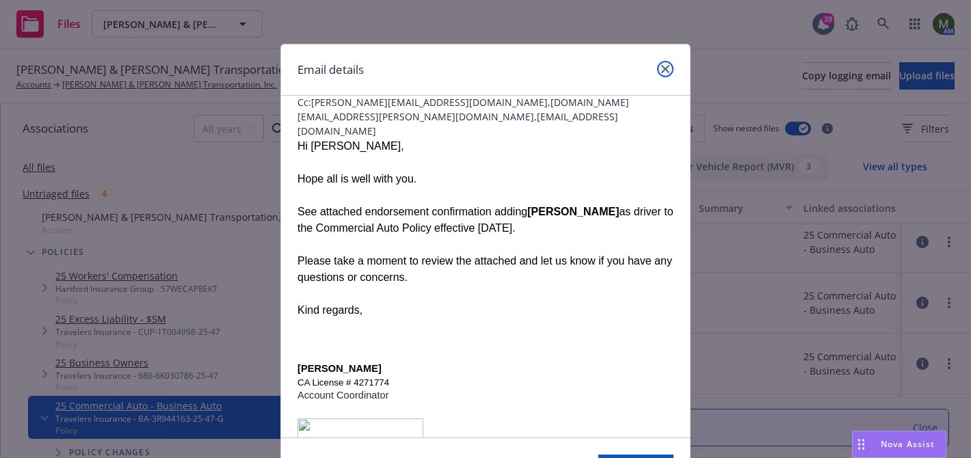
click at [667, 68] on icon "close" at bounding box center [665, 69] width 8 height 8
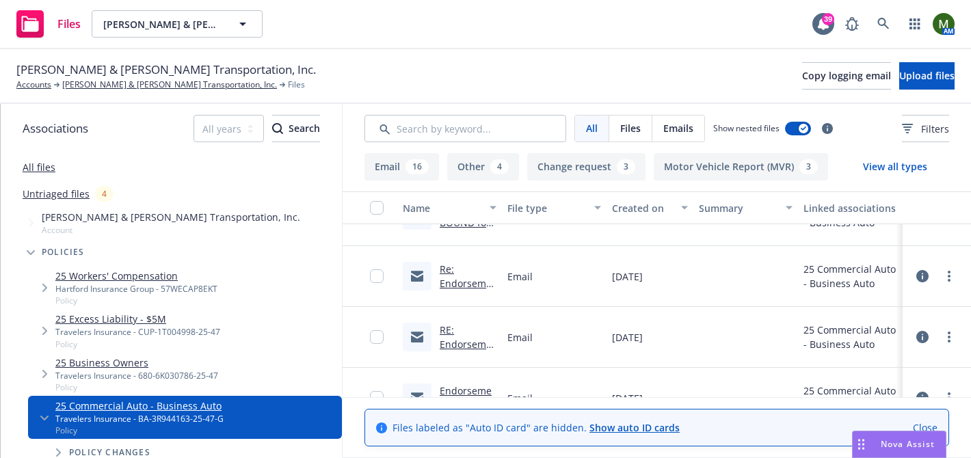
scroll to position [1284, 0]
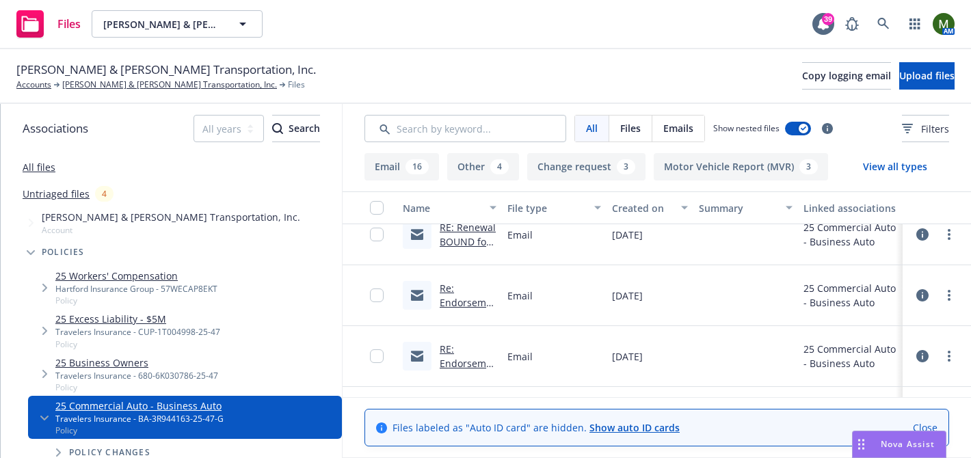
click at [459, 246] on link "RE: Renewal BOUND for [PERSON_NAME] & [PERSON_NAME] Transportation, Inc. dba: W…" at bounding box center [468, 378] width 56 height 314
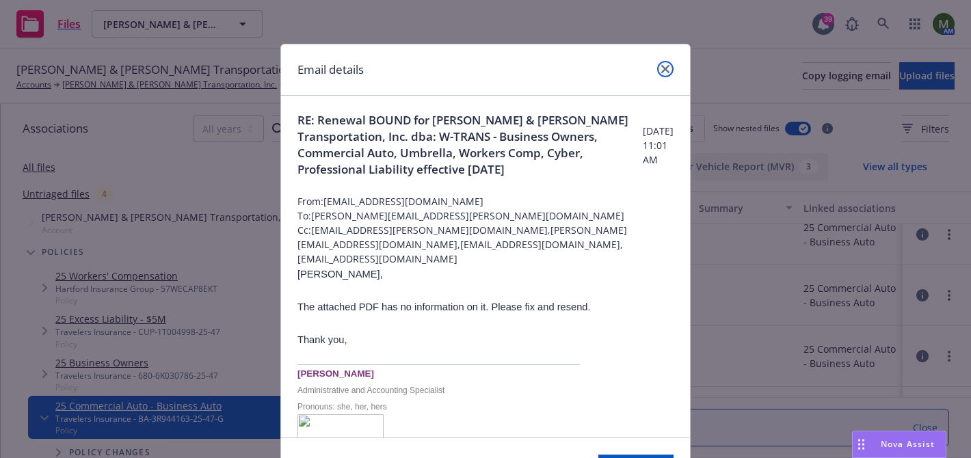
click at [666, 71] on icon "close" at bounding box center [665, 69] width 8 height 8
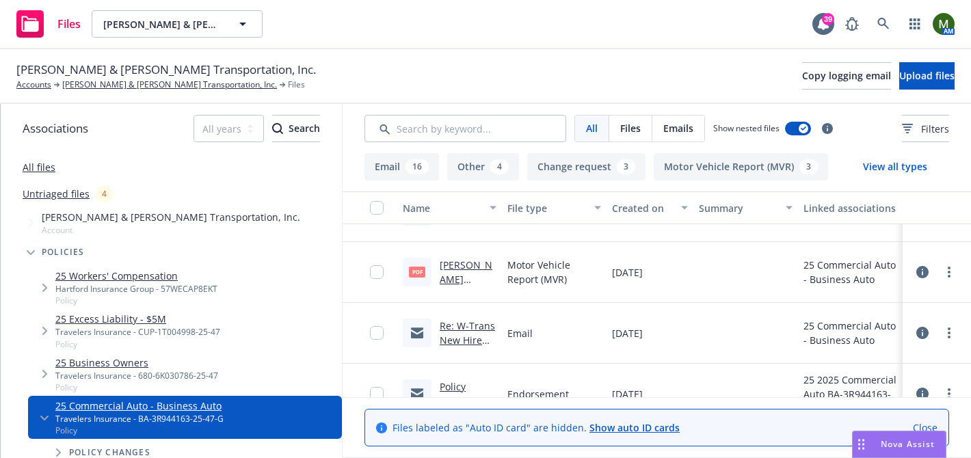
scroll to position [107, 0]
click at [470, 323] on link "Re: W-Trans New Hire (BJ)" at bounding box center [467, 338] width 55 height 42
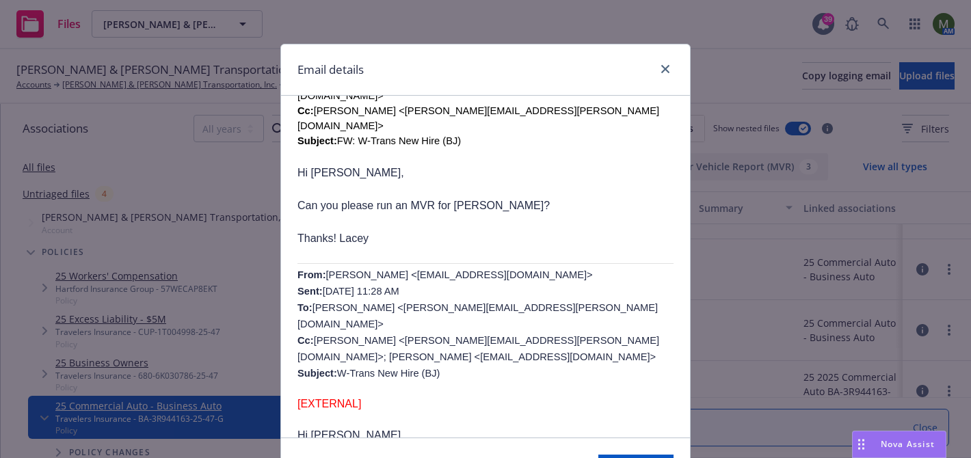
scroll to position [494, 0]
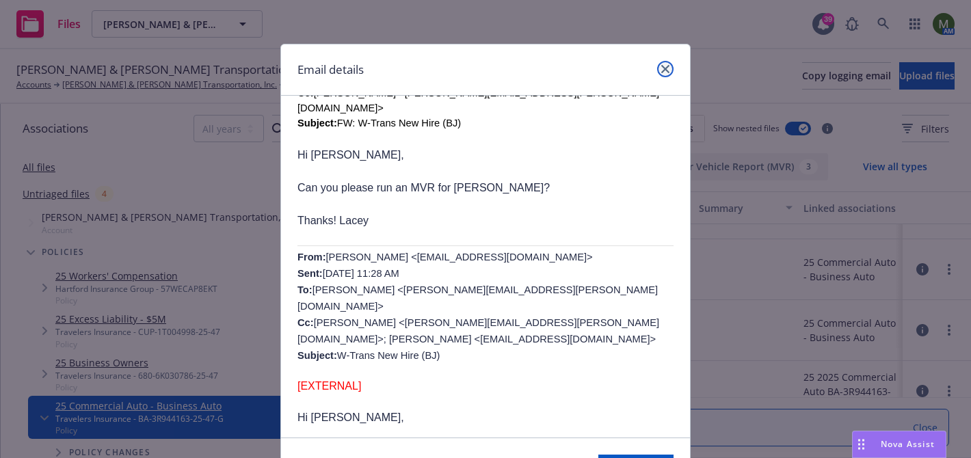
click at [665, 65] on icon "close" at bounding box center [665, 69] width 8 height 8
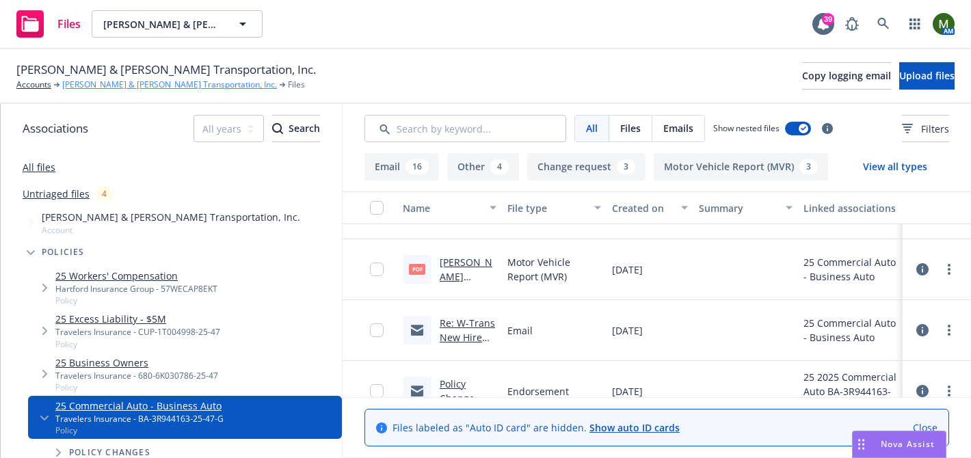
click at [124, 87] on link "[PERSON_NAME] & [PERSON_NAME] Transportation, Inc." at bounding box center [169, 85] width 215 height 12
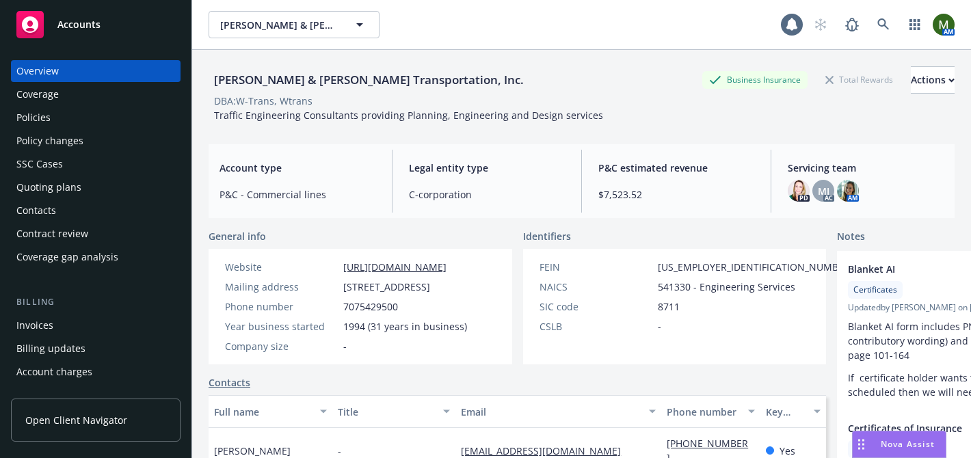
click at [62, 189] on div "Quoting plans" at bounding box center [48, 187] width 65 height 22
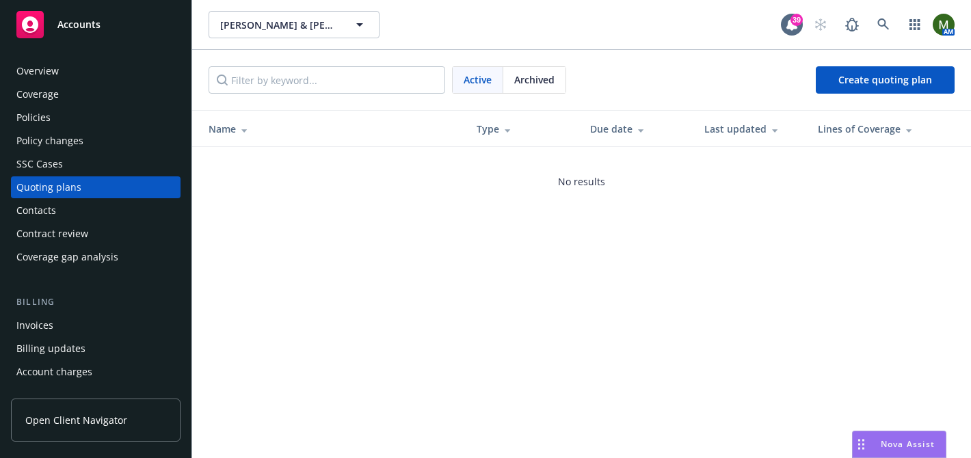
click at [535, 99] on div "Active Archived Create quoting plan" at bounding box center [581, 80] width 779 height 60
click at [535, 90] on div "Archived" at bounding box center [534, 80] width 62 height 26
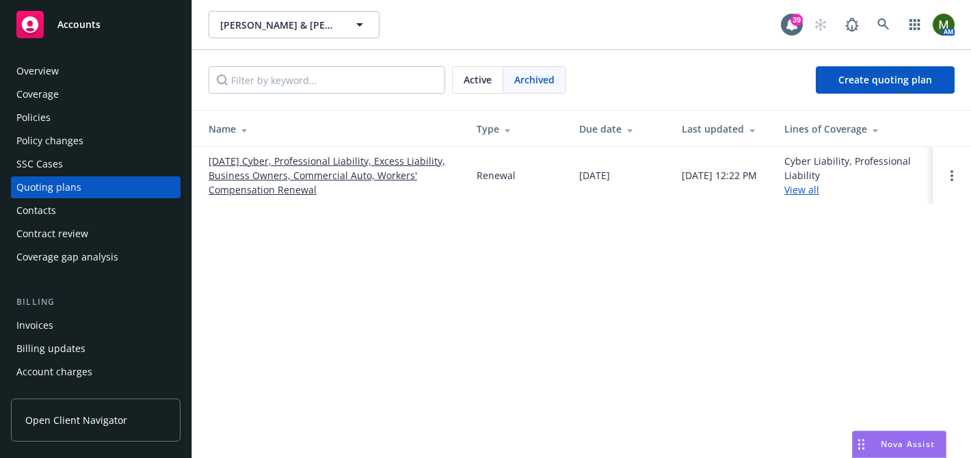
click at [395, 159] on link "01/31/25 Cyber, Professional Liability, Excess Liability, Business Owners, Comm…" at bounding box center [331, 175] width 246 height 43
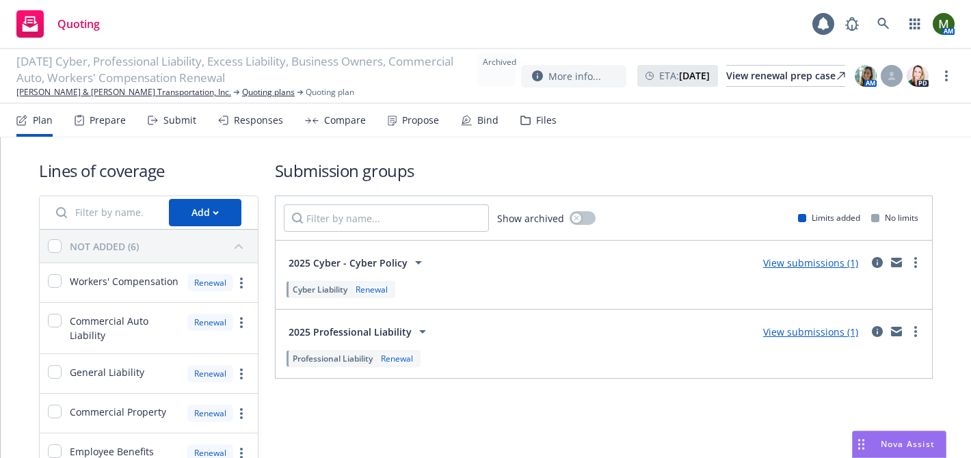
click at [536, 118] on div "Files" at bounding box center [546, 120] width 21 height 11
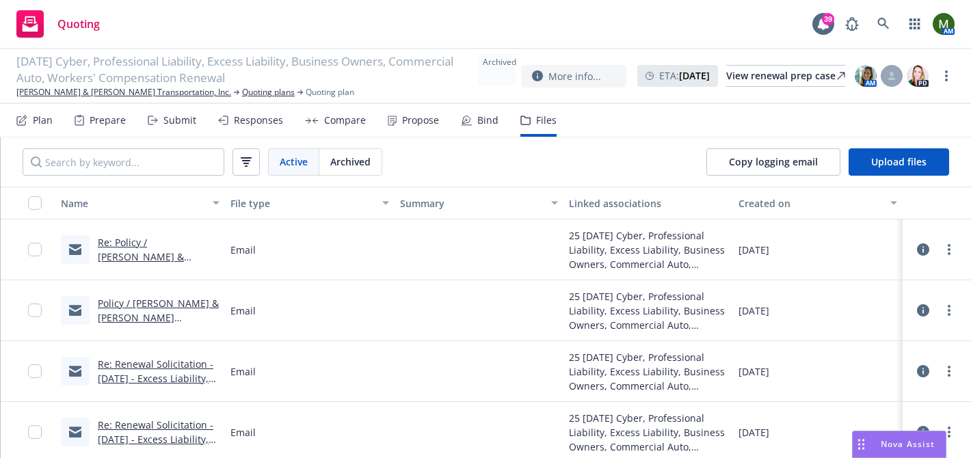
click at [407, 124] on div "Propose" at bounding box center [420, 120] width 37 height 11
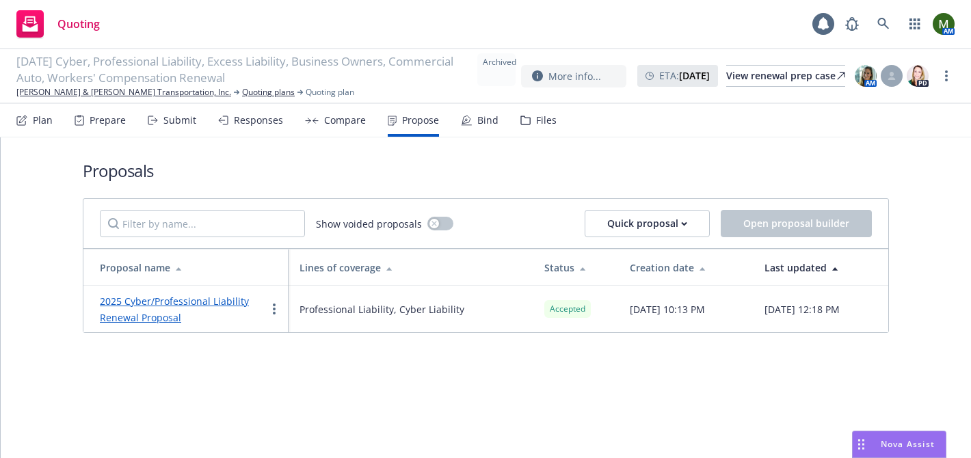
click at [219, 300] on link "2025 Cyber/Professional Liability Renewal Proposal" at bounding box center [174, 309] width 149 height 29
click at [254, 127] on div "Responses" at bounding box center [250, 120] width 65 height 33
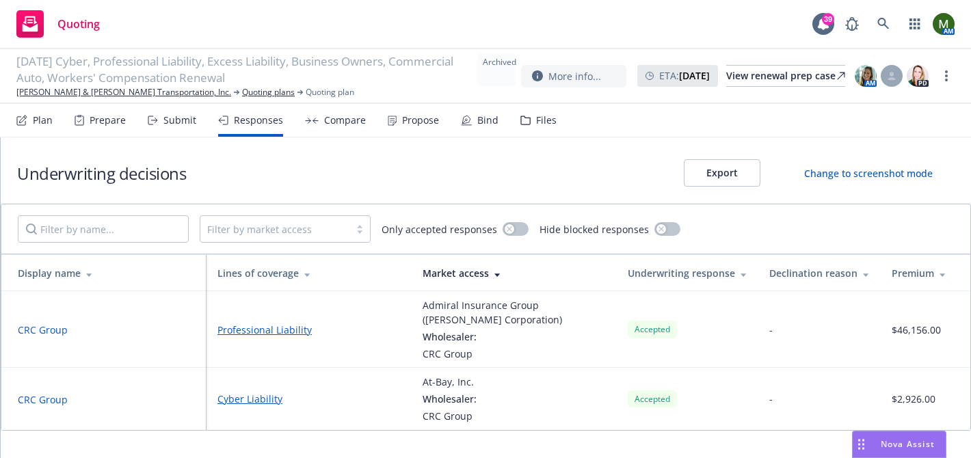
click at [465, 120] on icon at bounding box center [466, 120] width 2 height 2
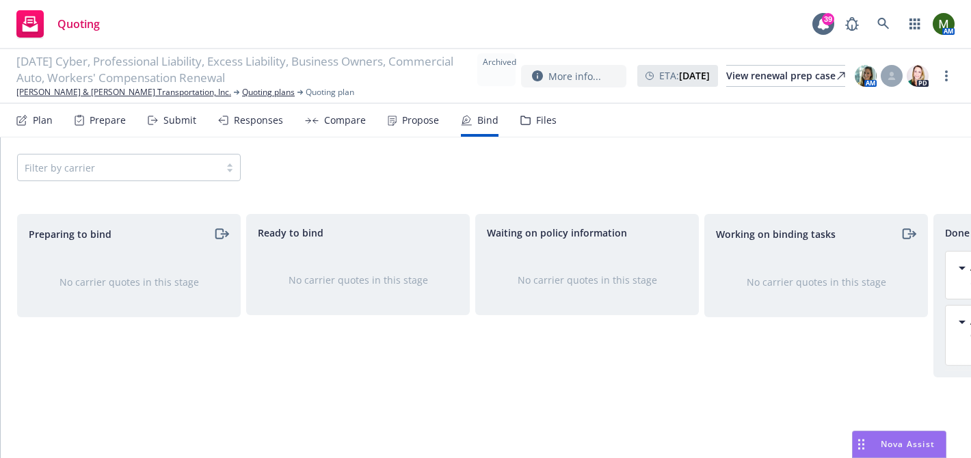
click at [548, 126] on div "Files" at bounding box center [538, 120] width 36 height 33
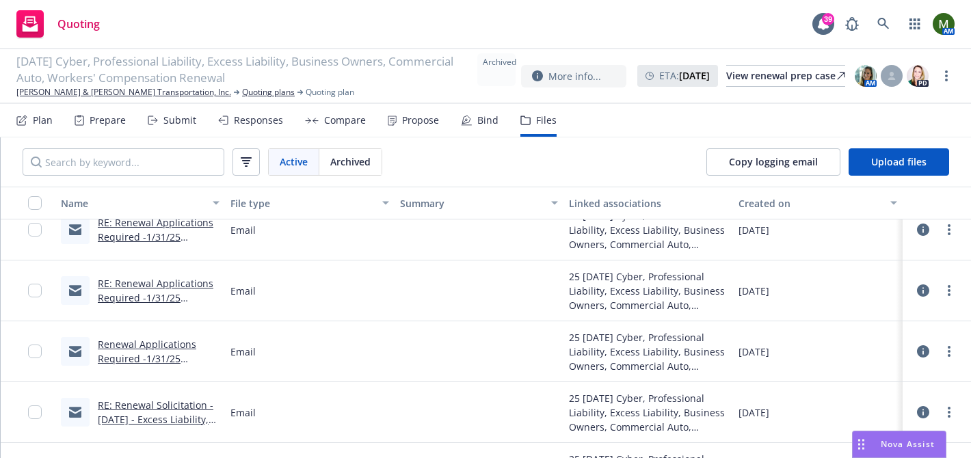
scroll to position [5189, 0]
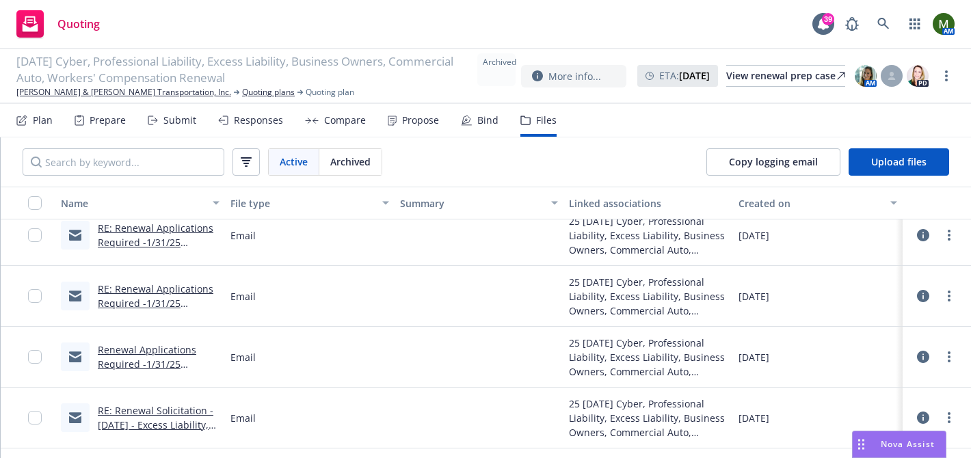
click at [178, 347] on link "Renewal Applications Required -1/31/25 Business Owners/Auto/Excess Liability/Pr…" at bounding box center [158, 414] width 120 height 142
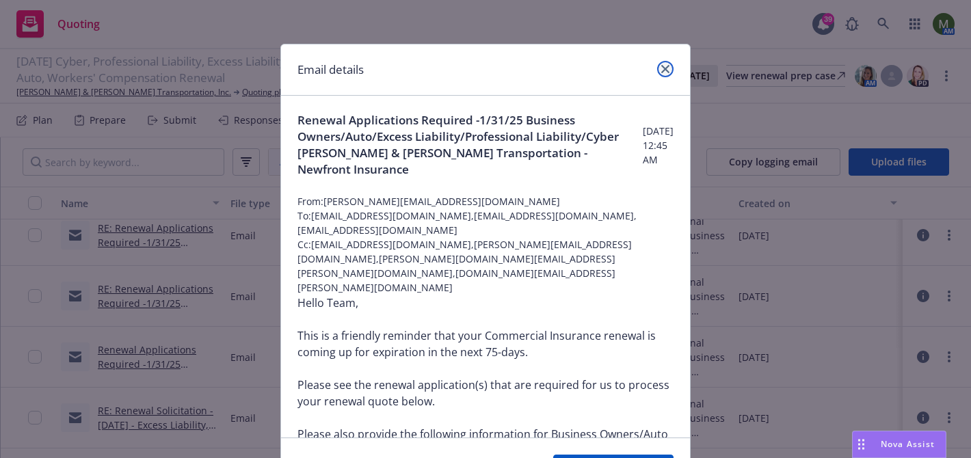
click at [658, 66] on link "close" at bounding box center [665, 69] width 16 height 16
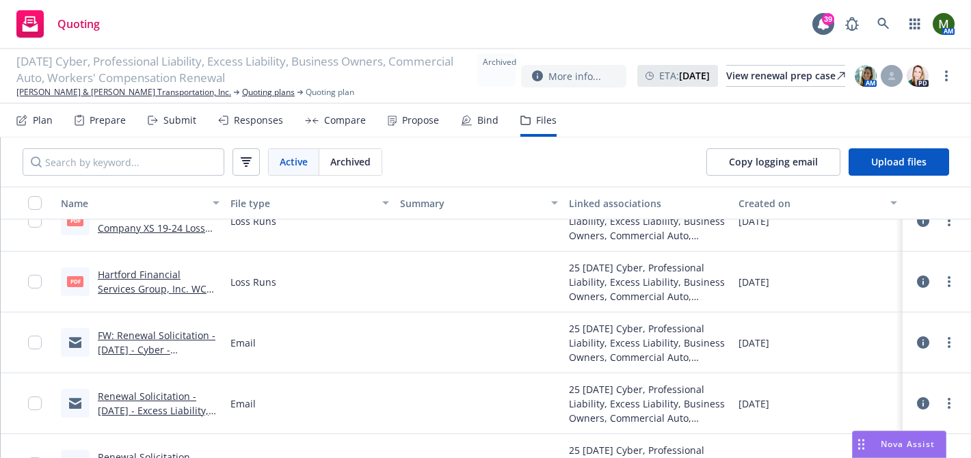
scroll to position [5803, 0]
click at [183, 332] on link "FW: Renewal Solicitation - [DATE] - Cyber - [PERSON_NAME] & [PERSON_NAME] Trans…" at bounding box center [157, 372] width 118 height 85
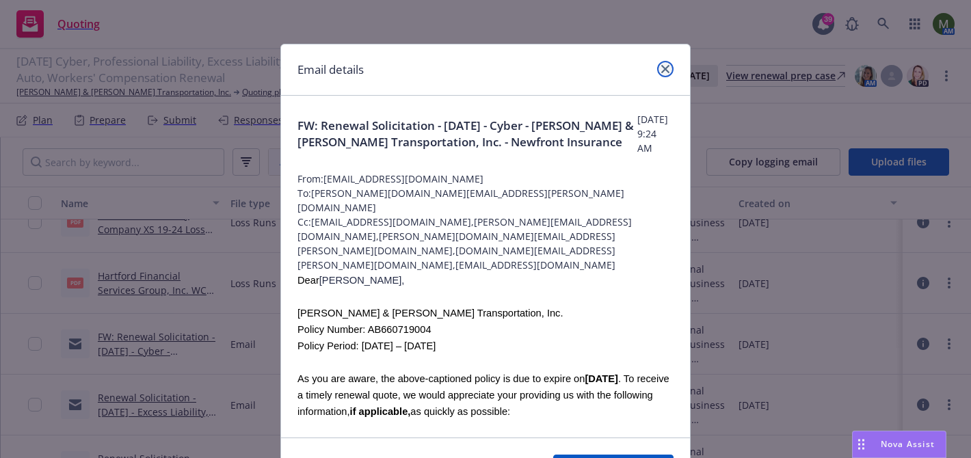
click at [664, 73] on link "close" at bounding box center [665, 69] width 16 height 16
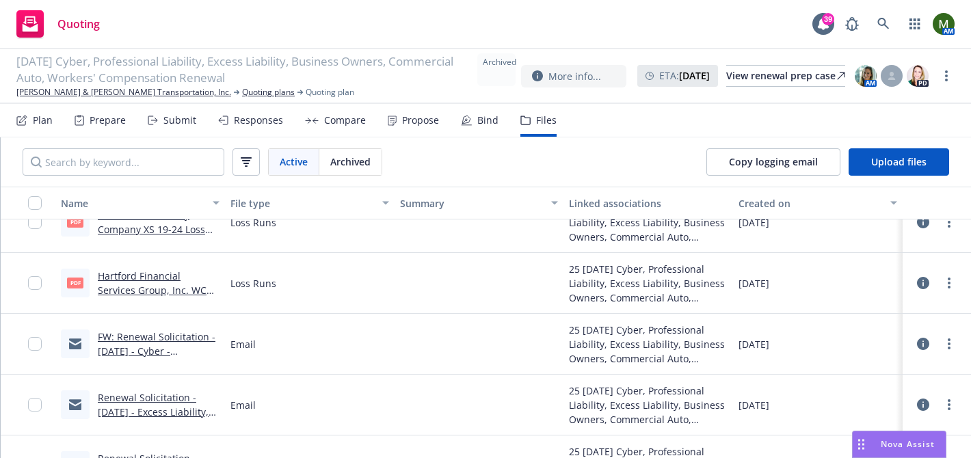
click at [174, 398] on link "Renewal Solicitation - [DATE] - Excess Liability, Business Owners, Commercial A…" at bounding box center [153, 447] width 111 height 113
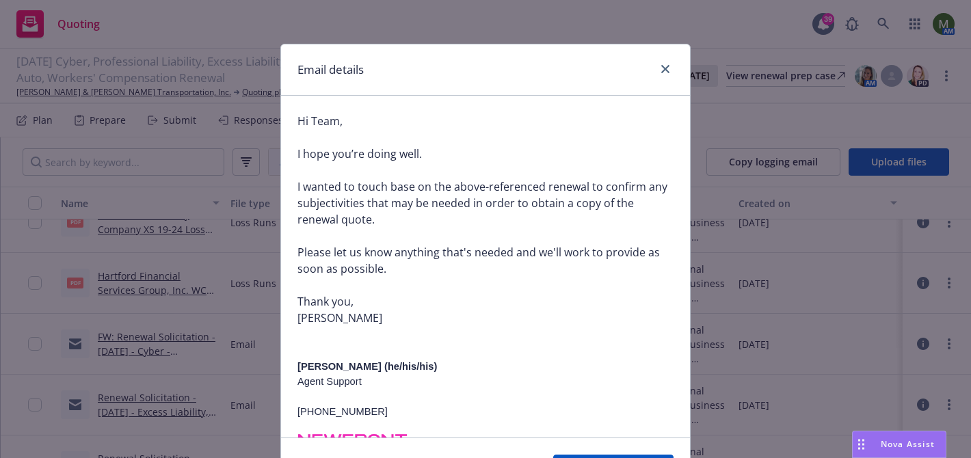
scroll to position [216, 0]
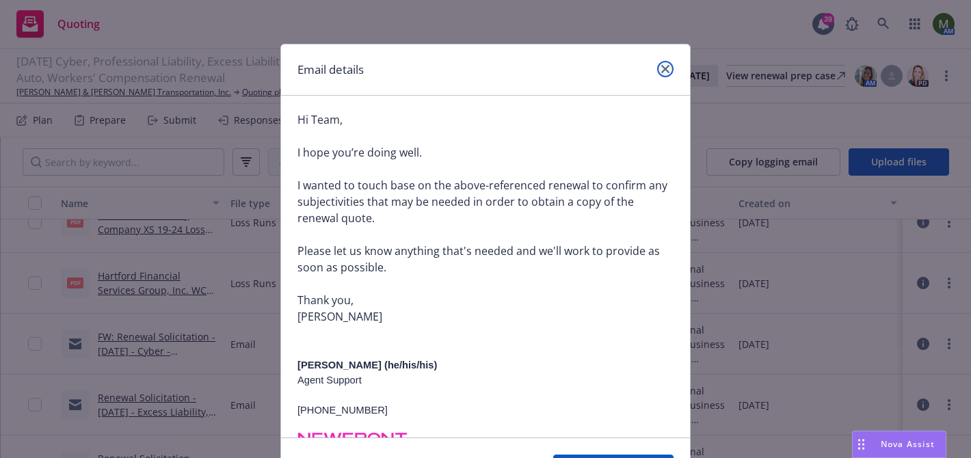
click at [662, 71] on icon "close" at bounding box center [665, 69] width 8 height 8
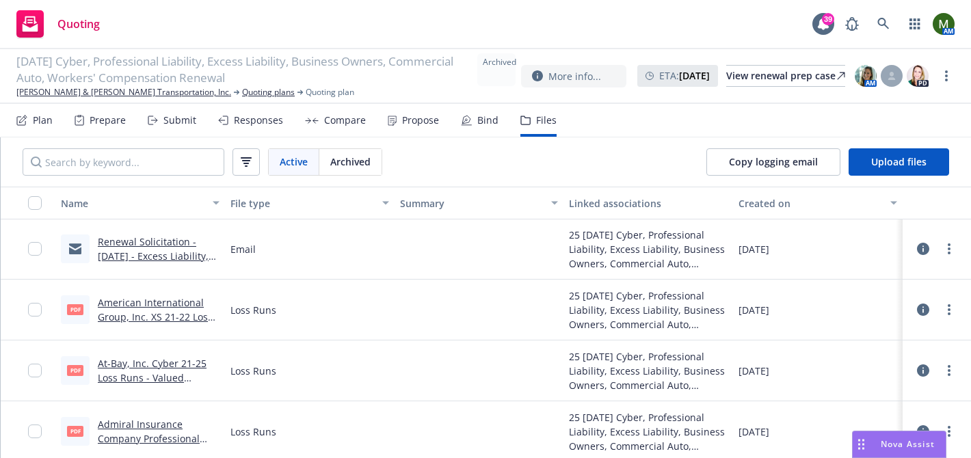
scroll to position [5394, 0]
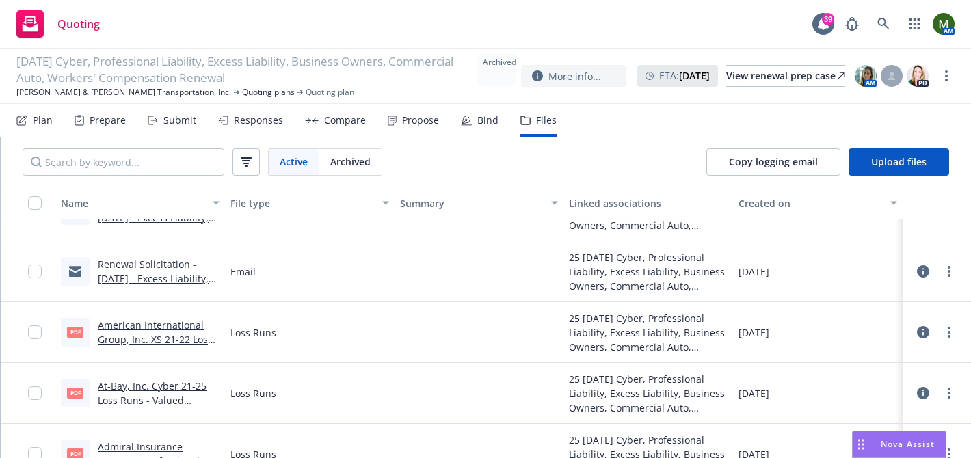
click at [192, 274] on link "Renewal Solicitation - [DATE] - Excess Liability, Business Owners, Commercial A…" at bounding box center [153, 314] width 111 height 113
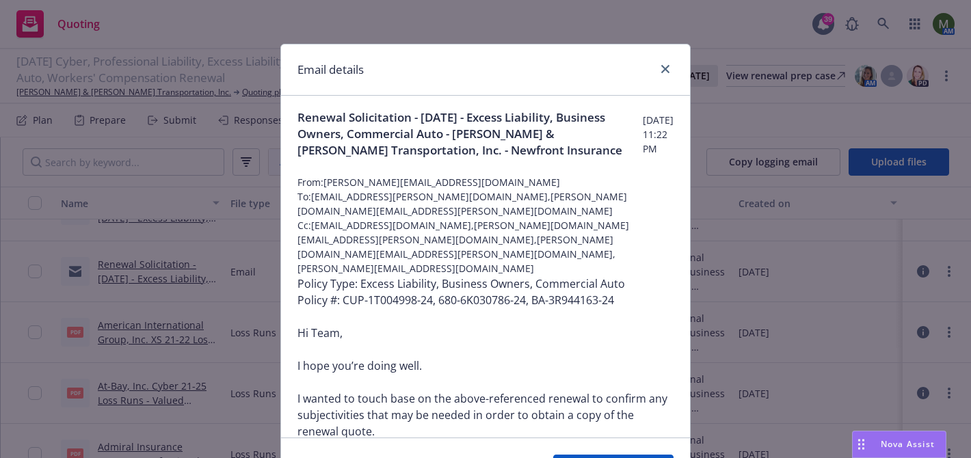
scroll to position [0, 0]
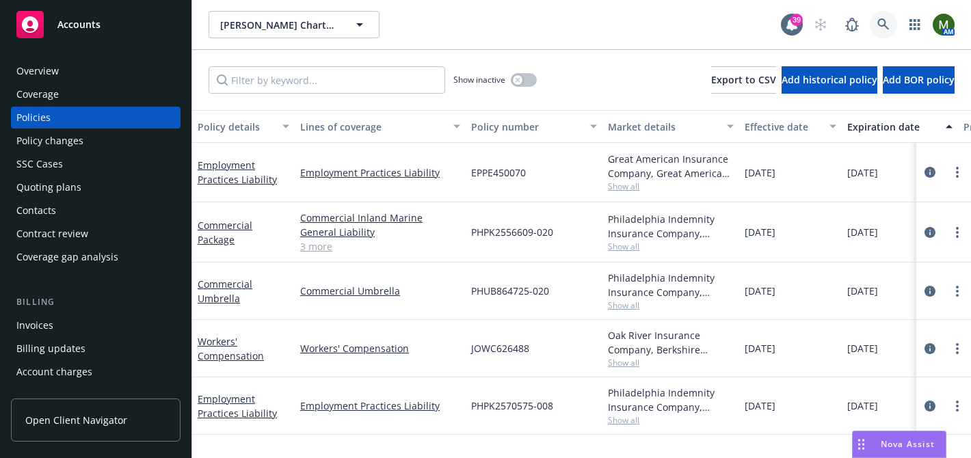
click at [885, 25] on icon at bounding box center [883, 24] width 12 height 12
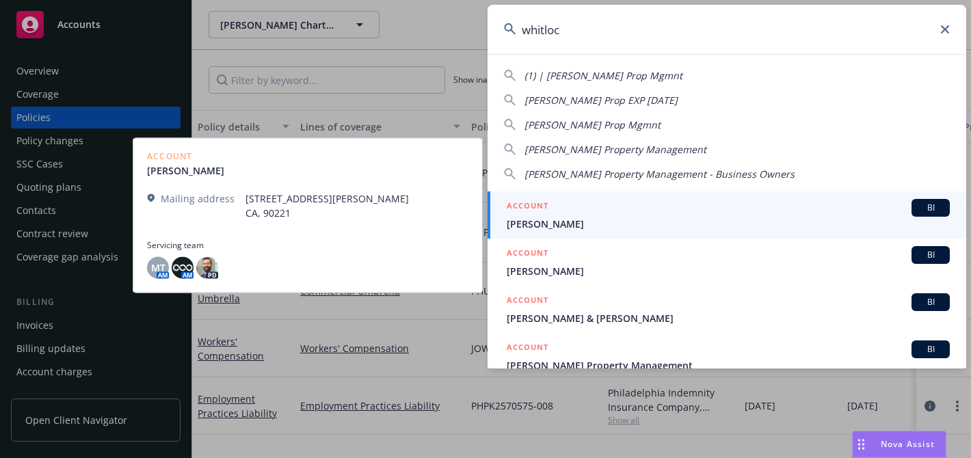
type input "whitlock"
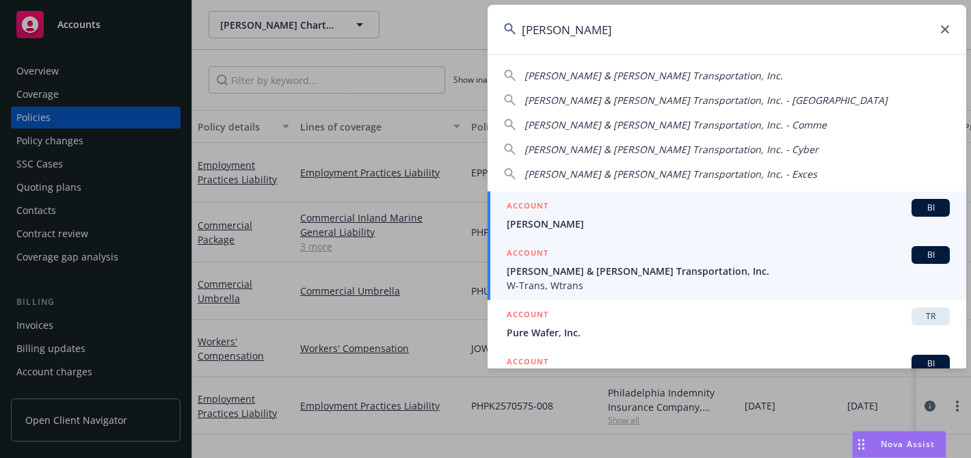
click at [608, 252] on div "ACCOUNT BI" at bounding box center [728, 255] width 443 height 18
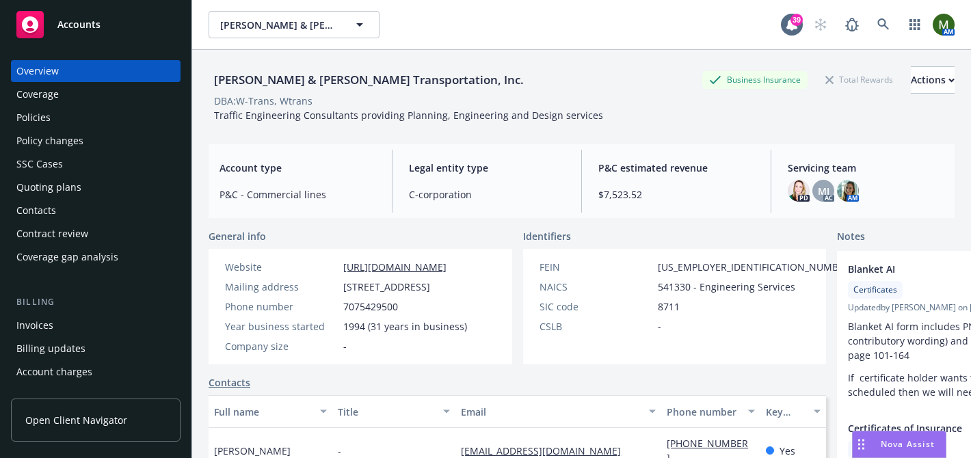
click at [59, 118] on div "Policies" at bounding box center [95, 118] width 159 height 22
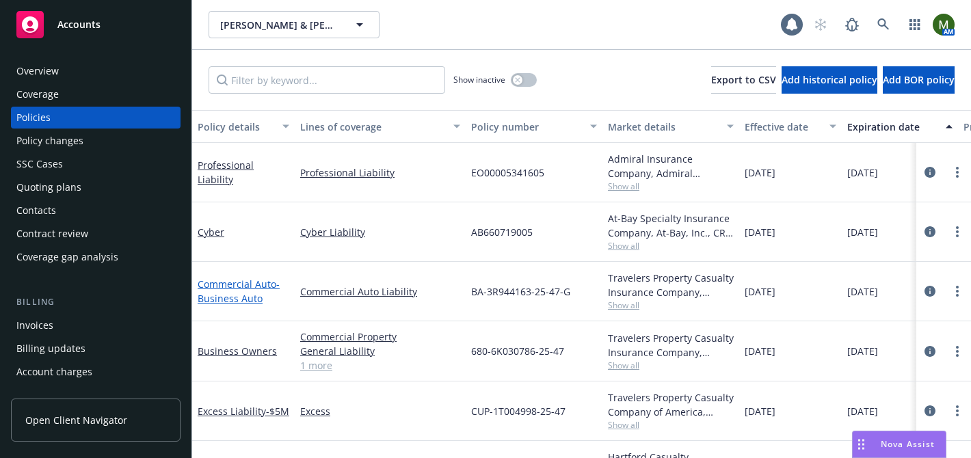
click at [252, 280] on link "Commercial Auto - Business Auto" at bounding box center [239, 291] width 82 height 27
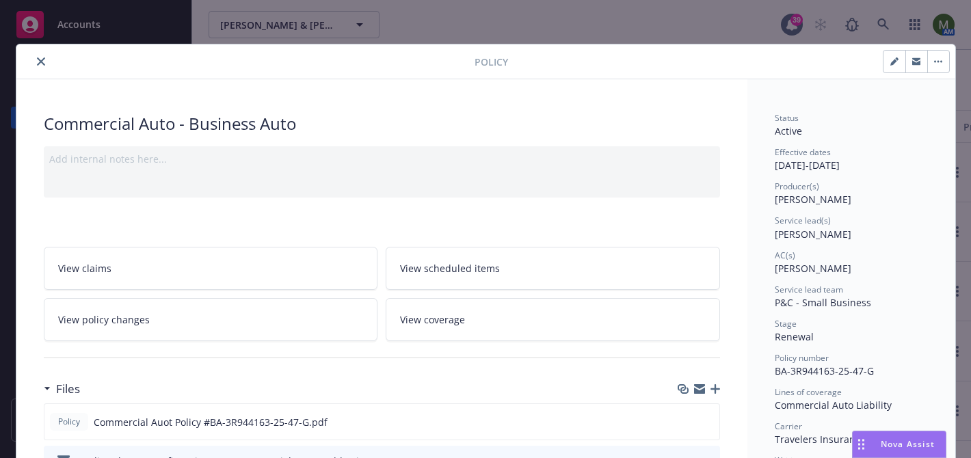
click at [43, 64] on icon "close" at bounding box center [41, 61] width 8 height 8
